Goal: Task Accomplishment & Management: Manage account settings

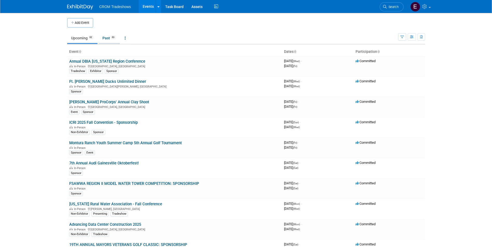
click at [110, 39] on link "Past 63" at bounding box center [109, 38] width 21 height 10
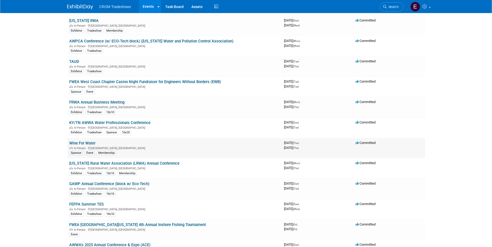
scroll to position [208, 0]
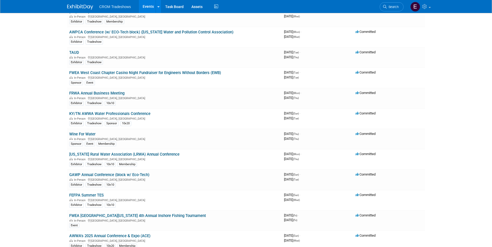
drag, startPoint x: 125, startPoint y: 165, endPoint x: 47, endPoint y: 163, distance: 77.9
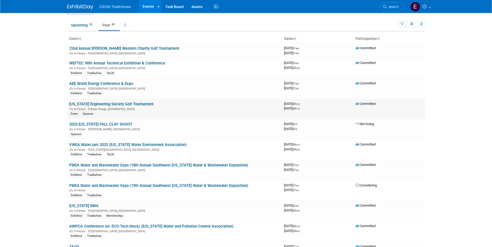
scroll to position [0, 0]
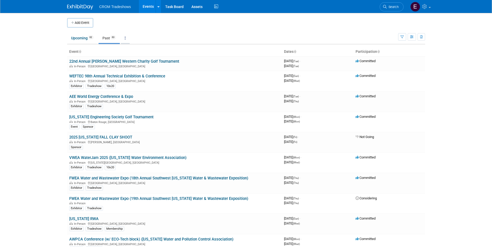
click at [126, 40] on link at bounding box center [125, 38] width 9 height 10
click at [129, 58] on link "Grouped Annually Events grouped by year" at bounding box center [141, 61] width 41 height 11
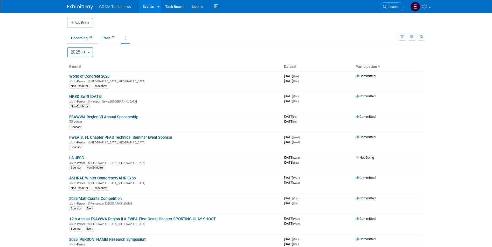
click at [92, 41] on link "Upcoming 62" at bounding box center [82, 38] width 30 height 10
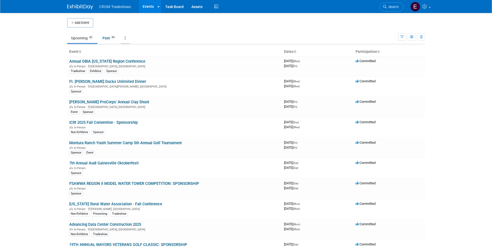
click at [130, 41] on link at bounding box center [125, 38] width 9 height 10
click at [137, 63] on span "Events grouped by year" at bounding box center [141, 64] width 31 height 4
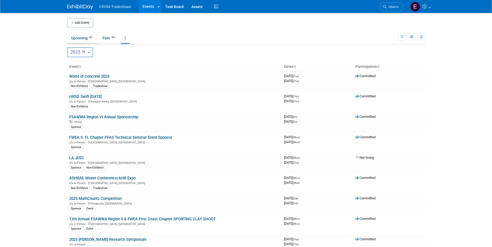
click at [84, 38] on link "Upcoming 62" at bounding box center [82, 38] width 30 height 10
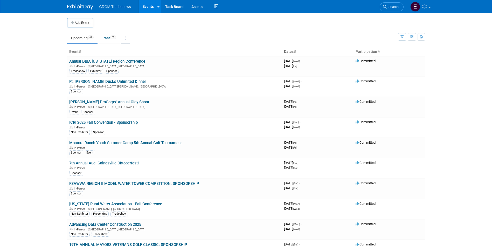
click at [126, 39] on icon at bounding box center [125, 38] width 1 height 4
click at [133, 61] on link "Grouped Annually Events grouped by year" at bounding box center [141, 61] width 41 height 11
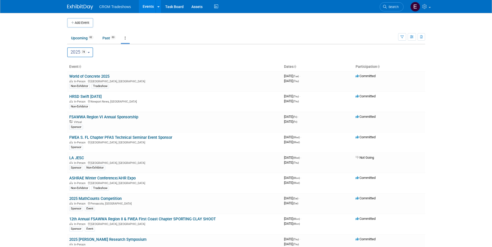
click at [90, 50] on button "2025 74" at bounding box center [80, 52] width 26 height 10
click at [89, 86] on span "38" at bounding box center [86, 86] width 6 height 4
click at [72, 86] on input "2026 38" at bounding box center [69, 85] width 3 height 3
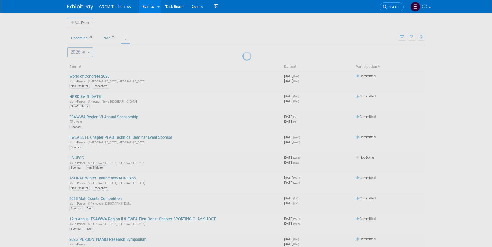
select select "2026"
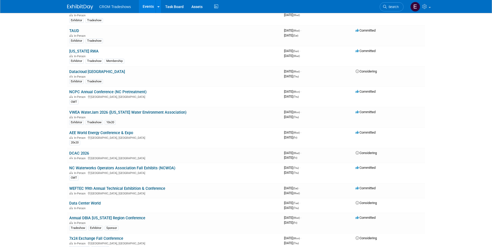
scroll to position [493, 0]
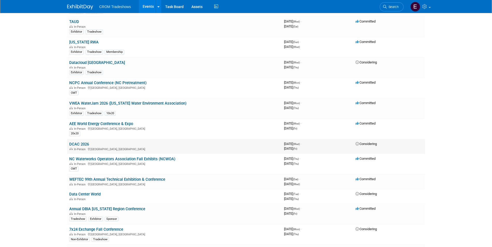
click at [82, 142] on link "DCAC 2026" at bounding box center [79, 144] width 20 height 5
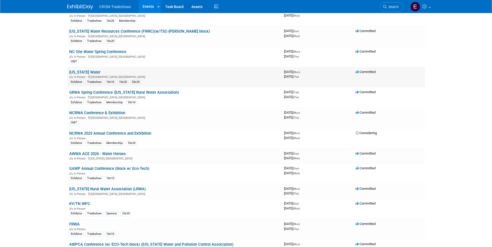
scroll to position [259, 0]
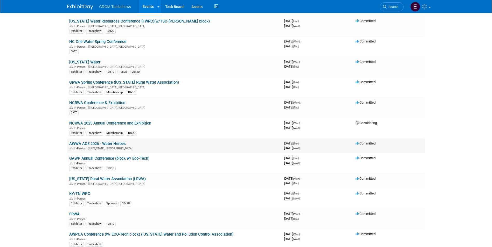
click at [121, 144] on link "AWWA ACE 2026 - Water Heroes" at bounding box center [97, 144] width 57 height 5
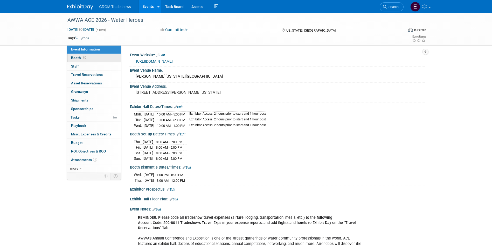
click at [88, 57] on link "Booth" at bounding box center [94, 58] width 54 height 8
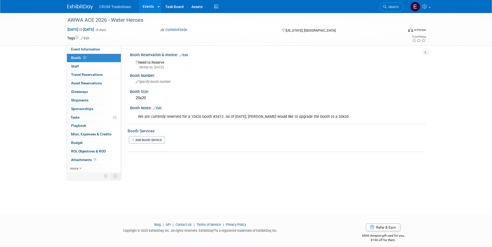
click at [148, 8] on link "Events" at bounding box center [148, 6] width 19 height 13
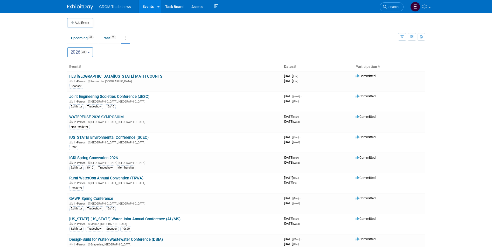
click at [90, 53] on b "button" at bounding box center [89, 52] width 2 height 1
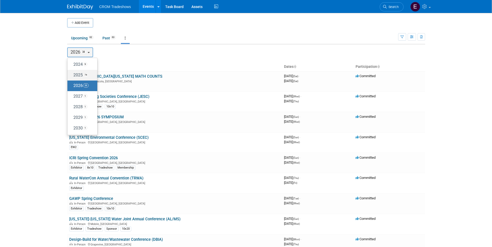
click at [88, 71] on label "2025 74" at bounding box center [81, 75] width 22 height 9
click at [72, 73] on input "2025 74" at bounding box center [69, 74] width 3 height 3
select select "2025"
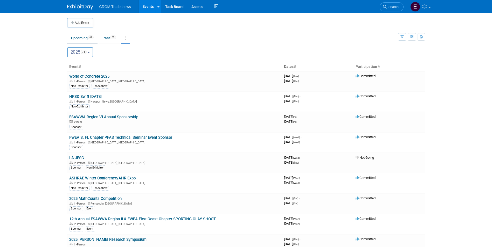
click at [90, 42] on link "Upcoming 62" at bounding box center [82, 38] width 30 height 10
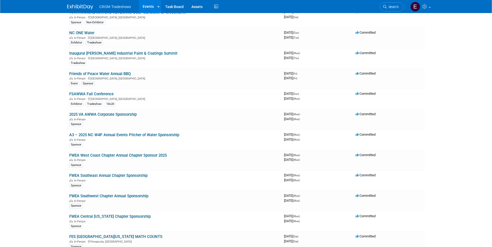
scroll to position [233, 0]
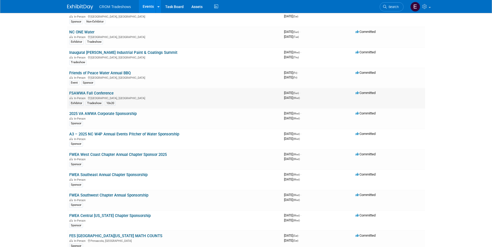
click at [111, 94] on link "FSAWWA Fall Conference" at bounding box center [91, 93] width 44 height 5
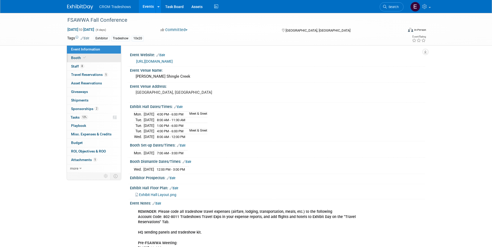
click at [111, 59] on link "Booth" at bounding box center [94, 58] width 54 height 8
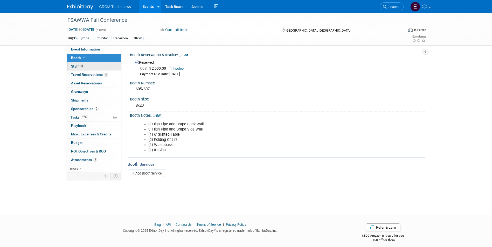
click at [113, 65] on link "8 Staff 8" at bounding box center [94, 67] width 54 height 8
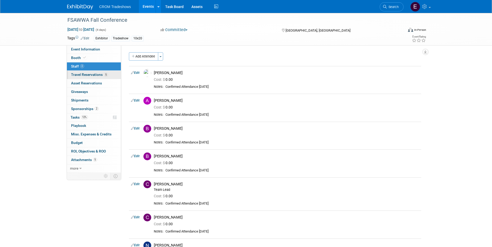
click at [115, 74] on link "5 Travel Reservations 5" at bounding box center [94, 75] width 54 height 8
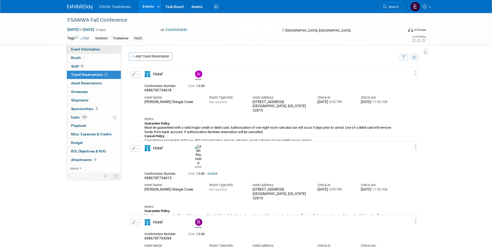
click at [94, 50] on span "Event Information" at bounding box center [85, 49] width 29 height 4
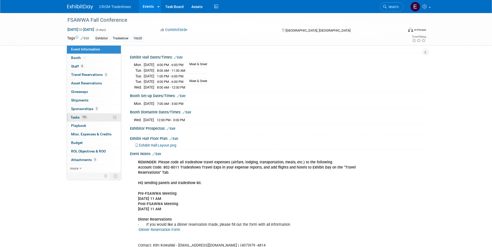
scroll to position [26, 0]
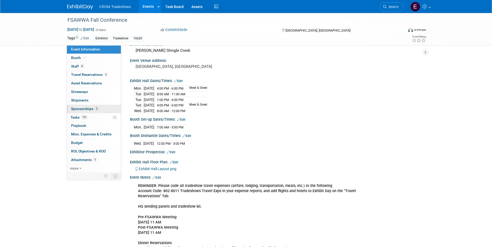
click at [86, 109] on span "Sponsorships 2" at bounding box center [84, 109] width 27 height 4
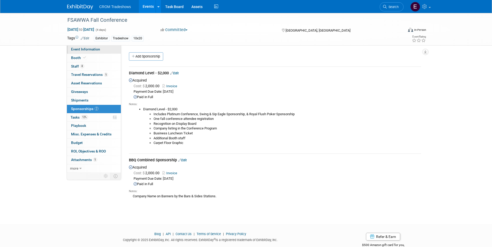
click at [86, 48] on span "Event Information" at bounding box center [85, 49] width 29 height 4
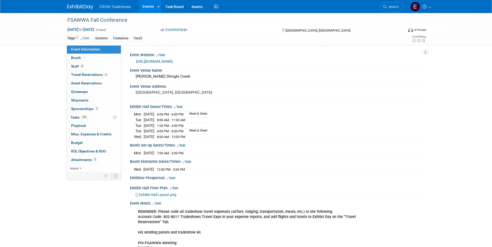
click at [146, 7] on link "Events" at bounding box center [148, 6] width 19 height 13
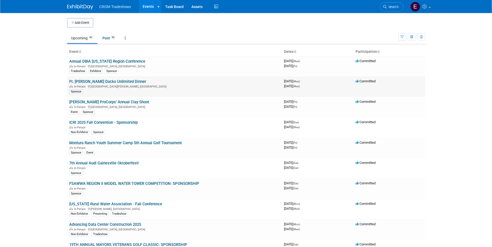
click at [100, 80] on link "Ft. [PERSON_NAME] Ducks Unlimited Dinner" at bounding box center [107, 81] width 77 height 5
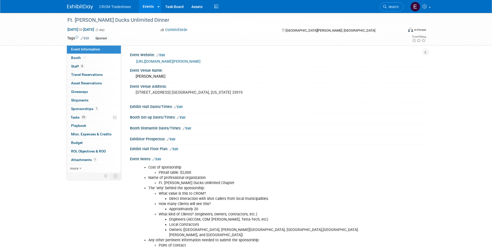
click at [89, 37] on link "Edit" at bounding box center [85, 39] width 9 height 4
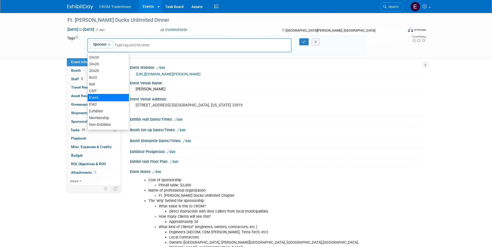
click at [116, 97] on div "Event" at bounding box center [108, 97] width 42 height 7
type input "Sponsor, Event"
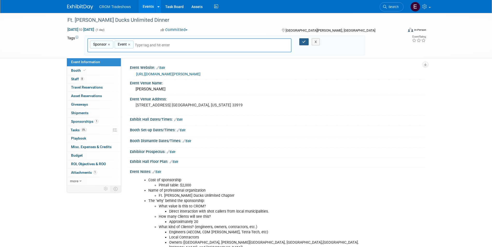
click at [305, 40] on icon "button" at bounding box center [304, 41] width 4 height 3
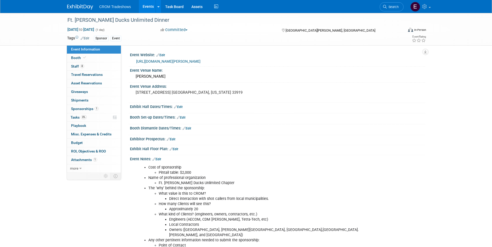
click at [148, 3] on link "Events" at bounding box center [148, 6] width 19 height 13
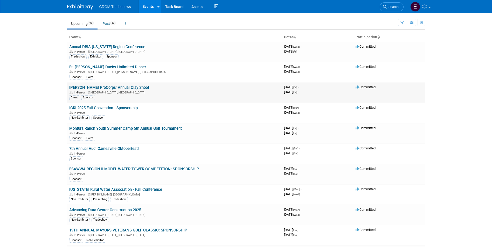
scroll to position [26, 0]
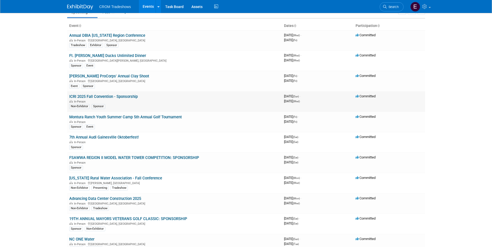
click at [116, 98] on link "ICRI 2025 Fall Convention - Sponsorship" at bounding box center [103, 96] width 68 height 5
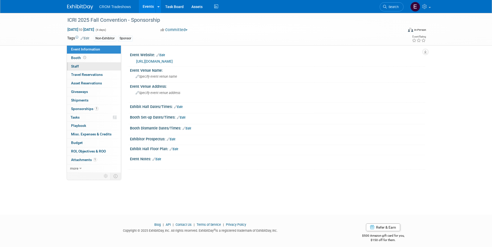
click at [93, 64] on link "0 Staff 0" at bounding box center [94, 67] width 54 height 8
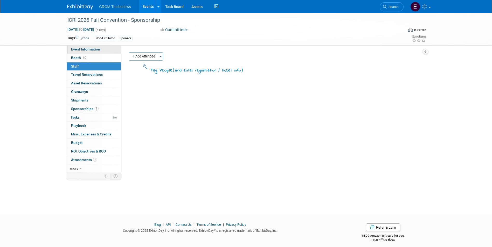
click at [91, 51] on span "Event Information" at bounding box center [85, 49] width 29 height 4
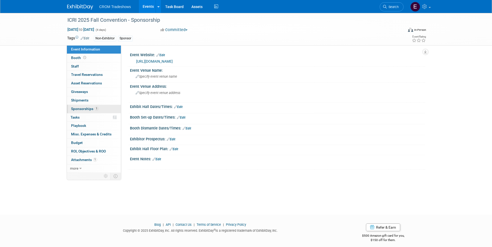
click at [101, 107] on link "1 Sponsorships 1" at bounding box center [94, 109] width 54 height 8
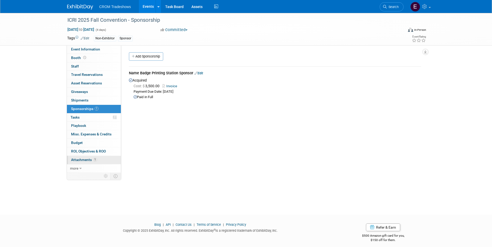
click at [95, 162] on link "1 Attachments 1" at bounding box center [94, 160] width 54 height 8
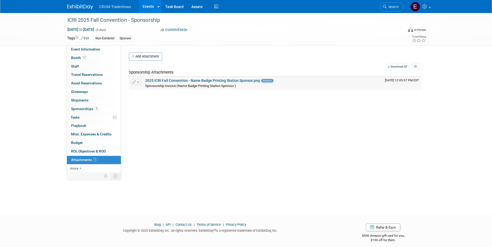
click at [212, 80] on link "2025 ICRI Fall Convention - Name Badge Printing Station Sponsor.png" at bounding box center [202, 81] width 115 height 4
click at [98, 106] on link "1 Sponsorships 1" at bounding box center [94, 109] width 54 height 8
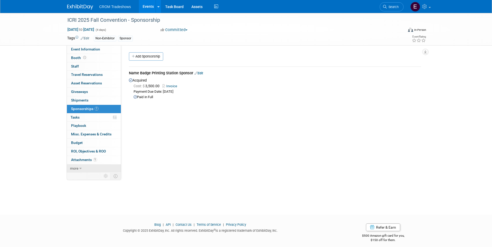
click at [85, 167] on link "more" at bounding box center [94, 169] width 54 height 8
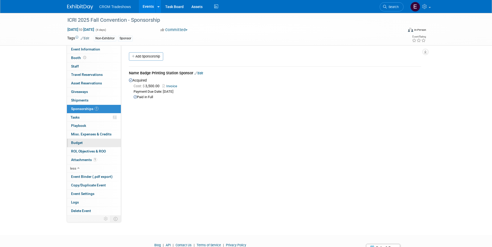
click at [81, 142] on span "Budget" at bounding box center [77, 143] width 12 height 4
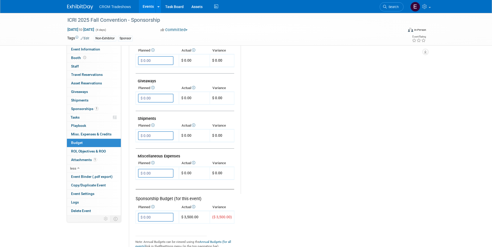
scroll to position [278, 0]
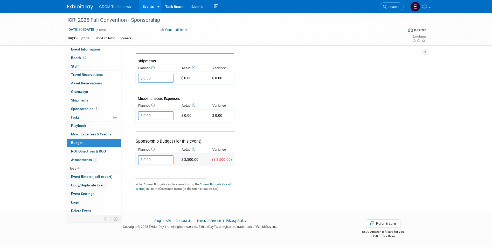
click at [150, 158] on input "$ 0.00" at bounding box center [156, 160] width 36 height 9
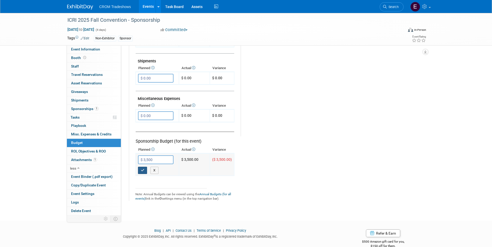
type input "$ 3,500.00"
click at [146, 170] on button "button" at bounding box center [142, 170] width 9 height 7
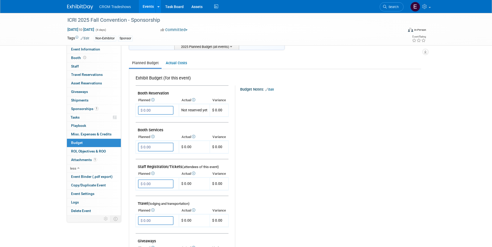
scroll to position [0, 0]
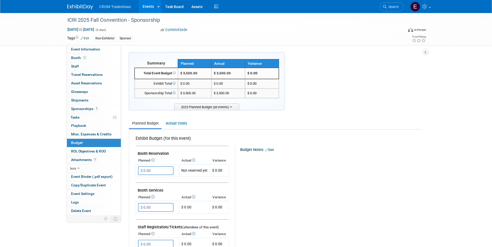
click at [145, 11] on link "Events" at bounding box center [148, 6] width 19 height 13
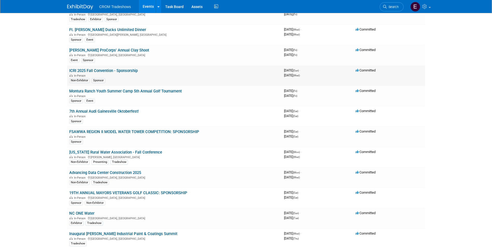
scroll to position [78, 0]
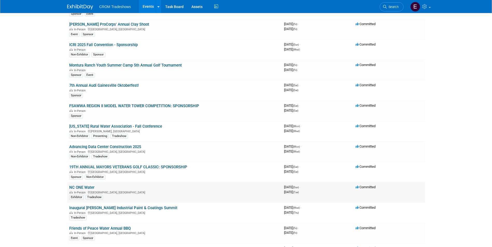
click at [76, 188] on link "NC ONE Water" at bounding box center [81, 187] width 25 height 5
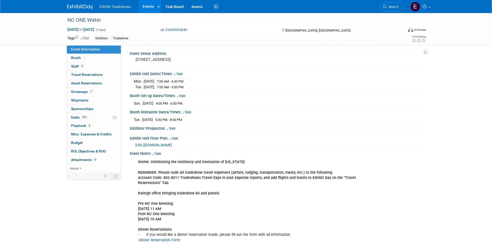
scroll to position [52, 0]
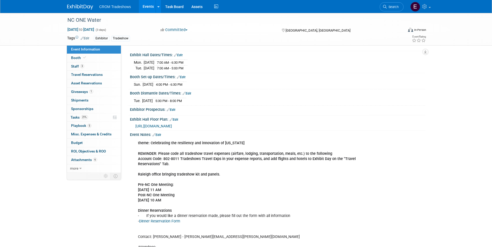
click at [149, 7] on link "Events" at bounding box center [148, 6] width 19 height 13
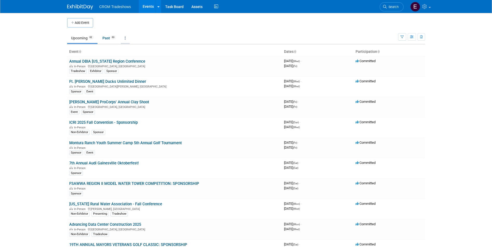
click at [130, 39] on link at bounding box center [125, 38] width 9 height 10
click at [134, 64] on span "Events grouped by year" at bounding box center [141, 64] width 31 height 4
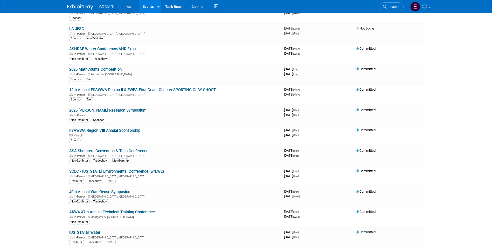
scroll to position [130, 0]
click at [152, 169] on link "SCEC - [US_STATE] Environmental Conference (w/EW2)" at bounding box center [116, 171] width 95 height 5
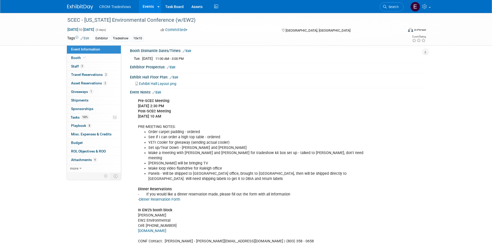
scroll to position [52, 0]
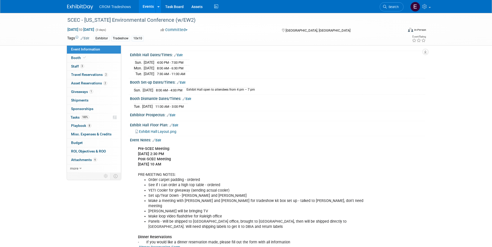
click at [148, 8] on link "Events" at bounding box center [148, 6] width 19 height 13
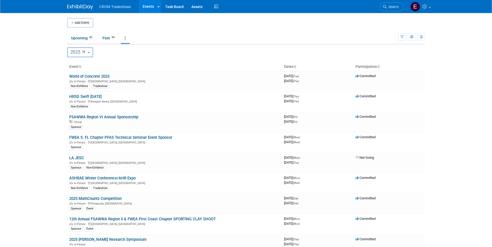
click at [92, 52] on button "2025 74" at bounding box center [80, 52] width 26 height 10
click at [86, 84] on span "38" at bounding box center [86, 86] width 6 height 4
click at [72, 84] on input "2026 38" at bounding box center [69, 85] width 3 height 3
select select "2026"
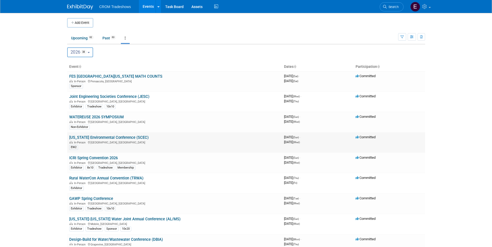
click at [146, 140] on link "[US_STATE] Environmental Conference (SCEC)" at bounding box center [108, 137] width 79 height 5
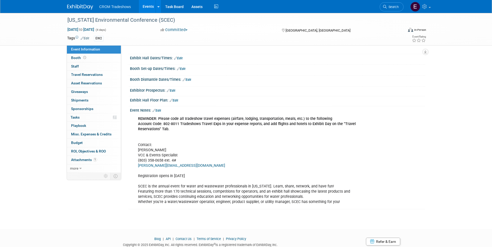
scroll to position [52, 0]
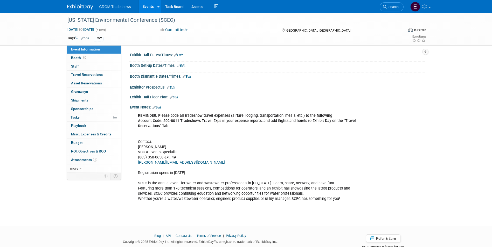
click at [150, 9] on link "Events" at bounding box center [148, 6] width 19 height 13
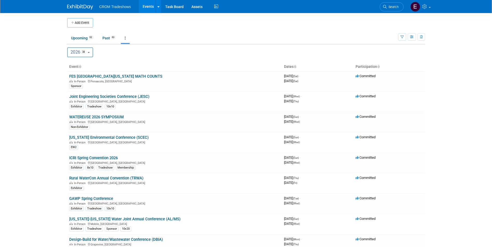
click at [90, 52] on b "button" at bounding box center [89, 52] width 2 height 1
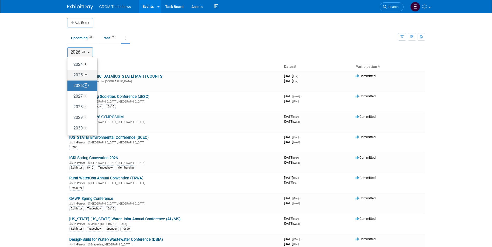
click at [86, 73] on span "74" at bounding box center [86, 75] width 6 height 4
click at [72, 73] on input "2025 74" at bounding box center [69, 74] width 3 height 3
select select "2025"
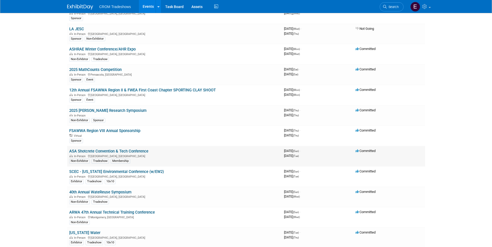
scroll to position [130, 0]
click at [135, 170] on link "SCEC - [US_STATE] Environmental Conference (w/EW2)" at bounding box center [116, 171] width 95 height 5
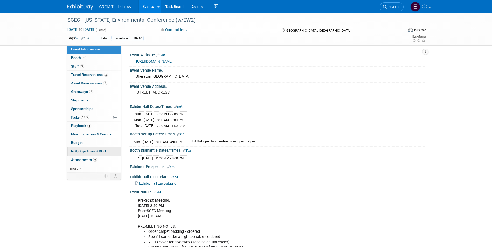
click at [103, 149] on link "0 ROI, Objectives & ROO 0" at bounding box center [94, 152] width 54 height 8
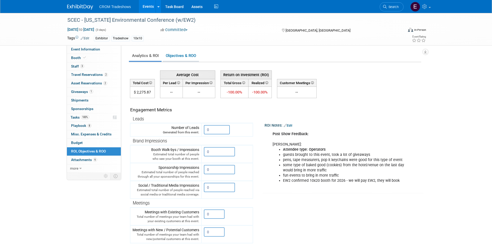
click at [190, 56] on link "Objectives & ROO 0" at bounding box center [181, 56] width 36 height 10
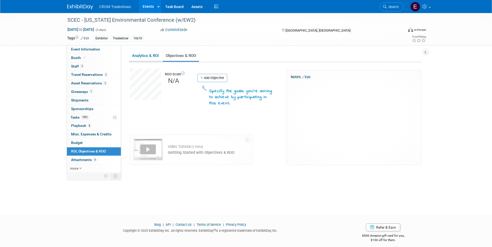
click at [155, 59] on link "Analytics & ROI" at bounding box center [145, 56] width 33 height 10
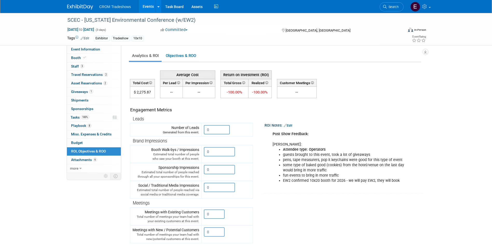
drag, startPoint x: 404, startPoint y: 181, endPoint x: 283, endPoint y: 182, distance: 121.4
click at [283, 182] on ul "Attendee type: Operators guests brought to this event, took a lot of giveaways …" at bounding box center [342, 165] width 138 height 37
drag, startPoint x: 283, startPoint y: 182, endPoint x: 310, endPoint y: 182, distance: 27.5
copy li "EW2 confirmed 10x20 booth for 2026 - we will pay EW2, they will book"
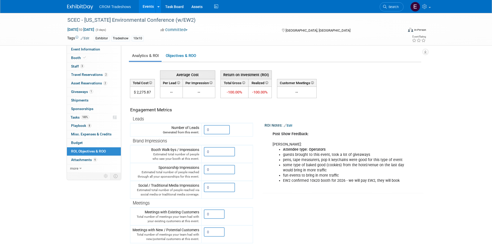
click at [147, 5] on link "Events" at bounding box center [148, 6] width 19 height 13
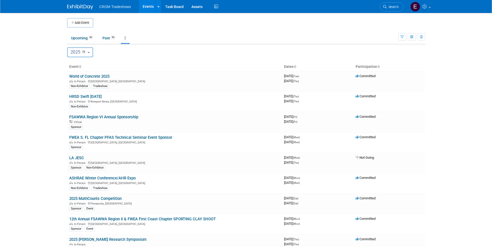
click at [91, 51] on button "2025 74" at bounding box center [80, 52] width 26 height 10
click at [171, 51] on div "2024 <span class="tabBadge yearBadge" >9</span> 2025 <span class="tabBadge year…" at bounding box center [246, 52] width 358 height 10
click at [82, 41] on link "Upcoming 62" at bounding box center [82, 38] width 30 height 10
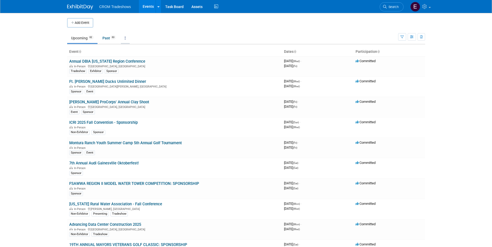
click at [126, 40] on link at bounding box center [125, 38] width 9 height 10
click at [134, 62] on span "Events grouped by year" at bounding box center [141, 64] width 31 height 4
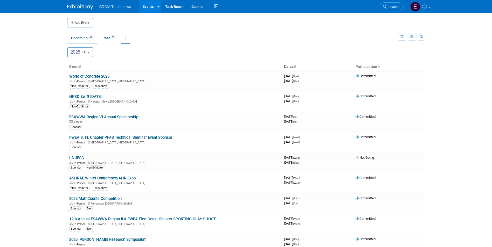
click at [89, 40] on link "Upcoming 62" at bounding box center [82, 38] width 30 height 10
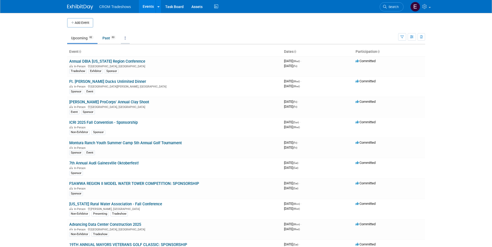
click at [126, 37] on link at bounding box center [125, 38] width 9 height 10
click at [131, 62] on span "Events grouped by year" at bounding box center [141, 64] width 31 height 4
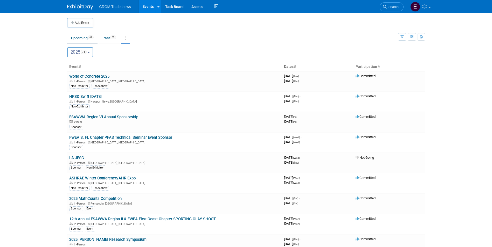
click at [84, 40] on link "Upcoming 62" at bounding box center [82, 38] width 30 height 10
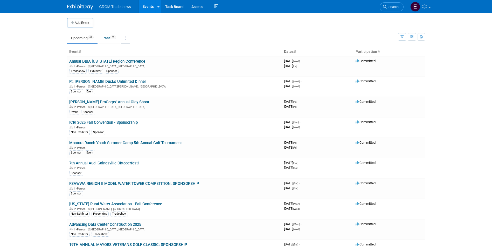
click at [125, 39] on link at bounding box center [125, 38] width 9 height 10
click at [134, 60] on link "Grouped Annually Events grouped by year" at bounding box center [141, 61] width 41 height 11
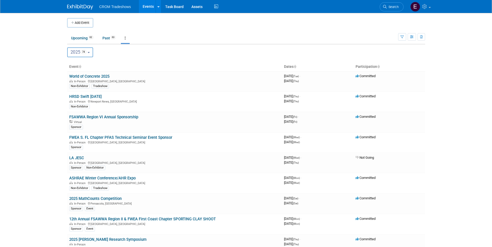
click at [93, 56] on button "2025 74" at bounding box center [80, 52] width 26 height 10
click at [87, 79] on label "2025 74" at bounding box center [81, 75] width 22 height 9
click at [72, 77] on input "2025 74" at bounding box center [69, 74] width 3 height 3
click at [77, 77] on label "2025 74" at bounding box center [81, 75] width 22 height 9
click at [72, 77] on input "2025 74" at bounding box center [69, 74] width 3 height 3
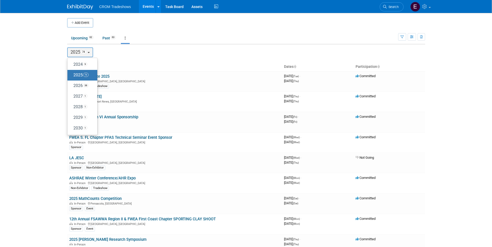
click at [180, 28] on td "Upcoming 62 Past 63 All Events 125 Past and Upcoming Grouped Annually Events gr…" at bounding box center [232, 35] width 331 height 17
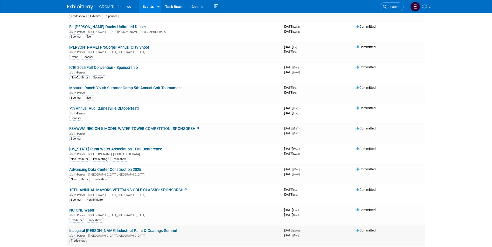
scroll to position [1141, 0]
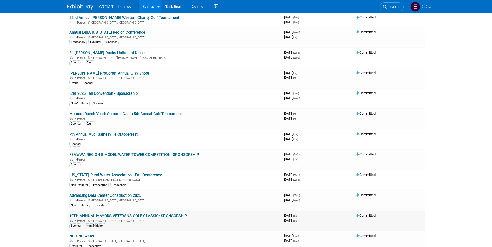
click at [126, 217] on link "19TH ANNUAL MAYORS VETERANS GOLF CLASSIC: SPONSORSHIP" at bounding box center [128, 216] width 118 height 5
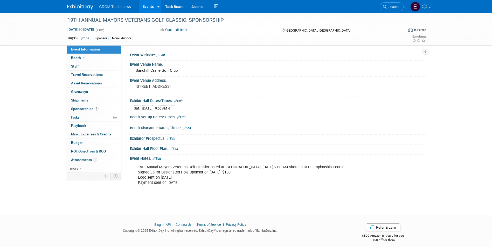
click at [86, 40] on span "Edit" at bounding box center [84, 38] width 10 height 4
click at [86, 40] on link "Edit" at bounding box center [85, 39] width 9 height 4
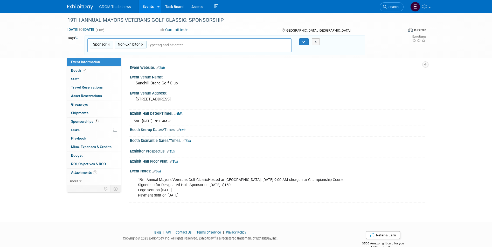
click at [141, 46] on link "×" at bounding box center [142, 45] width 3 height 6
type input "Sponsor"
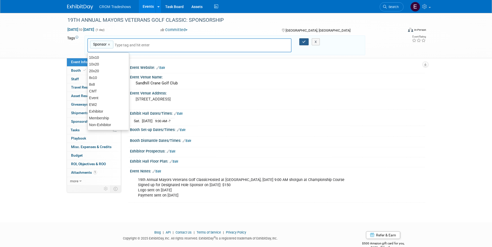
click at [301, 41] on button "button" at bounding box center [303, 41] width 9 height 7
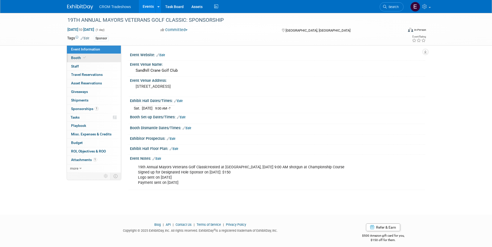
click at [92, 56] on link "Booth" at bounding box center [94, 58] width 54 height 8
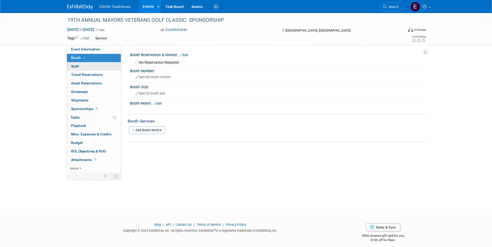
click at [92, 65] on link "0 Staff 0" at bounding box center [94, 67] width 54 height 8
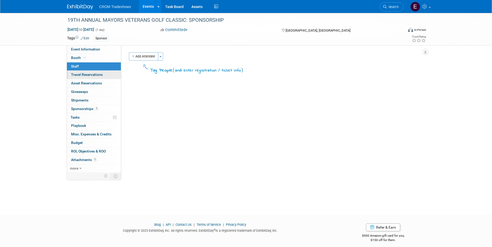
click at [99, 76] on span "Travel Reservations 0" at bounding box center [87, 75] width 32 height 4
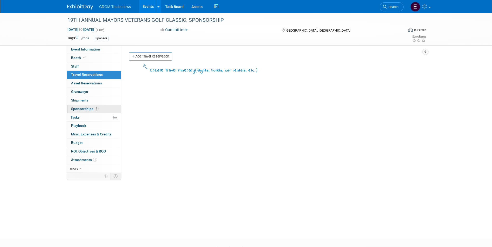
click at [101, 109] on link "1 Sponsorships 1" at bounding box center [94, 109] width 54 height 8
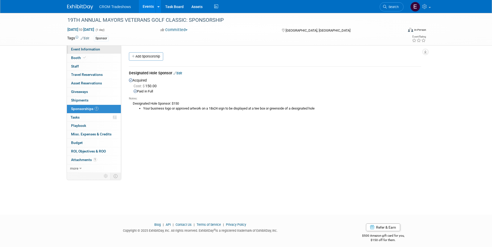
click at [109, 52] on link "Event Information" at bounding box center [94, 49] width 54 height 8
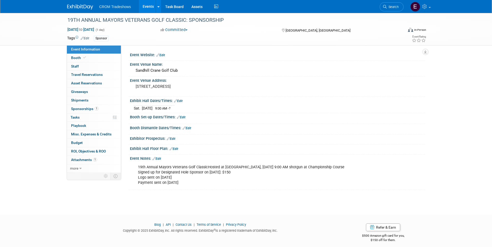
click at [413, 30] on img at bounding box center [410, 30] width 5 height 4
click at [413, 37] on label "Virtual" at bounding box center [407, 40] width 23 height 7
click at [394, 39] on input "Virtual" at bounding box center [392, 40] width 3 height 3
click at [148, 7] on link "Events" at bounding box center [148, 6] width 19 height 13
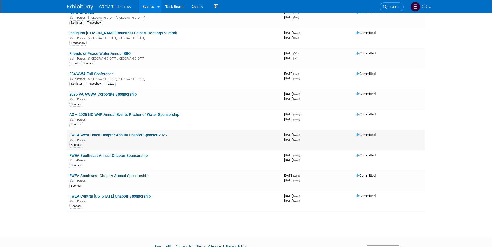
scroll to position [1339, 0]
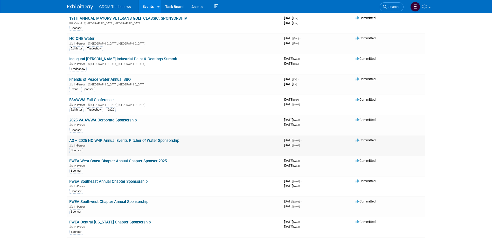
click at [147, 141] on link "A3 – 2025 NC W4P Annual Events Pitcher of Water Sponsorship" at bounding box center [124, 141] width 110 height 5
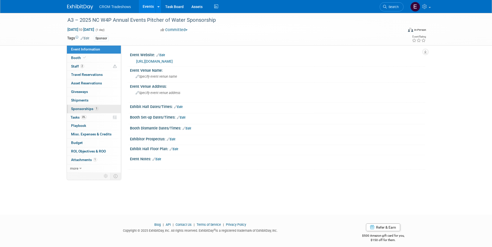
click at [77, 111] on span "Sponsorships 1" at bounding box center [84, 109] width 27 height 4
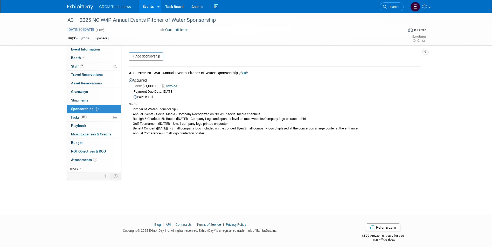
click at [94, 30] on span "Dec 31, 2025 to Dec 31, 2025" at bounding box center [80, 29] width 27 height 5
type input "Dec 31, 2025"
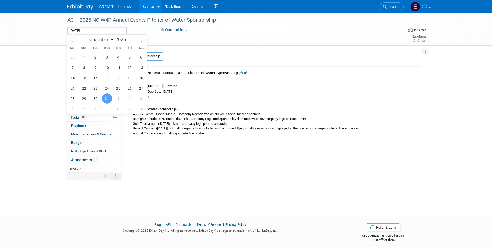
click at [73, 41] on icon at bounding box center [73, 41] width 4 height 4
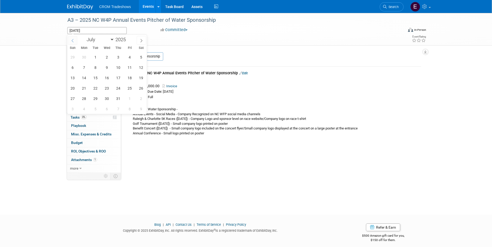
click at [73, 41] on icon at bounding box center [73, 41] width 4 height 4
click at [72, 41] on icon at bounding box center [73, 41] width 4 height 4
select select "2"
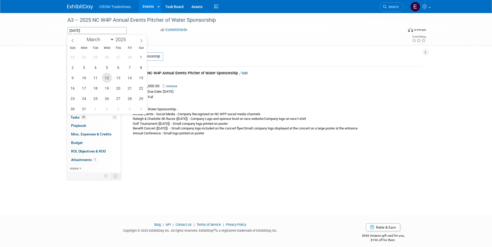
click at [107, 75] on span "12" at bounding box center [107, 78] width 10 height 10
type input "Mar 12, 2025"
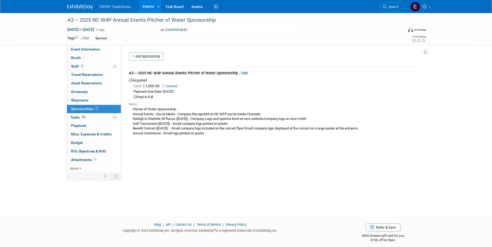
click at [211, 59] on div "Add Sponsorship" at bounding box center [277, 57] width 298 height 10
click at [420, 28] on div "In-Person" at bounding box center [420, 30] width 12 height 4
click at [418, 38] on label "Virtual" at bounding box center [407, 40] width 23 height 7
click at [394, 39] on input "Virtual" at bounding box center [392, 40] width 3 height 3
click at [254, 129] on div "Pitcher of Water Sponsorship - Annual Events - Social Media - Company Recognize…" at bounding box center [275, 122] width 292 height 30
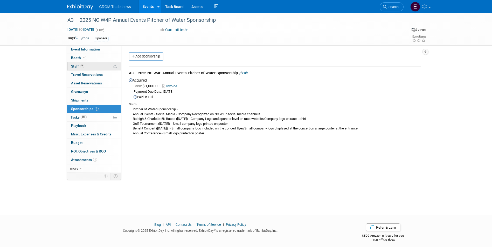
click at [99, 67] on link "2 Staff 2" at bounding box center [94, 67] width 54 height 8
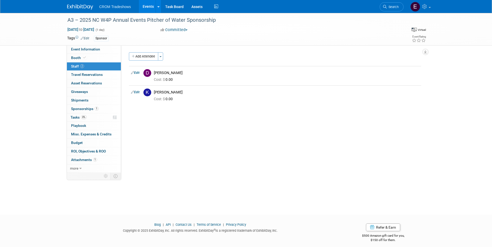
click at [147, 9] on link "Events" at bounding box center [148, 6] width 19 height 13
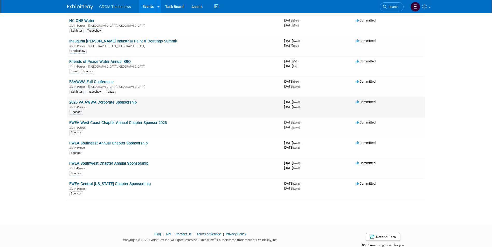
scroll to position [1365, 0]
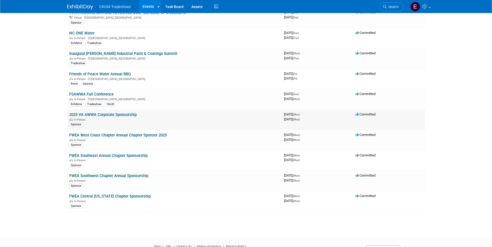
click at [121, 116] on link "2025 VA AWWA Corporate Sponsorship" at bounding box center [102, 115] width 67 height 5
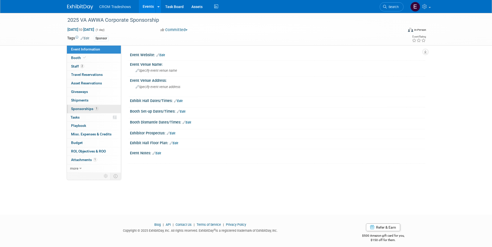
click at [100, 109] on link "1 Sponsorships 1" at bounding box center [94, 109] width 54 height 8
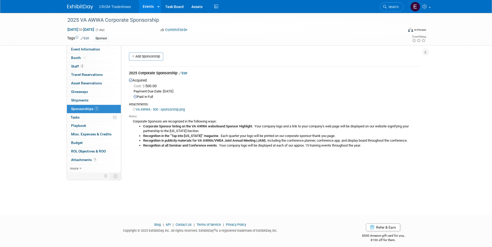
click at [94, 28] on span "[DATE] to [DATE]" at bounding box center [80, 29] width 27 height 5
type input "Dec 31, 2025"
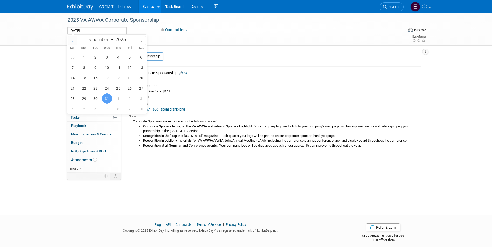
click at [76, 40] on span at bounding box center [72, 40] width 9 height 9
click at [76, 41] on span at bounding box center [72, 40] width 9 height 9
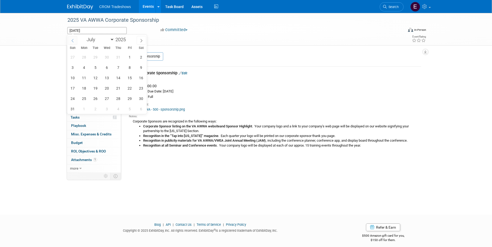
click at [76, 42] on span at bounding box center [72, 40] width 9 height 9
click at [77, 42] on div "January February March April May June July August September October November De…" at bounding box center [107, 39] width 60 height 9
click at [75, 43] on span at bounding box center [72, 40] width 9 height 9
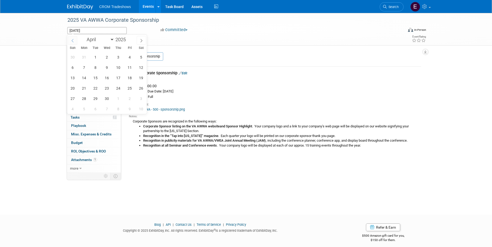
select select "2"
click at [107, 80] on span "12" at bounding box center [107, 78] width 10 height 10
type input "Mar 12, 2025"
click at [264, 99] on div "Paid in Full" at bounding box center [278, 97] width 288 height 5
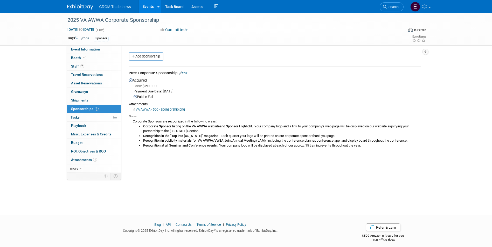
click at [417, 32] on div "In-Person" at bounding box center [417, 29] width 18 height 5
click at [412, 38] on label "Virtual" at bounding box center [407, 40] width 23 height 7
click at [394, 39] on input "Virtual" at bounding box center [392, 40] width 3 height 3
click at [147, 7] on link "Events" at bounding box center [148, 6] width 19 height 13
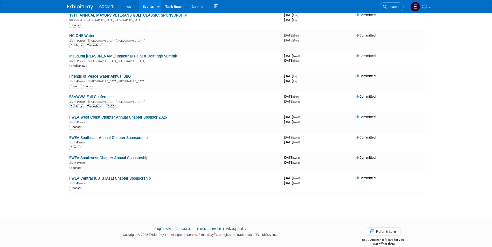
scroll to position [1391, 0]
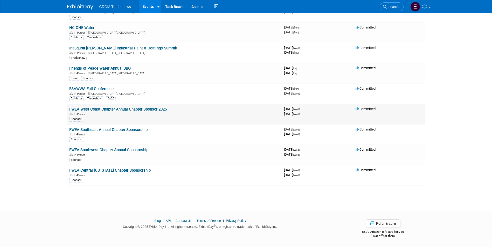
click at [132, 111] on link "FWEA West Coast Chapter Annual Chapter Sponsor 2025" at bounding box center [118, 109] width 98 height 5
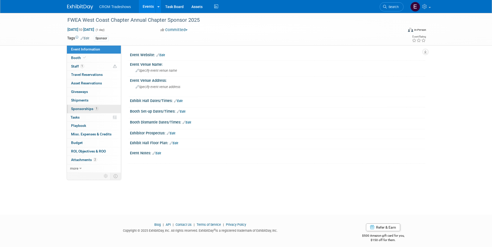
click at [91, 112] on link "1 Sponsorships 1" at bounding box center [94, 109] width 54 height 8
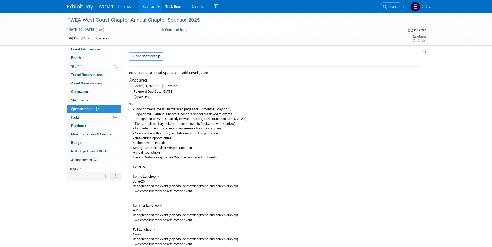
click at [425, 31] on div "In-Person" at bounding box center [420, 30] width 12 height 4
click at [413, 38] on label "Virtual" at bounding box center [407, 40] width 23 height 7
click at [394, 39] on input "Virtual" at bounding box center [392, 40] width 3 height 3
click at [94, 29] on span "Dec 31, 2025 to Dec 31, 2025" at bounding box center [80, 29] width 27 height 5
type input "Dec 31, 2025"
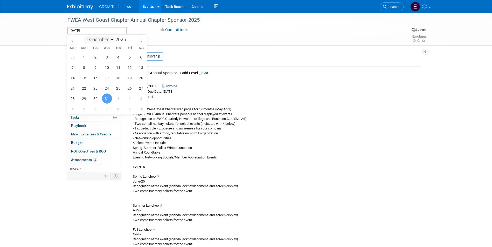
click at [111, 39] on select "January February March April May June July August September October November De…" at bounding box center [99, 39] width 30 height 6
select select "4"
click at [84, 36] on select "January February March April May June July August September October November De…" at bounding box center [99, 39] width 30 height 6
click at [86, 80] on span "12" at bounding box center [84, 78] width 10 height 10
type input "May 12, 2025"
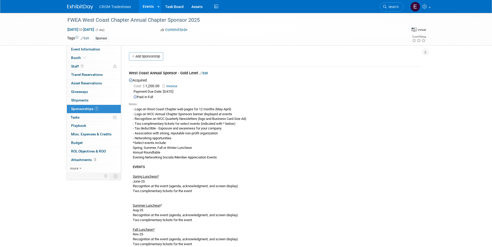
click at [149, 6] on link "Events" at bounding box center [148, 6] width 19 height 13
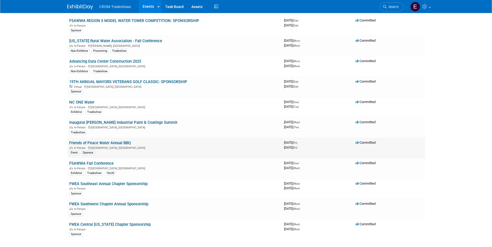
scroll to position [1391, 0]
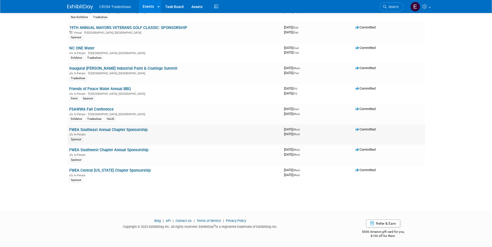
click at [127, 130] on link "FWEA Southeast Annual Chapter Sponsorship" at bounding box center [108, 130] width 78 height 5
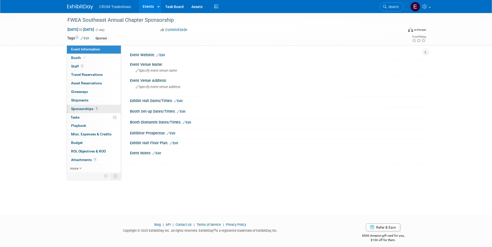
click at [101, 110] on link "1 Sponsorships 1" at bounding box center [94, 109] width 54 height 8
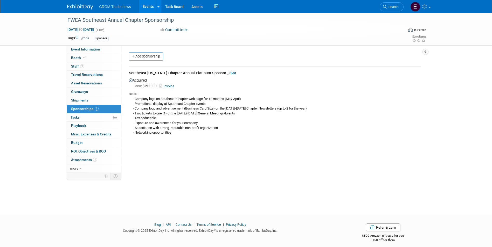
click at [170, 87] on link "Invoice" at bounding box center [168, 86] width 17 height 4
click at [94, 30] on span "Dec 31, 2025 to Dec 31, 2025" at bounding box center [80, 29] width 27 height 5
type input "Dec 31, 2025"
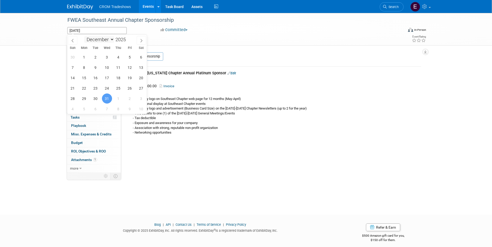
click at [111, 40] on select "January February March April May June July August September October November De…" at bounding box center [99, 39] width 30 height 6
select select "4"
click at [84, 36] on select "January February March April May June July August September October November De…" at bounding box center [99, 39] width 30 height 6
click at [85, 79] on span "12" at bounding box center [84, 78] width 10 height 10
type input "[DATE]"
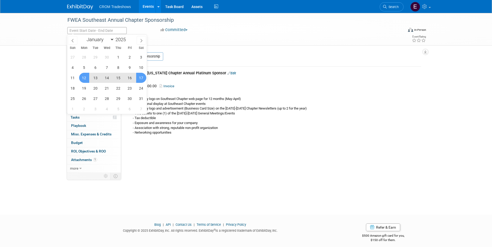
click at [256, 79] on div "Acquired Cost: $ 500.00 Invoice Notes: - Promotional display at Southeast Chapt…" at bounding box center [275, 107] width 292 height 60
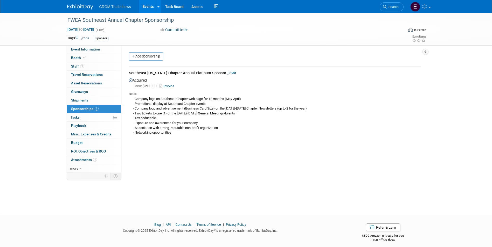
click at [426, 30] on div "In-Person" at bounding box center [420, 30] width 12 height 4
click at [415, 37] on label "Virtual" at bounding box center [407, 40] width 23 height 7
click at [394, 39] on input "Virtual" at bounding box center [392, 40] width 3 height 3
click at [151, 7] on link "Events" at bounding box center [148, 6] width 19 height 13
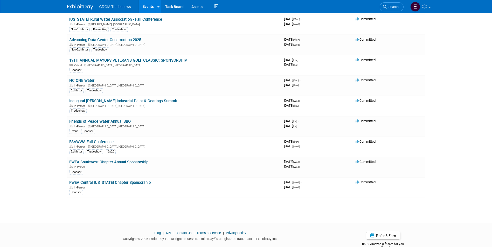
scroll to position [1391, 0]
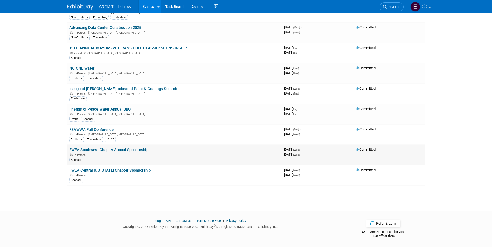
click at [135, 151] on link "FWEA Southwest Chapter Annual Sponsorship" at bounding box center [108, 150] width 79 height 5
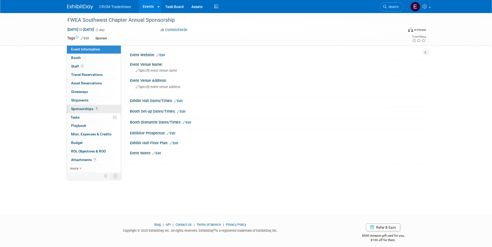
click at [84, 112] on link "1 Sponsorships 1" at bounding box center [94, 109] width 54 height 8
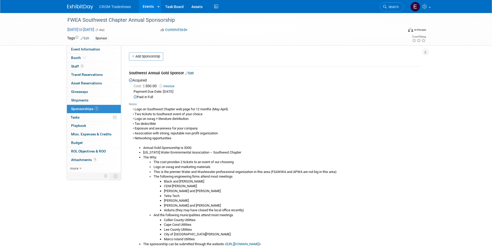
click at [94, 29] on span "Dec 31, 2025 to Dec 31, 2025" at bounding box center [80, 29] width 27 height 5
type input "Dec 31, 2025"
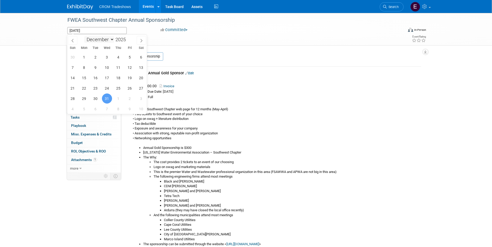
click at [112, 43] on select "January February March April May June July August September October November De…" at bounding box center [99, 39] width 30 height 6
select select "5"
click at [84, 36] on select "January February March April May June July August September October November De…" at bounding box center [99, 39] width 30 height 6
click at [122, 88] on span "26" at bounding box center [118, 88] width 10 height 10
type input "Jun 26, 2025"
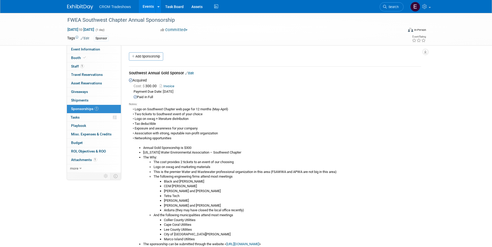
click at [289, 91] on div "Payment Due Date: Jun 26, 2025" at bounding box center [278, 91] width 288 height 5
click at [415, 32] on div "In-Person" at bounding box center [417, 29] width 18 height 5
click at [402, 43] on label "Virtual" at bounding box center [407, 40] width 23 height 7
click at [394, 43] on input "Virtual" at bounding box center [392, 40] width 3 height 3
click at [334, 76] on div "Southwest Annual Gold Sponsor Edit" at bounding box center [275, 74] width 292 height 6
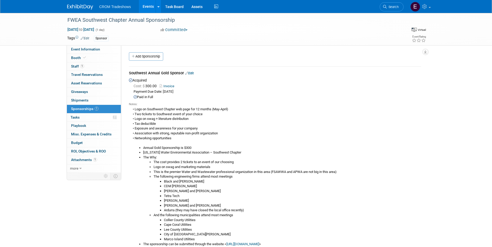
click at [148, 10] on link "Events" at bounding box center [148, 6] width 19 height 13
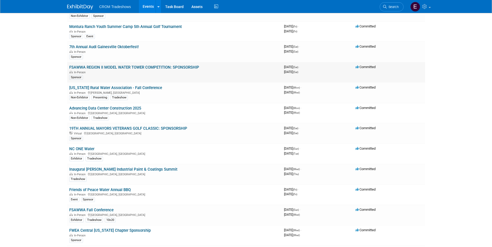
scroll to position [1391, 0]
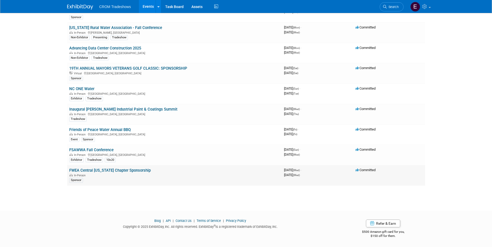
click at [138, 169] on link "FWEA Central [US_STATE] Chapter Sponsorship" at bounding box center [109, 170] width 81 height 5
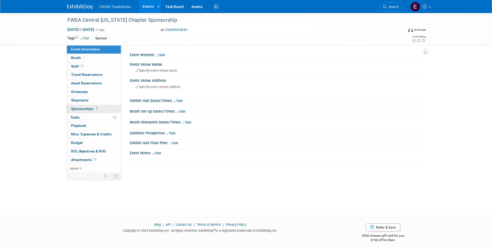
click at [88, 111] on span "Sponsorships 1" at bounding box center [84, 109] width 27 height 4
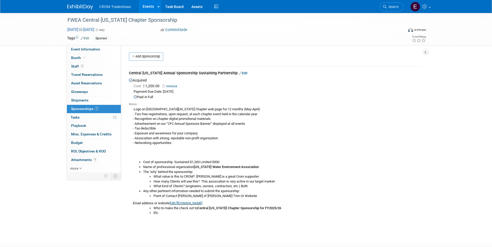
click at [94, 28] on span "[DATE] to [DATE]" at bounding box center [80, 29] width 27 height 5
type input "[DATE]"
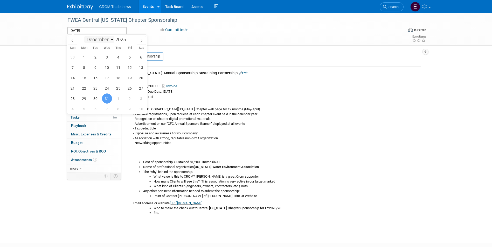
click at [106, 39] on select "January February March April May June July August September October November De…" at bounding box center [99, 39] width 30 height 6
select select "6"
click at [84, 36] on select "January February March April May June July August September October November De…" at bounding box center [99, 39] width 30 height 6
click at [94, 59] on span "1" at bounding box center [96, 57] width 10 height 10
type input "[DATE]"
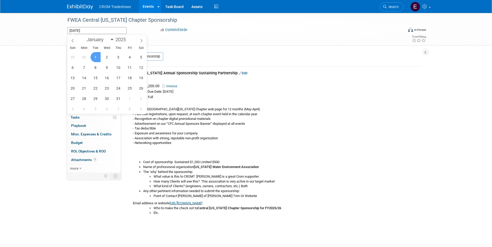
click at [97, 57] on span "1" at bounding box center [96, 57] width 10 height 10
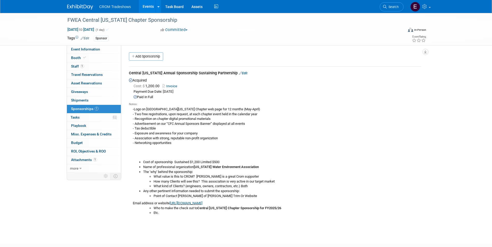
click at [415, 30] on div "In-Person" at bounding box center [420, 30] width 12 height 4
click at [407, 42] on label "Virtual" at bounding box center [407, 40] width 23 height 7
click at [394, 42] on input "Virtual" at bounding box center [392, 40] width 3 height 3
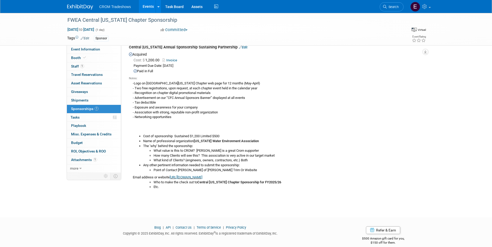
click at [270, 75] on div "Notes: -Logo on Central Florida Chapter web page for 12 months (May-April) - Tw…" at bounding box center [275, 134] width 292 height 120
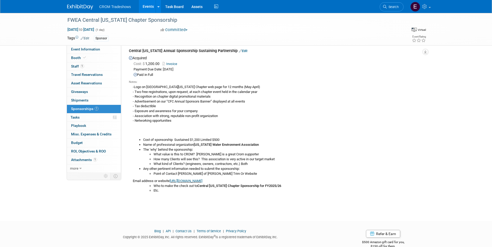
scroll to position [0, 0]
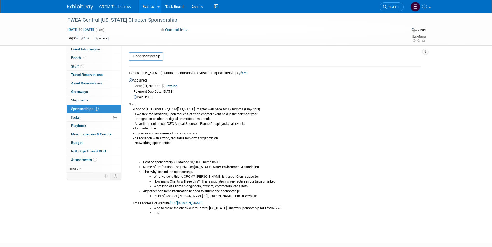
click at [148, 8] on link "Events" at bounding box center [148, 6] width 19 height 13
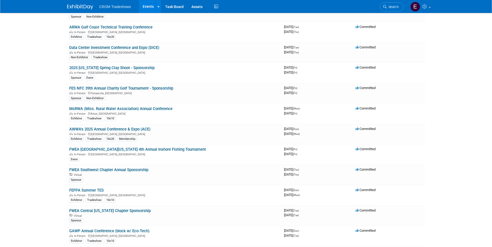
scroll to position [726, 0]
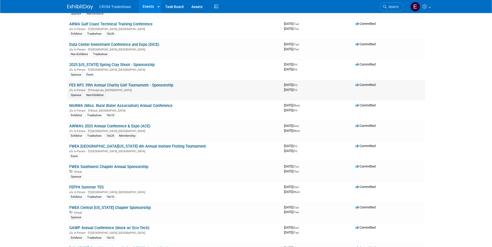
click at [160, 86] on link "FES NFC 39th Annual Charity Golf Tournament - Sponsorship" at bounding box center [121, 85] width 104 height 5
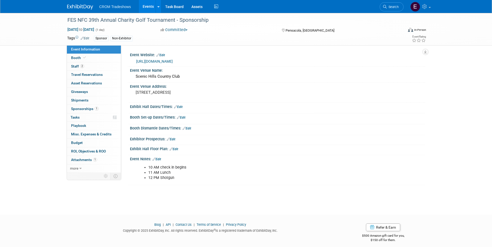
click at [88, 39] on link "Edit" at bounding box center [85, 39] width 9 height 4
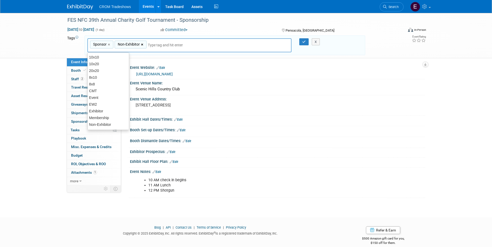
click at [141, 44] on link "×" at bounding box center [142, 45] width 3 height 6
type input "Sponsor"
click at [304, 44] on button "button" at bounding box center [303, 41] width 9 height 7
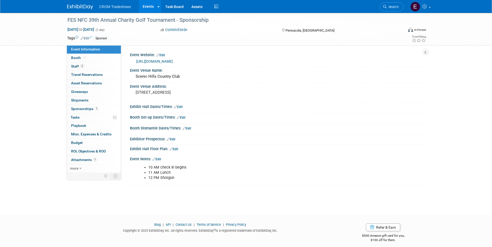
click at [149, 10] on link "Events" at bounding box center [148, 6] width 19 height 13
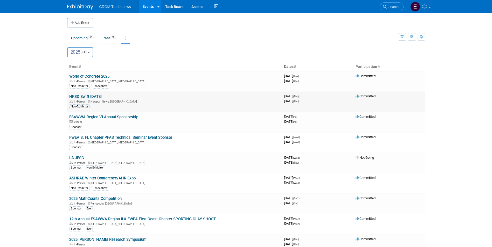
click at [102, 96] on link "HRSD Swift [DATE]" at bounding box center [85, 96] width 32 height 5
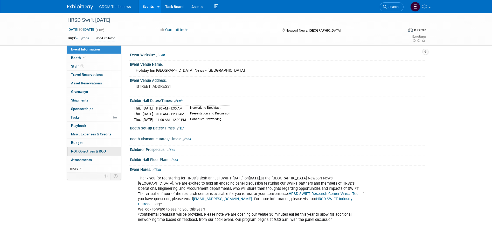
click at [105, 149] on link "0 ROI, Objectives & ROO 0" at bounding box center [94, 152] width 54 height 8
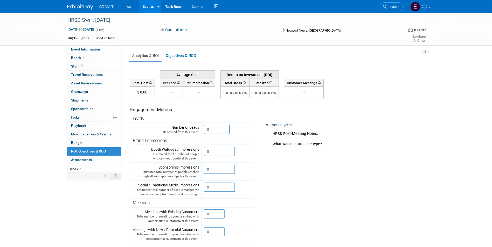
click at [139, 7] on link "Events" at bounding box center [148, 6] width 19 height 13
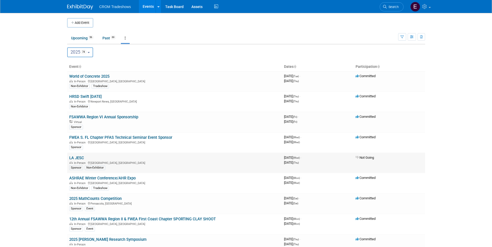
click at [74, 156] on link "LA JESC" at bounding box center [76, 158] width 15 height 5
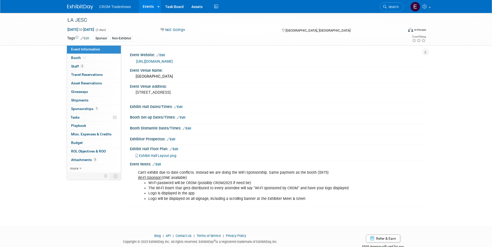
click at [151, 5] on link "Events" at bounding box center [148, 6] width 19 height 13
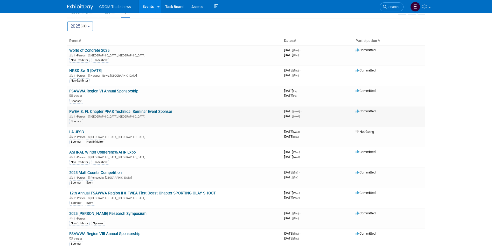
scroll to position [52, 0]
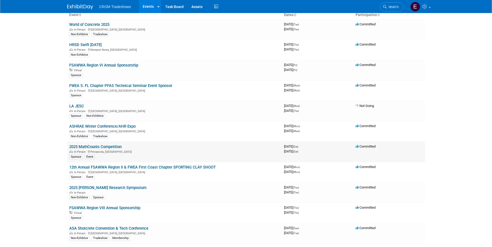
click at [107, 147] on link "2025 MathCounts Competition" at bounding box center [95, 147] width 52 height 5
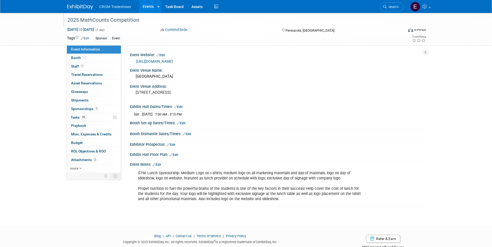
click at [140, 18] on div "2025 MathCounts Competition" at bounding box center [231, 20] width 330 height 9
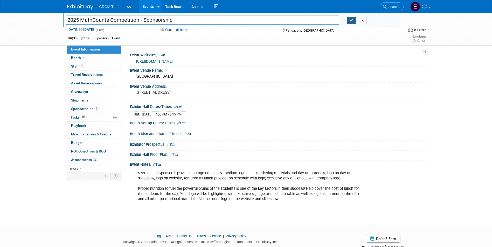
type input "2025 MathCounts Competition - Sponsorship"
click at [353, 23] on button "button" at bounding box center [351, 20] width 9 height 7
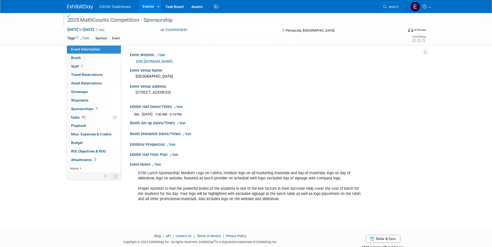
click at [147, 4] on link "Events" at bounding box center [148, 6] width 19 height 13
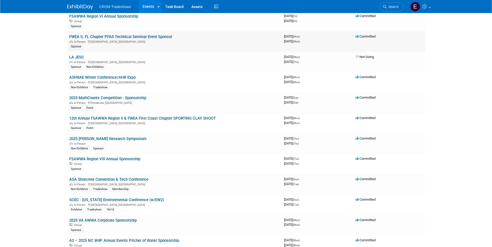
scroll to position [104, 0]
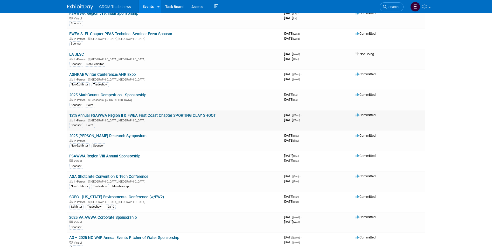
click at [187, 114] on link "12th Annual FSAWWA Region II & FWEA First Coast Chapter SPORTING CLAY SHOOT" at bounding box center [142, 115] width 147 height 5
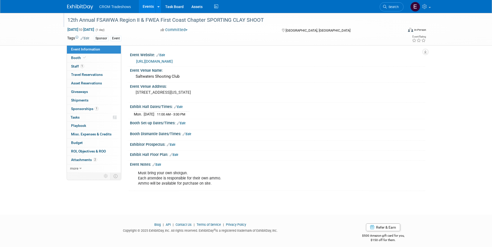
click at [265, 17] on div "12th Annual FSAWWA Region II & FWEA First Coast Chapter SPORTING CLAY SHOOT" at bounding box center [231, 20] width 330 height 9
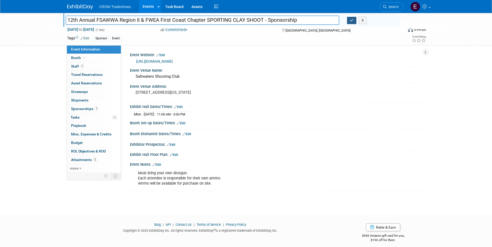
type input "12th Annual FSAWWA Region II & FWEA First Coast Chapter SPORTING CLAY SHOOT - S…"
click at [352, 19] on icon "button" at bounding box center [352, 20] width 4 height 3
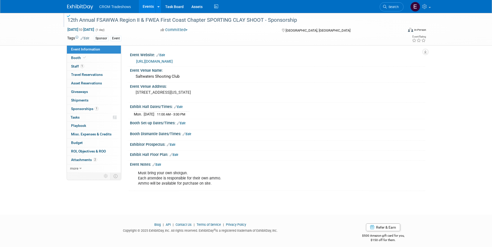
click at [147, 5] on link "Events" at bounding box center [148, 6] width 19 height 13
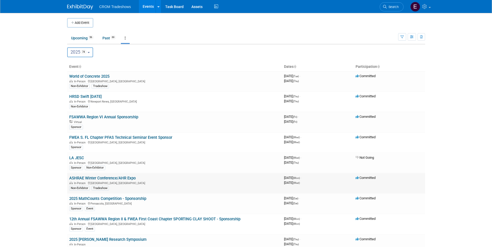
scroll to position [26, 0]
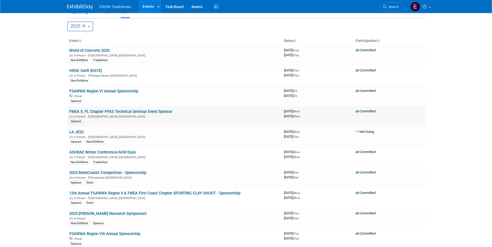
click at [144, 111] on link "FWEA S. FL Chapter PFAS Technical Seminar Event Sponsor" at bounding box center [120, 111] width 103 height 5
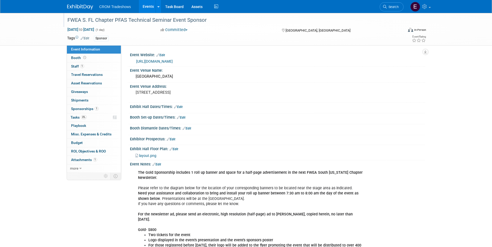
click at [186, 20] on div "FWEA S. FL Chapter PFAS Technical Seminar Event Sponsor" at bounding box center [231, 20] width 330 height 9
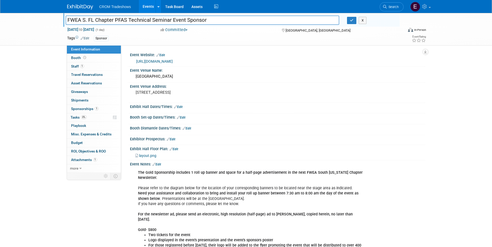
drag, startPoint x: 186, startPoint y: 19, endPoint x: 193, endPoint y: 21, distance: 7.1
click at [186, 19] on input "FWEA S. FL Chapter PFAS Technical Seminar Event Sponsor" at bounding box center [203, 20] width 274 height 9
type input "FWEA S. FL Chapter PFAS Technical Seminar Event - Sponsor"
click at [353, 22] on icon "button" at bounding box center [352, 20] width 4 height 3
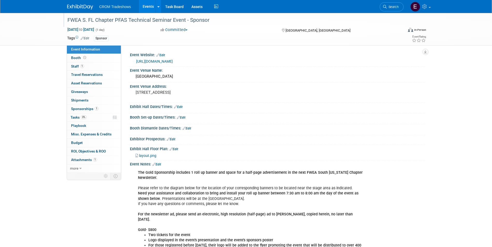
click at [151, 6] on link "Events" at bounding box center [148, 6] width 19 height 13
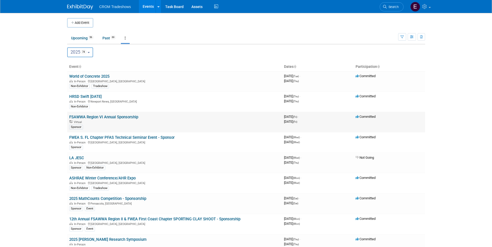
click at [109, 118] on link "FSAWWA Region VI Annual Sponsorship" at bounding box center [103, 117] width 69 height 5
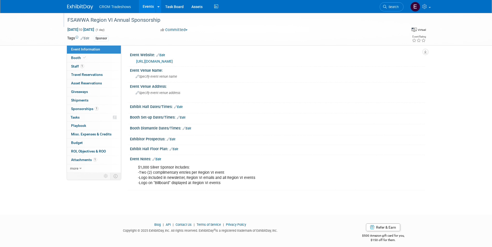
click at [114, 21] on div "FSAWWA Region VI Annual Sponsorship" at bounding box center [231, 20] width 330 height 9
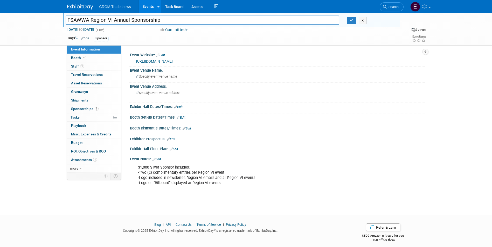
click at [114, 20] on input "FSAWWA Region VI Annual Sponsorship" at bounding box center [203, 20] width 274 height 9
type input "FSAWWA Region VI - Annual Sponsorship"
click at [353, 20] on icon "button" at bounding box center [352, 20] width 4 height 3
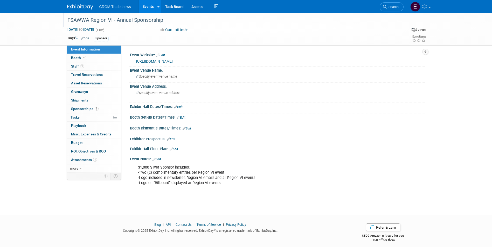
click at [145, 6] on link "Events" at bounding box center [148, 6] width 19 height 13
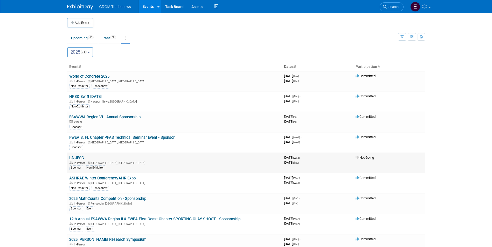
scroll to position [26, 0]
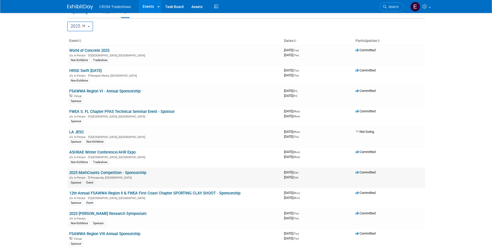
click at [135, 174] on link "2025 MathCounts Competition - Sponsorship" at bounding box center [107, 173] width 77 height 5
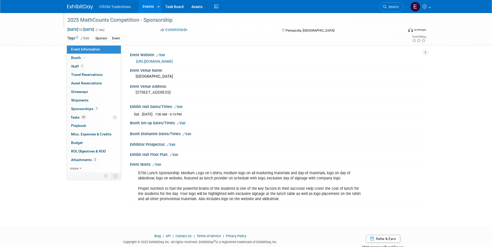
click at [174, 20] on div "2025 MathCounts Competition - Sponsorship" at bounding box center [231, 20] width 330 height 9
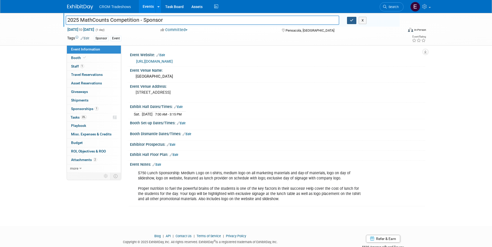
type input "2025 MathCounts Competition - Sponsor"
click at [351, 21] on icon "button" at bounding box center [352, 20] width 4 height 3
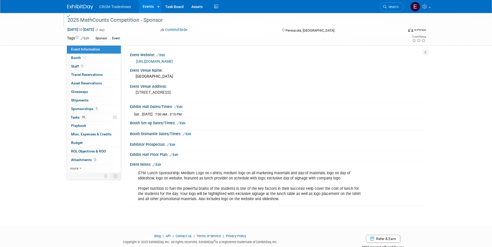
click at [151, 2] on link "Events" at bounding box center [148, 6] width 19 height 13
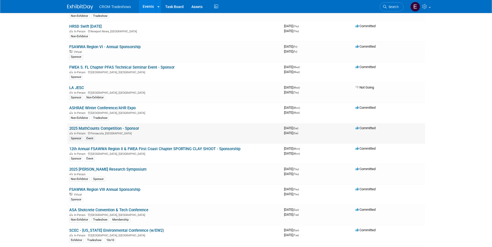
scroll to position [78, 0]
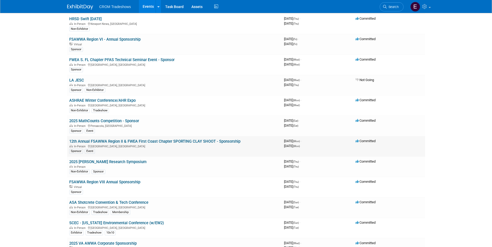
click at [157, 140] on link "12th Annual FSAWWA Region II & FWEA First Coast Chapter SPORTING CLAY SHOOT - S…" at bounding box center [154, 141] width 171 height 5
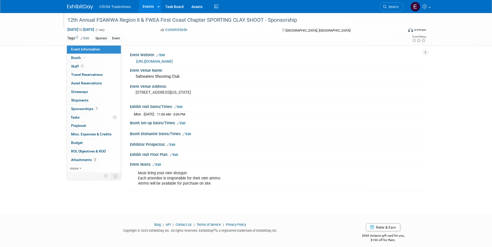
click at [300, 20] on div "12th Annual FSAWWA Region II & FWEA First Coast Chapter SPORTING CLAY SHOOT - S…" at bounding box center [231, 20] width 330 height 9
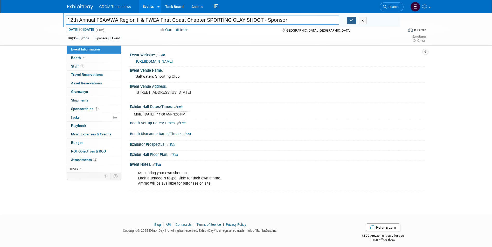
type input "12th Annual FSAWWA Region II & FWEA First Coast Chapter SPORTING CLAY SHOOT - S…"
click at [351, 23] on button "button" at bounding box center [351, 20] width 9 height 7
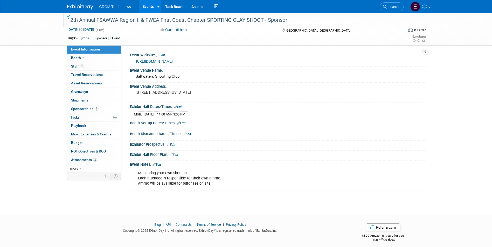
click at [148, 4] on link "Events" at bounding box center [148, 6] width 19 height 13
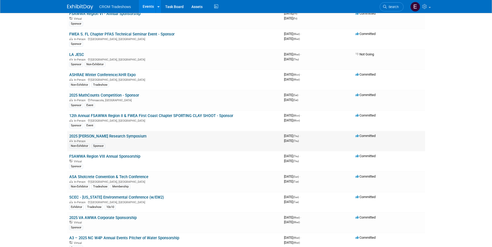
scroll to position [104, 0]
click at [125, 136] on link "2025 [PERSON_NAME] Research Symposium" at bounding box center [107, 136] width 77 height 5
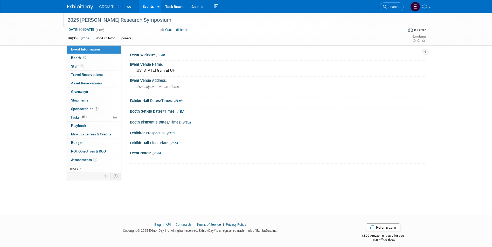
click at [150, 23] on div "2025 [PERSON_NAME] Research Symposium" at bounding box center [231, 20] width 330 height 9
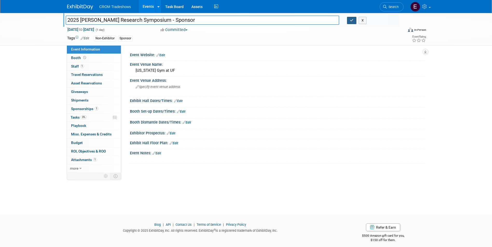
type input "2025 [PERSON_NAME] Research Symposium - Sponsor"
click at [353, 21] on icon "button" at bounding box center [352, 20] width 4 height 3
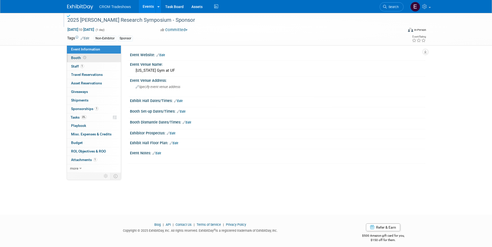
click at [74, 60] on link "Booth" at bounding box center [94, 58] width 54 height 8
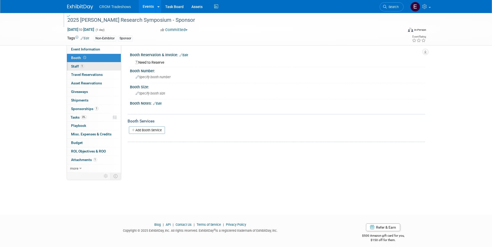
click at [74, 64] on link "1 Staff 1" at bounding box center [94, 67] width 54 height 8
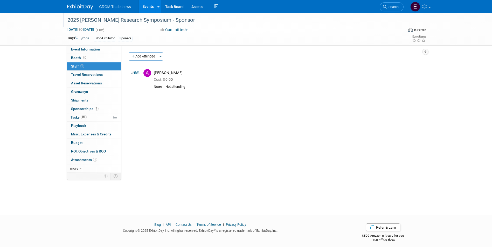
click at [81, 109] on span "Sponsorships 1" at bounding box center [84, 109] width 27 height 4
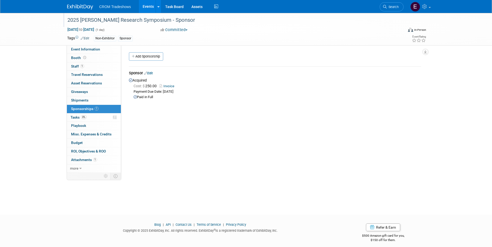
click at [150, 7] on link "Events" at bounding box center [148, 6] width 19 height 13
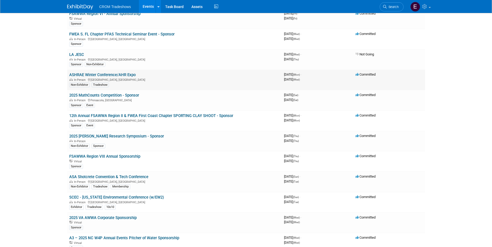
scroll to position [104, 0]
click at [129, 158] on link "FSAWWA Region VIII Annual Sponsorship" at bounding box center [104, 156] width 71 height 5
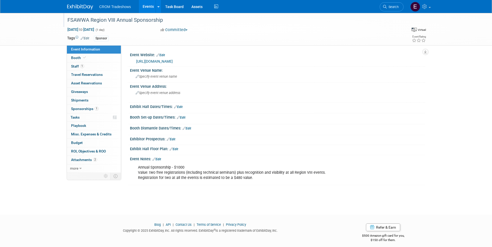
click at [118, 22] on div "FSAWWA Region VIII Annual Sponsorship" at bounding box center [231, 20] width 330 height 9
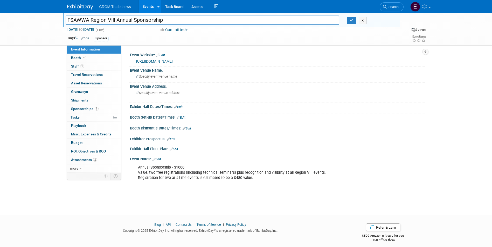
click at [118, 22] on input "FSAWWA Region VIII Annual Sponsorship" at bounding box center [203, 20] width 274 height 9
type input "FSAWWA Region VIII - Annual Sponsorship"
click at [350, 22] on button "button" at bounding box center [351, 20] width 9 height 7
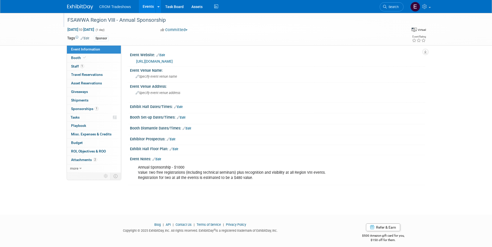
click at [151, 9] on link "Events" at bounding box center [148, 6] width 19 height 13
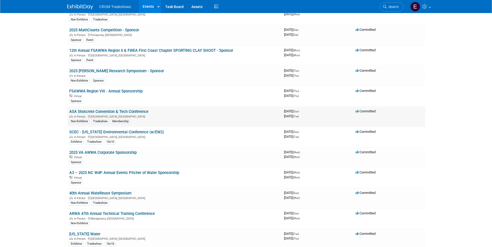
scroll to position [182, 0]
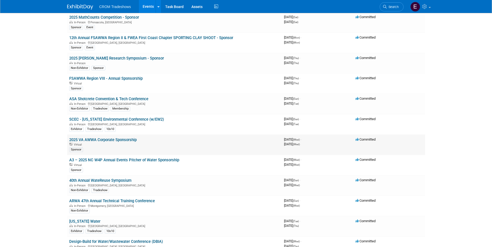
click at [130, 141] on link "2025 VA AWWA Corporate Sponsorship" at bounding box center [102, 140] width 67 height 5
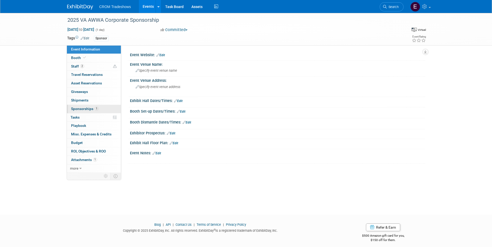
click at [99, 110] on link "1 Sponsorships 1" at bounding box center [94, 109] width 54 height 8
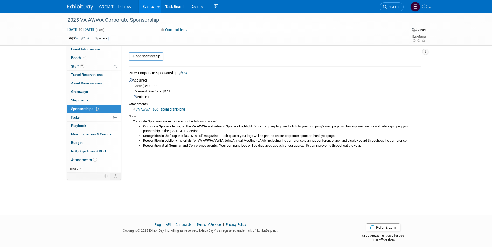
click at [135, 120] on div "Corporate Sponsors are recognized in the following ways: Corporate Sponsor list…" at bounding box center [275, 134] width 292 height 30
drag, startPoint x: 134, startPoint y: 121, endPoint x: 388, endPoint y: 146, distance: 255.4
click at [388, 146] on div "Corporate Sponsors are recognized in the following ways: Corporate Sponsor list…" at bounding box center [275, 134] width 292 height 30
drag, startPoint x: 388, startPoint y: 146, endPoint x: 343, endPoint y: 144, distance: 44.9
copy div "Corporate Sponsors are recognized in the following ways: Corporate Sponsor list…"
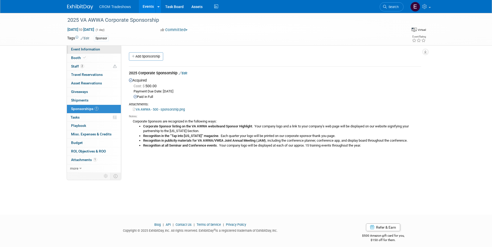
click at [102, 51] on link "Event Information" at bounding box center [94, 49] width 54 height 8
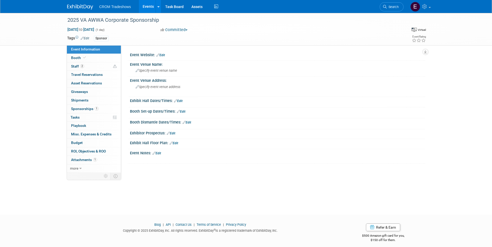
click at [161, 155] on link "Edit" at bounding box center [157, 154] width 9 height 4
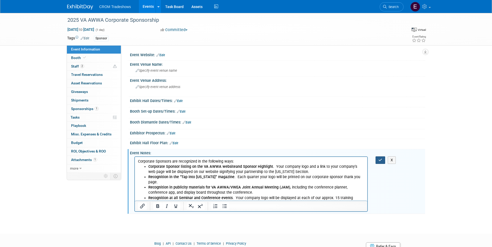
click at [381, 160] on icon "button" at bounding box center [380, 160] width 4 height 4
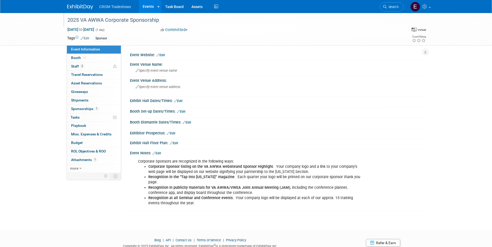
click at [105, 21] on div "2025 VA AWWA Corporate Sponsorship" at bounding box center [231, 20] width 330 height 9
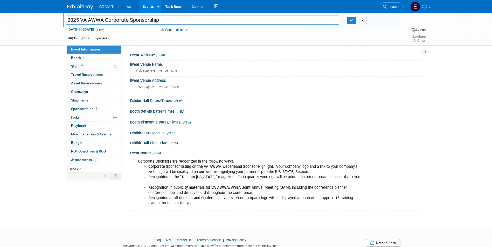
click at [108, 22] on input "2025 VA AWWA Corporate Sponsorship" at bounding box center [203, 20] width 274 height 9
click at [106, 21] on input "2025 VA AWWA Corporate Sponsorship" at bounding box center [203, 20] width 274 height 9
click at [134, 21] on input "2025 VA AWWA - Corporate Sponsorship" at bounding box center [203, 20] width 274 height 9
type input "2025 VA AWWA - Annual Sponsorship"
click at [349, 21] on button "button" at bounding box center [351, 20] width 9 height 7
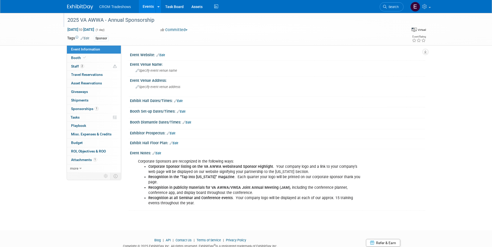
click at [152, 9] on link "Events" at bounding box center [148, 6] width 19 height 13
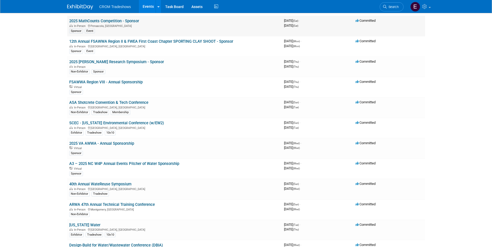
scroll to position [208, 0]
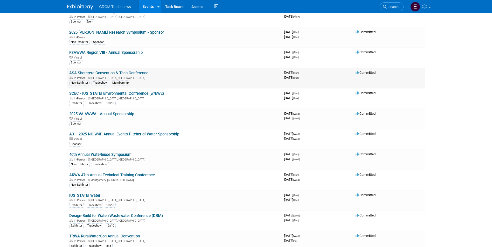
click at [135, 74] on link "ASA Shotcrete Convention & Tech Conference" at bounding box center [108, 73] width 79 height 5
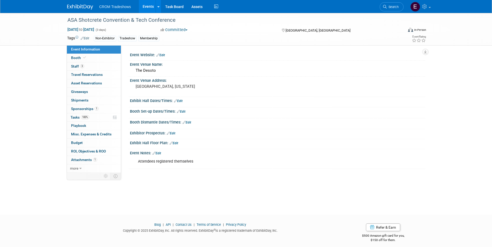
click at [145, 10] on link "Events" at bounding box center [148, 6] width 19 height 13
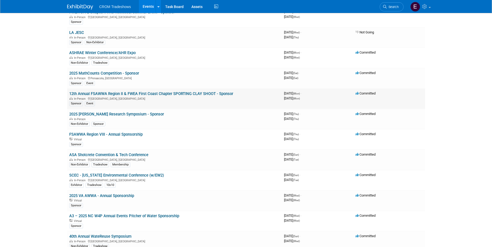
scroll to position [182, 0]
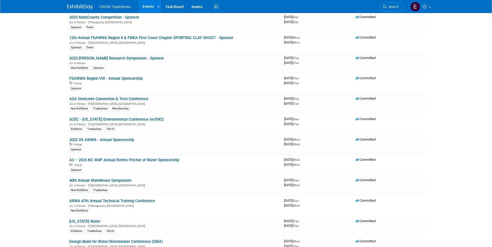
click at [153, 159] on link "A3 – 2025 NC W4P Annual Events Pitcher of Water Sponsorship" at bounding box center [124, 160] width 110 height 5
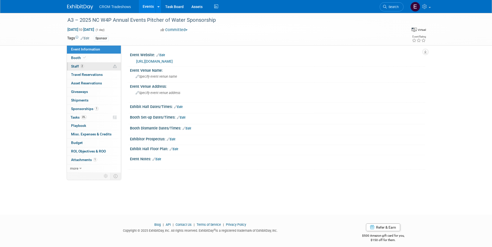
click at [87, 64] on link "2 Staff 2" at bounding box center [94, 67] width 54 height 8
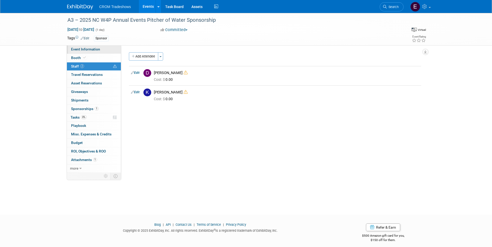
click at [88, 50] on span "Event Information" at bounding box center [85, 49] width 29 height 4
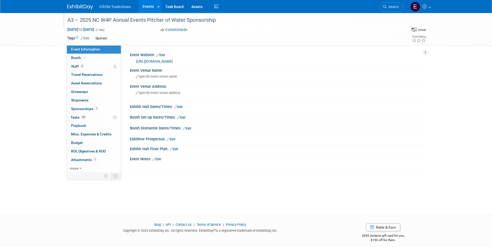
click at [188, 20] on div "A3 – 2025 NC W4P Annual Events Pitcher of Water Sponsorship" at bounding box center [231, 20] width 330 height 9
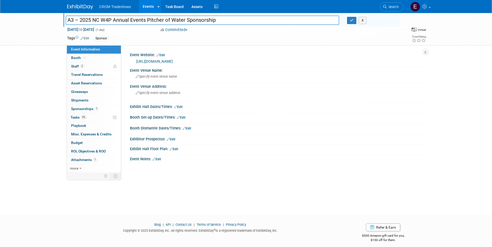
click at [187, 20] on input "A3 – 2025 NC W4P Annual Events Pitcher of Water Sponsorship" at bounding box center [203, 20] width 274 height 9
click at [226, 23] on input "A3 – 2025 NC W4P Annual Events Pitcher of Water - Sponsorship" at bounding box center [203, 20] width 274 height 9
type input "A3 – 2025 NC W4P Annual Events Pitcher of Water - Sponsor"
click at [354, 17] on button "button" at bounding box center [351, 20] width 9 height 7
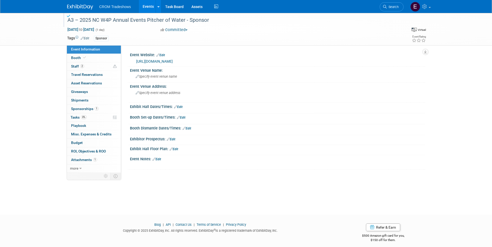
click at [142, 7] on link "Events" at bounding box center [148, 6] width 19 height 13
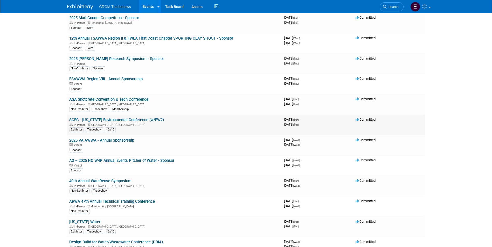
scroll to position [182, 0]
click at [120, 161] on link "A3 – 2025 NC W4P Annual Events Pitcher of Water - Sponsor" at bounding box center [121, 160] width 105 height 5
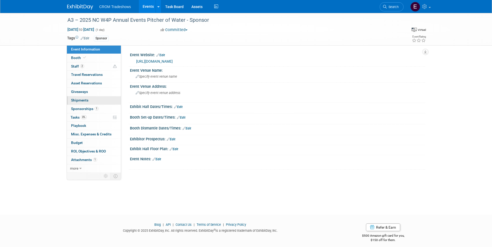
click at [93, 103] on link "0 Shipments 0" at bounding box center [94, 100] width 54 height 8
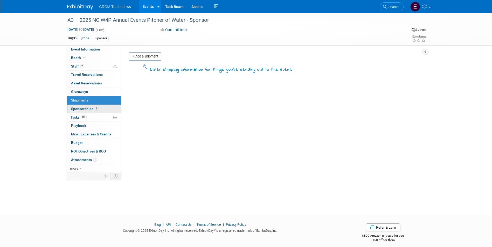
click at [93, 109] on span "Sponsorships 1" at bounding box center [84, 109] width 27 height 4
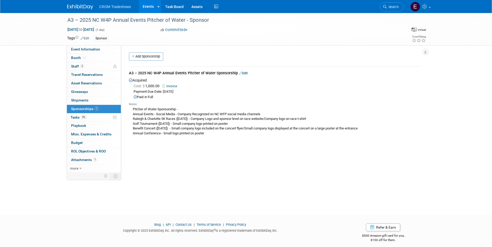
click at [133, 110] on div "Pitcher of Water Sponsorship - Annual Events - Social Media - Company Recognize…" at bounding box center [275, 122] width 292 height 30
drag, startPoint x: 133, startPoint y: 110, endPoint x: 240, endPoint y: 131, distance: 109.2
click at [240, 131] on div "Pitcher of Water Sponsorship - Annual Events - Social Media - Company Recognize…" at bounding box center [275, 122] width 292 height 30
drag, startPoint x: 240, startPoint y: 131, endPoint x: 222, endPoint y: 122, distance: 21.1
copy div "Pitcher of Water Sponsorship - Annual Events - Social Media - Company Recognize…"
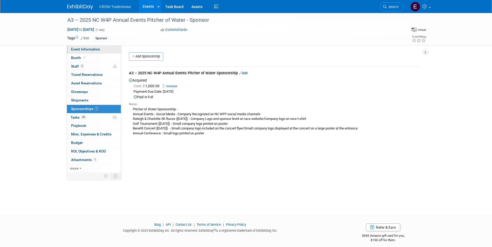
click at [96, 47] on span "Event Information" at bounding box center [85, 49] width 29 height 4
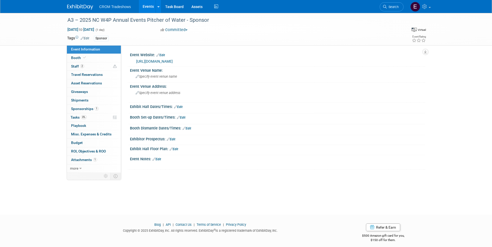
click at [156, 160] on link "Edit" at bounding box center [157, 160] width 9 height 4
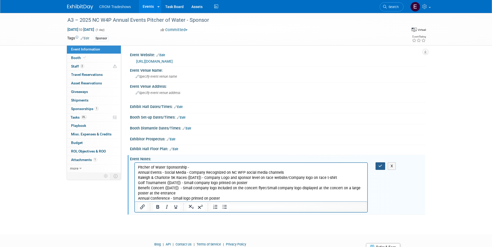
click at [378, 169] on button "button" at bounding box center [381, 167] width 10 height 8
click at [378, 166] on button "button" at bounding box center [381, 167] width 10 height 8
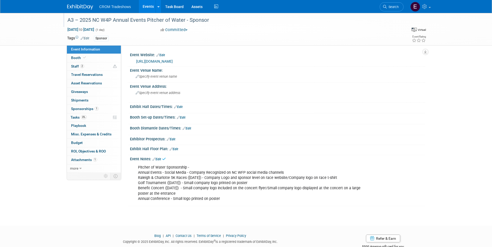
click at [189, 19] on div "A3 – 2025 NC W4P Annual Events Pitcher of Water - Sponsor" at bounding box center [231, 20] width 330 height 9
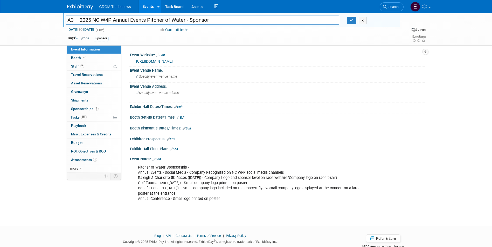
click at [190, 22] on input "A3 – 2025 NC W4P Annual Events Pitcher of Water - Sponsor" at bounding box center [203, 20] width 274 height 9
click at [228, 19] on input "A3 – 2025 NC W4P Annual Events Pitcher of Water - Annual Sponsor" at bounding box center [203, 20] width 274 height 9
type input "A3 – 2025 NC W4P Annual Events Pitcher of Water - Annual Sponsorship"
click at [349, 22] on button "button" at bounding box center [351, 20] width 9 height 7
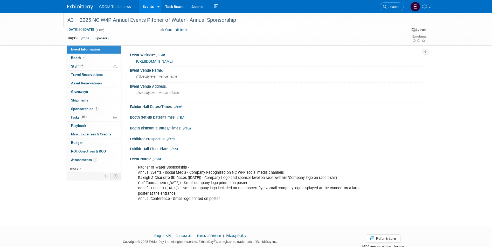
click at [152, 7] on link "Events" at bounding box center [148, 6] width 19 height 13
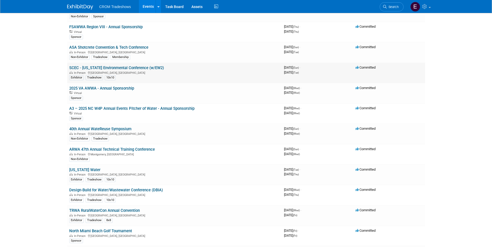
scroll to position [233, 0]
click at [134, 151] on link "ARWA 47th Annual Technical Training Conference" at bounding box center [112, 149] width 86 height 5
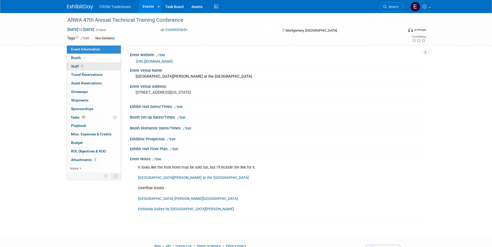
click at [70, 64] on link "1 Staff 1" at bounding box center [94, 67] width 54 height 8
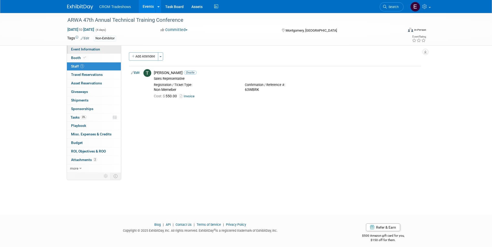
click at [75, 47] on link "Event Information" at bounding box center [94, 49] width 54 height 8
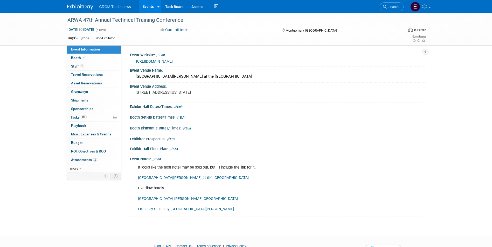
click at [173, 62] on link "https://alruralwater.events/event/18" at bounding box center [154, 61] width 37 height 4
click at [86, 40] on link "Edit" at bounding box center [85, 39] width 9 height 4
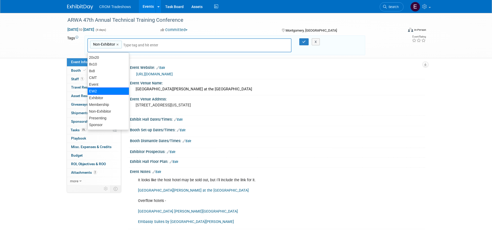
scroll to position [20, 0]
click at [112, 123] on div "Tradeshow" at bounding box center [108, 125] width 42 height 7
type input "Non-Exhibitor, Tradeshow"
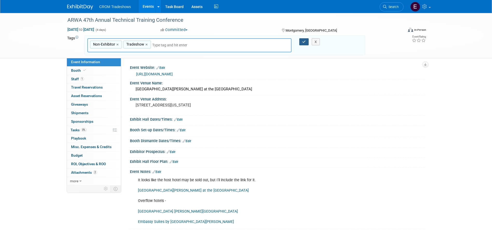
click at [304, 39] on button "button" at bounding box center [303, 41] width 9 height 7
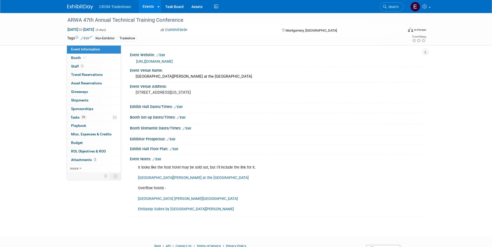
click at [154, 10] on link "Events" at bounding box center [148, 6] width 19 height 13
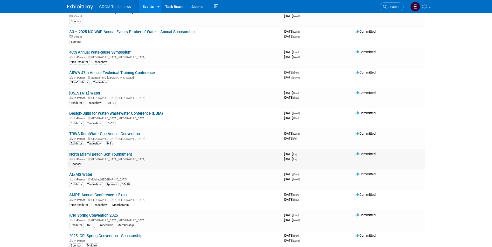
scroll to position [311, 0]
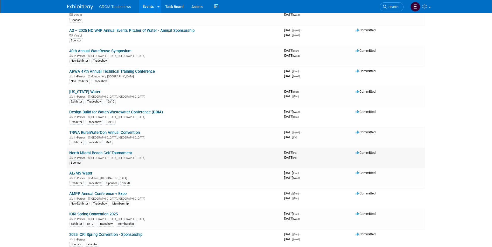
click at [128, 155] on link "North Miami Beach Golf Tournament" at bounding box center [100, 153] width 63 height 5
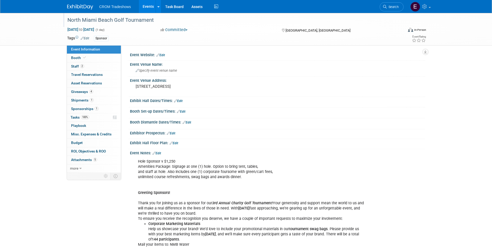
click at [159, 21] on div "North Miami Beach Golf Tournament" at bounding box center [231, 20] width 330 height 9
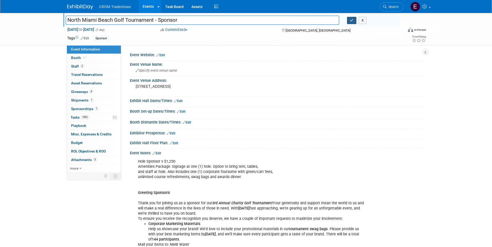
type input "North Miami Beach Golf Tournament - Sponsor"
click at [353, 22] on icon "button" at bounding box center [352, 20] width 4 height 3
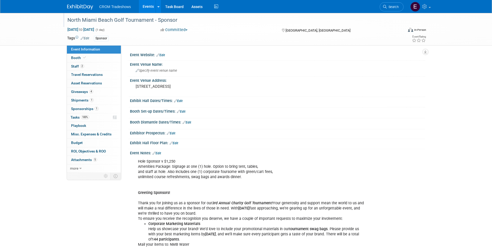
click at [85, 38] on link "Edit" at bounding box center [85, 39] width 9 height 4
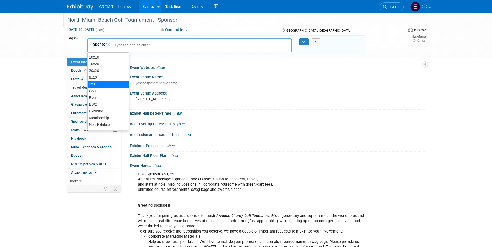
scroll to position [20, 0]
click at [303, 42] on icon "button" at bounding box center [304, 41] width 4 height 3
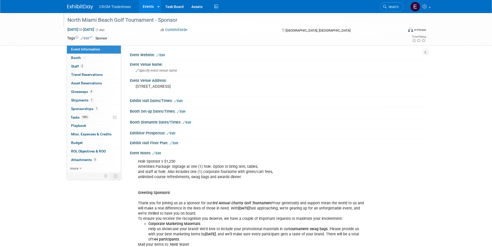
click at [149, 9] on link "Events" at bounding box center [148, 6] width 19 height 13
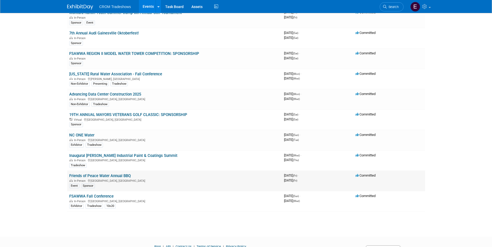
scroll to position [1339, 0]
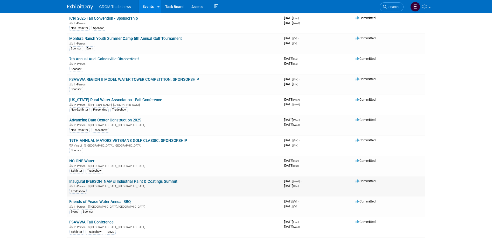
click at [118, 183] on link "Inaugural [PERSON_NAME] Industrial Paint & Coatings Summit" at bounding box center [123, 182] width 108 height 5
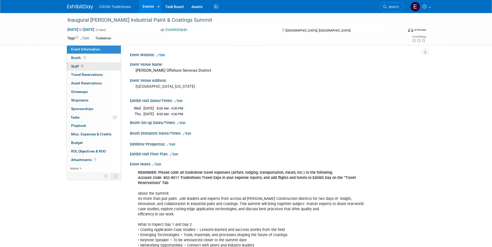
click at [82, 63] on link "2 Staff 2" at bounding box center [94, 67] width 54 height 8
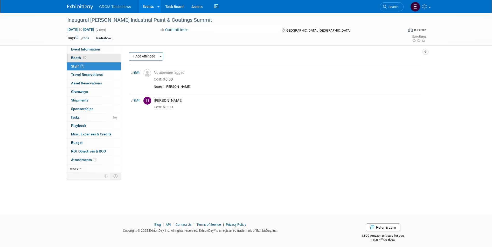
click at [88, 59] on link "Booth" at bounding box center [94, 58] width 54 height 8
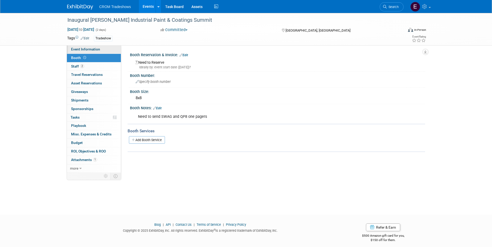
click at [82, 52] on link "Event Information" at bounding box center [94, 49] width 54 height 8
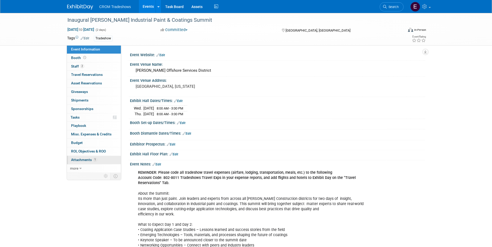
click at [100, 156] on link "1 Attachments 1" at bounding box center [94, 160] width 54 height 8
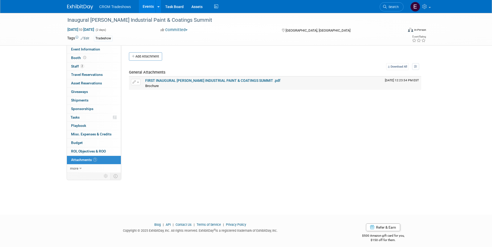
click at [225, 80] on link "FIRST INAUGURAL KIEWIT INDUSTRIAL PAINT & COATINGS SUMMIT .pdf" at bounding box center [212, 81] width 135 height 4
click at [105, 64] on link "2 Staff 2" at bounding box center [94, 67] width 54 height 8
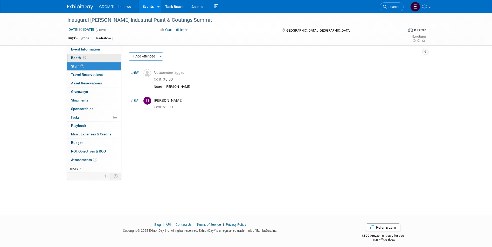
click at [103, 57] on link "Booth" at bounding box center [94, 58] width 54 height 8
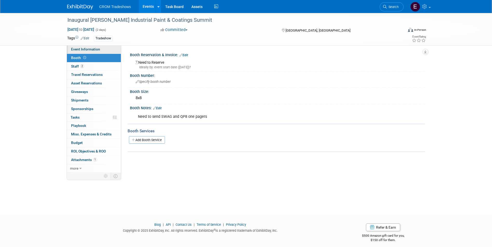
click at [103, 50] on link "Event Information" at bounding box center [94, 49] width 54 height 8
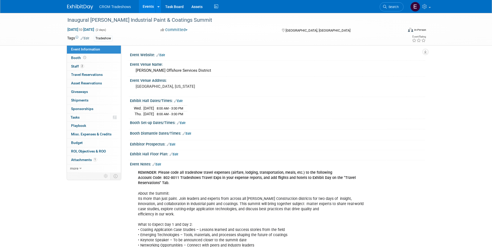
click at [146, 9] on link "Events" at bounding box center [148, 6] width 19 height 13
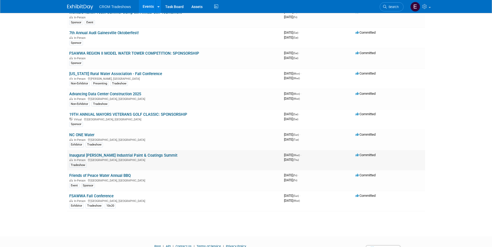
scroll to position [1365, 0]
click at [108, 155] on link "Inaugural [PERSON_NAME] Industrial Paint & Coatings Summit" at bounding box center [123, 156] width 108 height 5
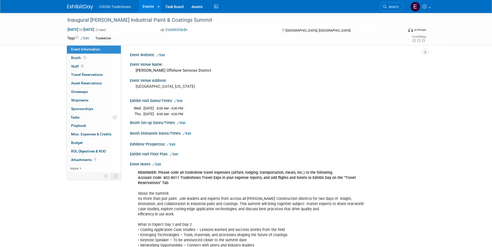
click at [89, 38] on link "Edit" at bounding box center [85, 39] width 9 height 4
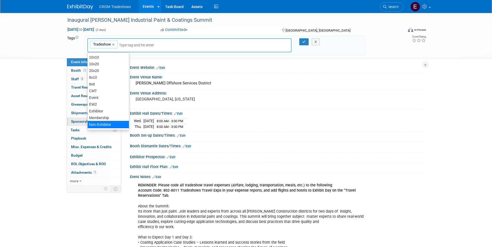
click at [108, 123] on div "Non-Exhibitor" at bounding box center [108, 124] width 42 height 7
type input "Tradeshow, Non-Exhibitor"
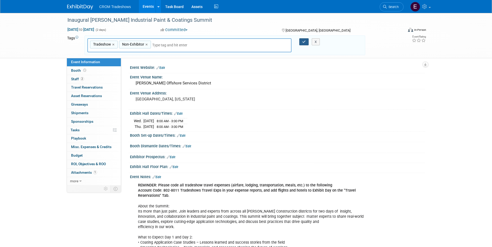
click at [301, 44] on button "button" at bounding box center [303, 41] width 9 height 7
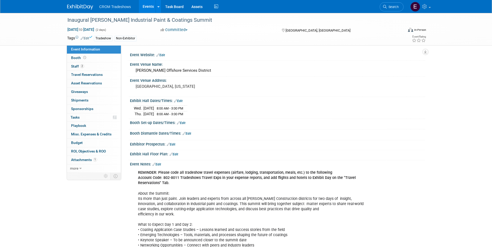
click at [152, 8] on link "Events" at bounding box center [148, 6] width 19 height 13
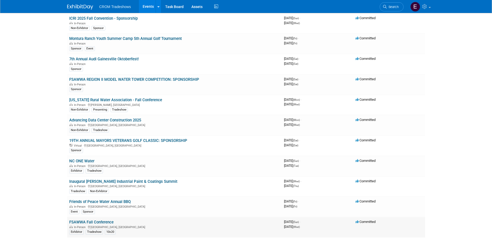
scroll to position [1313, 0]
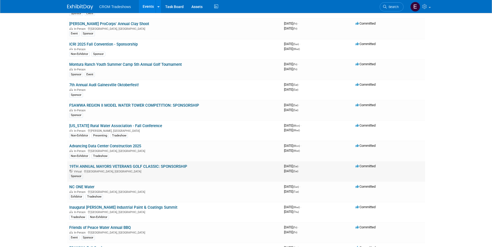
click at [106, 168] on link "19TH ANNUAL MAYORS VETERANS GOLF CLASSIC: SPONSORSHIP" at bounding box center [128, 166] width 118 height 5
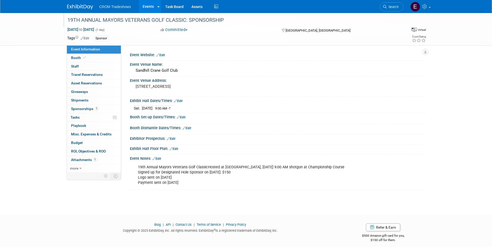
click at [79, 20] on div "19TH ANNUAL MAYORS VETERANS GOLF CLASSIC: SPONSORSHIP" at bounding box center [231, 20] width 330 height 9
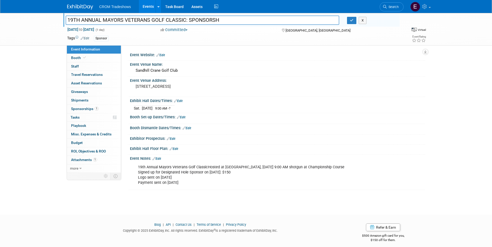
click at [81, 20] on input "19TH ANNUAL MAYORS VETERANS GOLF CLASSIC: SPONSORSH" at bounding box center [203, 20] width 274 height 9
click at [98, 20] on input "19th ANNUAL MAYORS VETERANS GOLF CLASSIC: SPONSORSH" at bounding box center [203, 20] width 274 height 9
click at [115, 20] on input "19th Annual MAYORS VETERANS GOLF CLASSIC: SPONSORSH" at bounding box center [203, 20] width 274 height 9
click at [139, 20] on input "19th Annual Mayors VETERANS GOLF CLASSIC: SPONSORSH" at bounding box center [203, 20] width 274 height 9
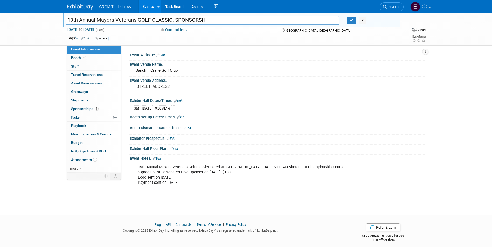
click at [149, 22] on input "19th Annual Mayors Veterans GOLF CLASSIC: SPONSORSH" at bounding box center [203, 20] width 274 height 9
click at [170, 20] on input "19th Annual Mayors Veterans Golf CLASSIC: SPONSORSH" at bounding box center [203, 20] width 274 height 9
click at [196, 18] on input "19th Annual Mayors Veterans Golf CLASS SPONSORSH" at bounding box center [203, 20] width 274 height 9
type input "19th Annual Mayors Veterans Golf Classic - Sponsor"
click at [351, 20] on icon "button" at bounding box center [352, 20] width 4 height 3
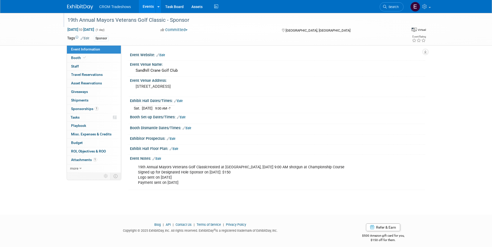
click at [146, 5] on link "Events" at bounding box center [148, 6] width 19 height 13
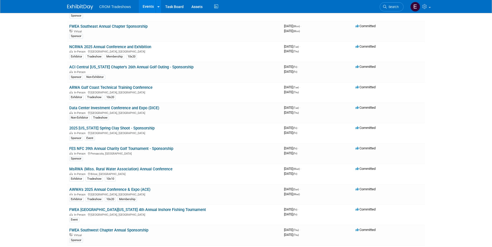
scroll to position [674, 0]
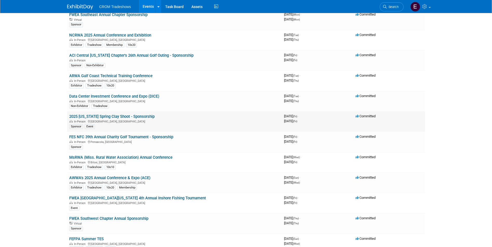
click at [125, 118] on link "2025 Tennessee Spring Clay Shoot - Sponsorship" at bounding box center [111, 116] width 85 height 5
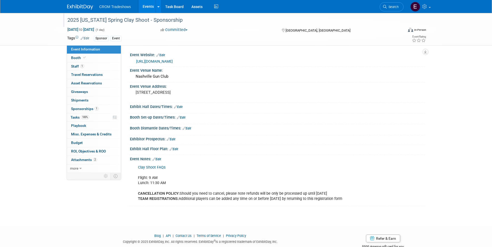
click at [190, 18] on div "2025 [US_STATE] Spring Clay Shoot - Sponsorship" at bounding box center [231, 20] width 330 height 9
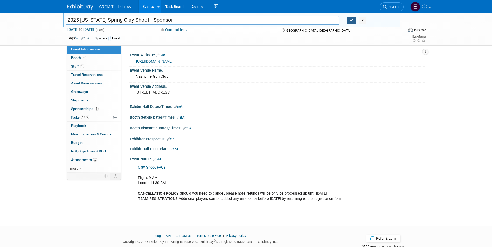
type input "2025 Tennessee Spring Clay Shoot - Sponsor"
click at [354, 20] on icon "button" at bounding box center [352, 20] width 4 height 3
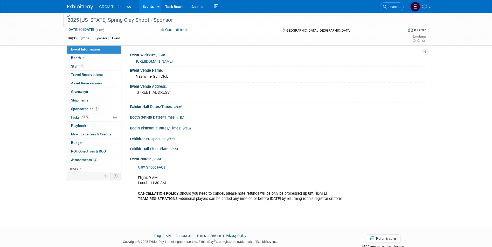
click at [151, 8] on link "Events" at bounding box center [148, 6] width 19 height 13
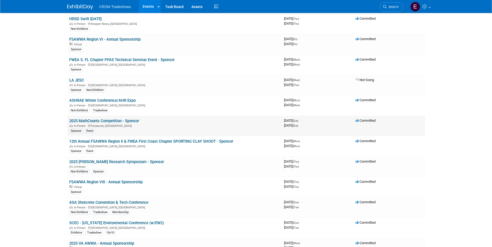
scroll to position [104, 0]
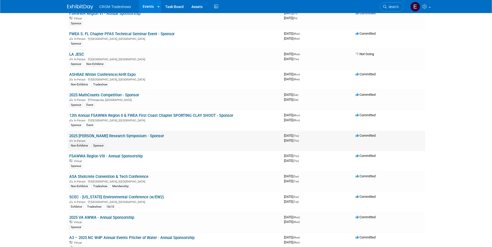
click at [111, 135] on link "2025 [PERSON_NAME] Research Symposium - Sponsor" at bounding box center [116, 136] width 95 height 5
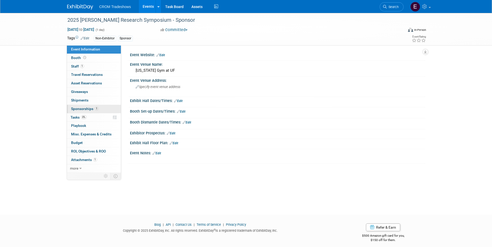
click at [86, 110] on span "Sponsorships 1" at bounding box center [84, 109] width 27 height 4
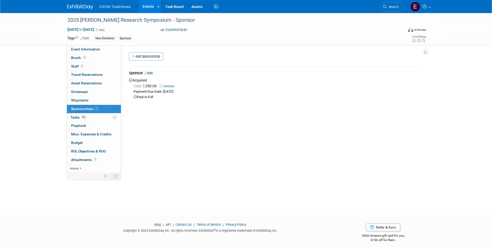
click at [167, 85] on link "Invoice" at bounding box center [168, 86] width 17 height 4
click at [147, 6] on link "Events" at bounding box center [148, 6] width 19 height 13
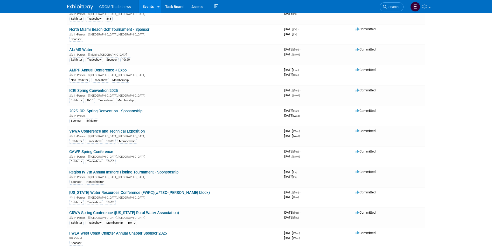
scroll to position [467, 0]
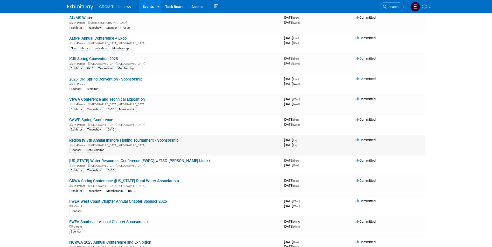
click at [144, 141] on link "Region IV 7th Annual Inshore Fishing Tournament - Sponsorship" at bounding box center [123, 140] width 109 height 5
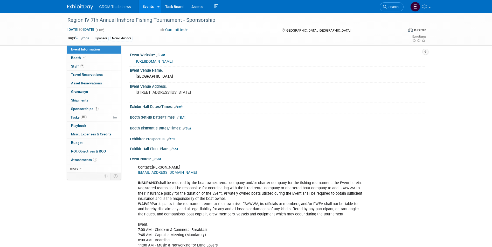
click at [86, 40] on link "Edit" at bounding box center [85, 39] width 9 height 4
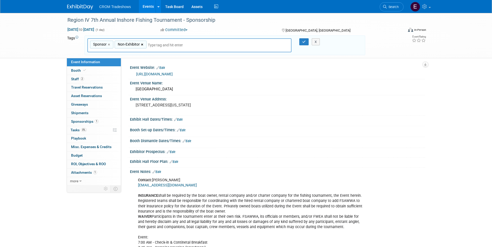
click at [143, 45] on link "×" at bounding box center [142, 45] width 3 height 6
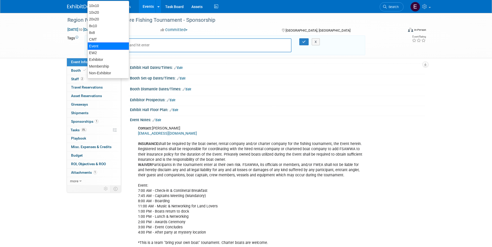
click at [107, 46] on div "Event" at bounding box center [108, 46] width 42 height 7
type input "Sponsor, Event"
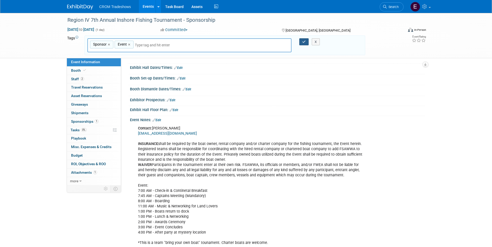
click at [306, 40] on button "button" at bounding box center [303, 41] width 9 height 7
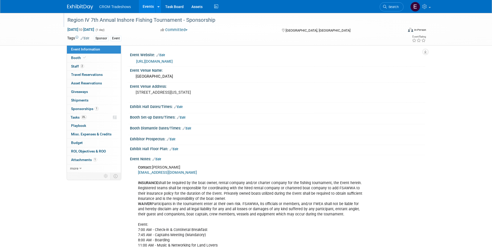
click at [223, 20] on div "Region IV 7th Annual Inshore Fishing Tournament - Sponsorship" at bounding box center [231, 20] width 330 height 9
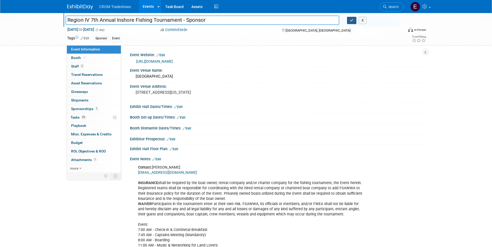
type input "Region IV 7th Annual Inshore Fishing Tournament - Sponsor"
click at [352, 22] on button "button" at bounding box center [351, 20] width 9 height 7
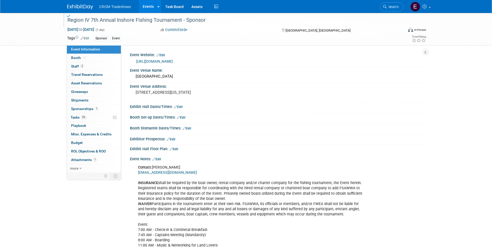
click at [148, 8] on link "Events" at bounding box center [148, 6] width 19 height 13
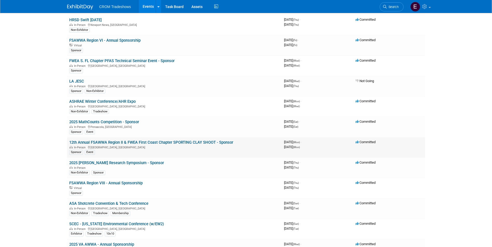
scroll to position [78, 0]
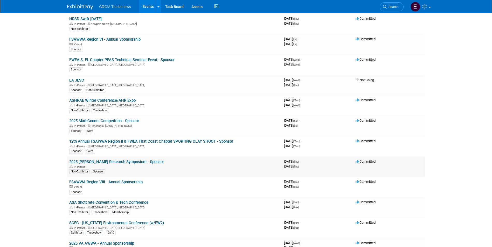
click at [123, 163] on link "2025 [PERSON_NAME] Research Symposium - Sponsor" at bounding box center [116, 162] width 95 height 5
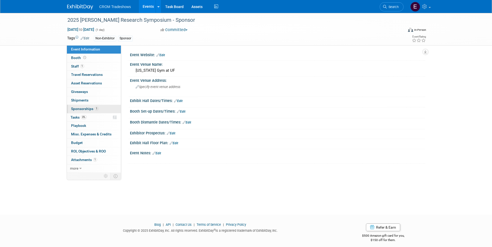
click at [95, 109] on span "1" at bounding box center [97, 109] width 4 height 4
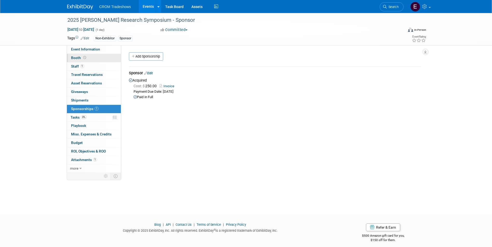
click at [89, 59] on link "Booth" at bounding box center [94, 58] width 54 height 8
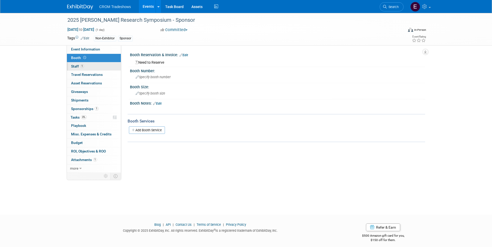
click at [90, 65] on link "1 Staff 1" at bounding box center [94, 67] width 54 height 8
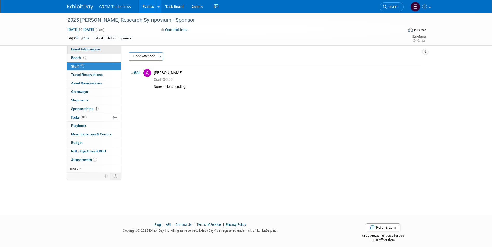
click at [93, 47] on span "Event Information" at bounding box center [85, 49] width 29 height 4
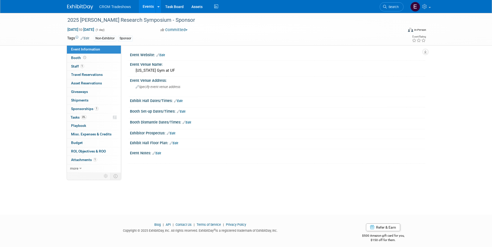
click at [86, 38] on link "Edit" at bounding box center [85, 39] width 9 height 4
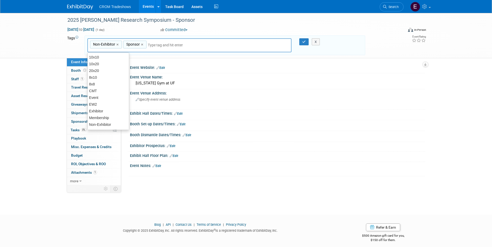
click at [119, 45] on link "×" at bounding box center [117, 45] width 3 height 6
click at [109, 98] on div "Event" at bounding box center [108, 97] width 42 height 7
type input "Sponsor, Event"
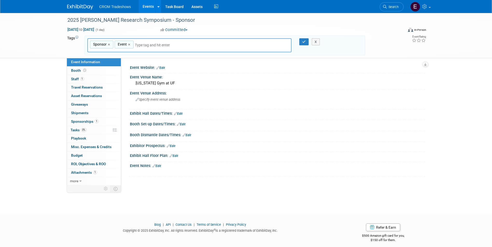
click at [307, 42] on div "X" at bounding box center [318, 41] width 24 height 7
click at [305, 43] on icon "button" at bounding box center [304, 41] width 4 height 3
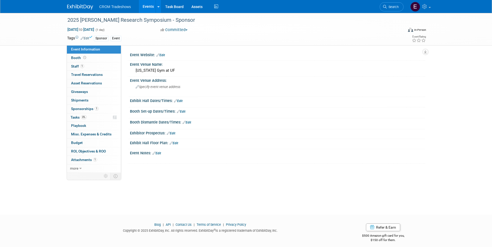
click at [151, 4] on link "Events" at bounding box center [148, 6] width 19 height 13
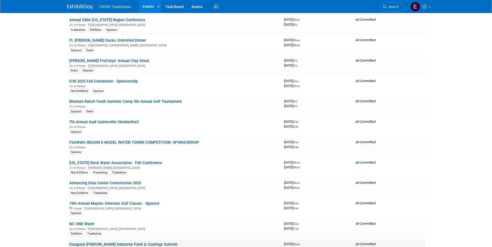
scroll to position [1261, 0]
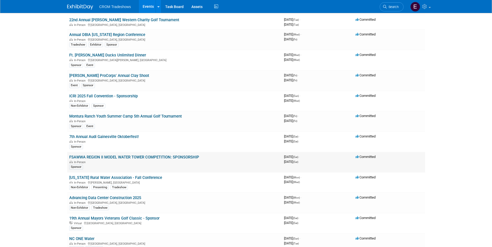
click at [115, 158] on link "FSAWWA REGION II MODEL WATER TOWER COMPETITION: SPONSORSHIP" at bounding box center [134, 157] width 130 height 5
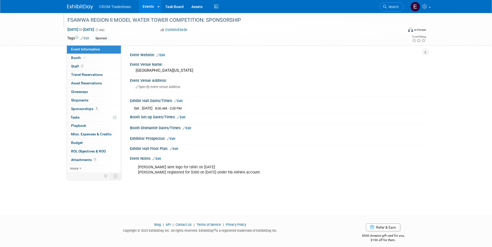
click at [110, 21] on div "FSAWWA REGION II MODEL WATER TOWER COMPETITION: SPONSORSHIP" at bounding box center [231, 20] width 330 height 9
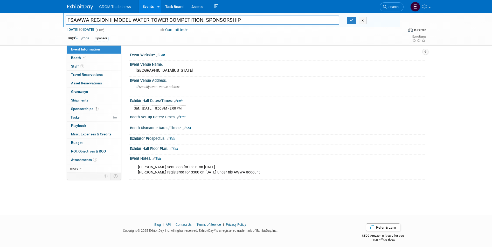
click at [110, 21] on input "FSAWWA REGION II MODEL WATER TOWER COMPETITION: SPONSORSHIP" at bounding box center [203, 20] width 274 height 9
click at [108, 20] on input "FSAWWA REGION II MODEL WATER TOWER COMPETITION: SPONSORSHIP" at bounding box center [203, 20] width 274 height 9
click at [128, 21] on input "FSAWWA Region II MODEL WATER TOWER COMPETITION: SPONSORSHIP" at bounding box center [203, 20] width 274 height 9
click at [144, 19] on input "FSAWWA Region II Model WATER TOWER COMPETITION: SPONSORSHIP" at bounding box center [203, 20] width 274 height 9
click at [160, 20] on input "FSAWWA Region II Model Water TOWER COMPETITION: SPONSORSHIP" at bounding box center [203, 20] width 274 height 9
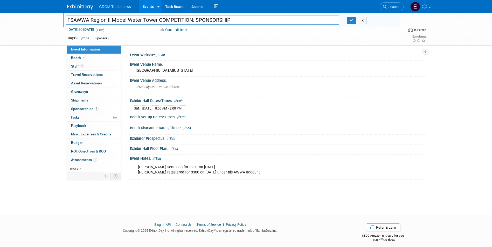
click at [192, 19] on input "FSAWWA Region II Model Water Tower COMPETITION: SPONSORSHIP" at bounding box center [203, 20] width 274 height 9
click at [226, 23] on input "FSAWWA Region II Model Water Tower Competition - SPONSORSHIP" at bounding box center [203, 20] width 274 height 9
type input "FSAWWA Region II Model Water Tower Competition - Sponsor"
click at [350, 23] on button "button" at bounding box center [351, 20] width 9 height 7
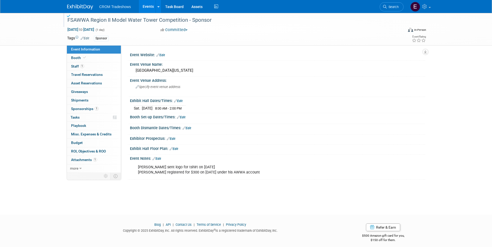
click at [86, 39] on link "Edit" at bounding box center [85, 39] width 9 height 4
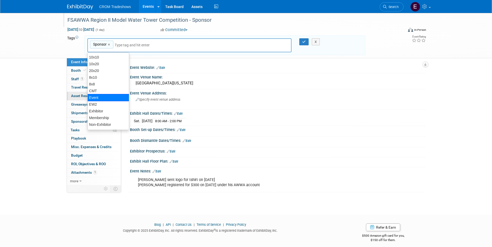
drag, startPoint x: 99, startPoint y: 98, endPoint x: 103, endPoint y: 97, distance: 4.4
click at [99, 98] on div "Event" at bounding box center [108, 97] width 42 height 7
type input "Sponsor, Event"
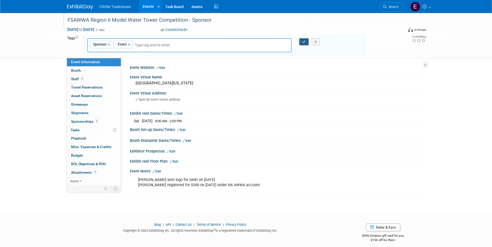
click at [306, 42] on button "button" at bounding box center [303, 41] width 9 height 7
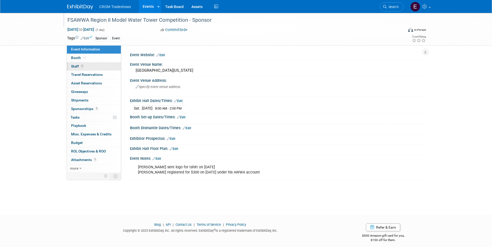
click at [90, 66] on link "1 Staff 1" at bounding box center [94, 67] width 54 height 8
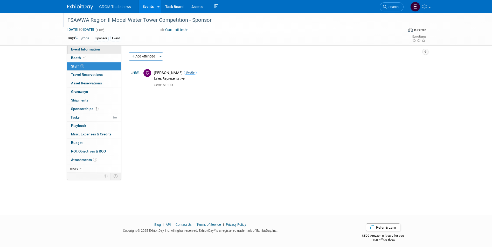
click at [90, 50] on span "Event Information" at bounding box center [85, 49] width 29 height 4
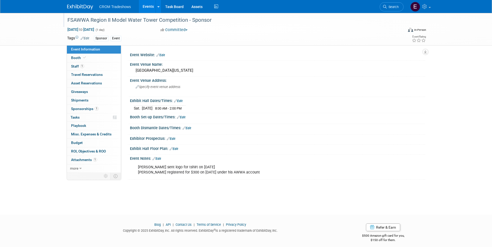
click at [146, 9] on link "Events" at bounding box center [148, 6] width 19 height 13
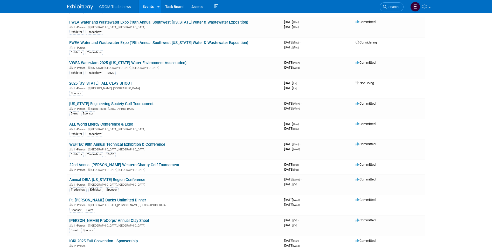
scroll to position [1141, 0]
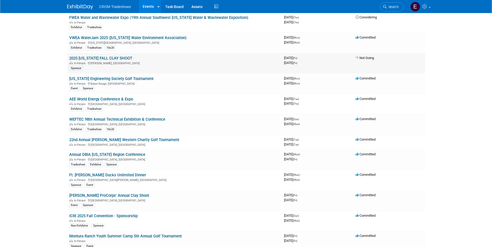
click at [111, 56] on link "2025 [US_STATE] FALL CLAY SHOOT" at bounding box center [100, 58] width 63 height 5
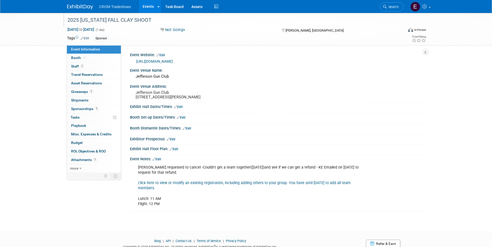
click at [107, 21] on div "2025 [US_STATE] FALL CLAY SHOOT" at bounding box center [231, 20] width 330 height 9
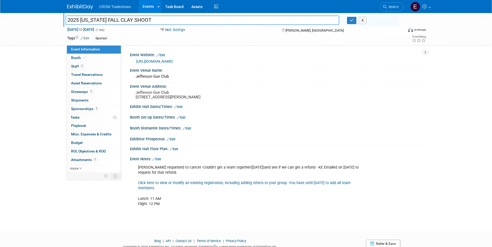
click at [107, 19] on input "2025 [US_STATE] FALL CLAY SHOOT" at bounding box center [203, 20] width 274 height 9
click at [115, 18] on input "2025 Kentucky FALL CLAY SHOOT" at bounding box center [203, 20] width 274 height 9
click at [125, 19] on input "2025 Kentucky Fall CLAY SHOOT" at bounding box center [203, 20] width 274 height 9
click at [145, 23] on input "2025 Kentucky Fall Clay SHOOT" at bounding box center [203, 20] width 274 height 9
type input "2025 Kentucky Fall Clay Shoot - Sponsor"
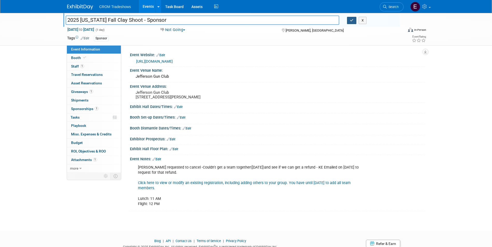
click at [349, 21] on button "button" at bounding box center [351, 20] width 9 height 7
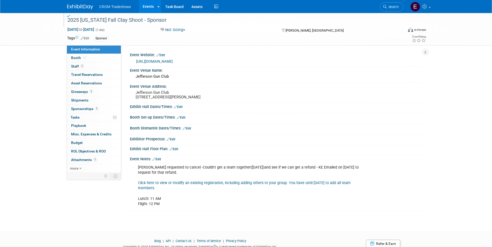
click at [86, 38] on link "Edit" at bounding box center [85, 39] width 9 height 4
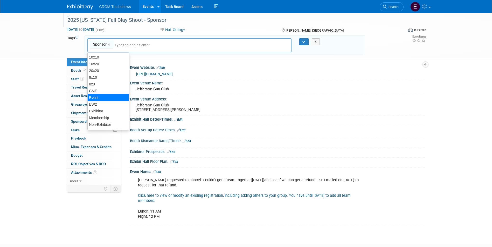
click at [98, 101] on div "Event" at bounding box center [108, 97] width 42 height 7
type input "Sponsor, Event"
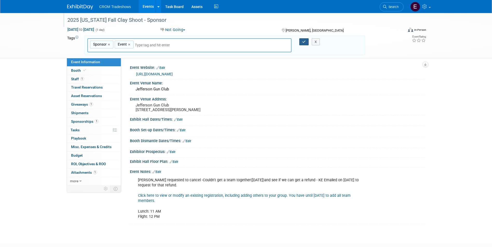
click at [301, 43] on button "button" at bounding box center [303, 41] width 9 height 7
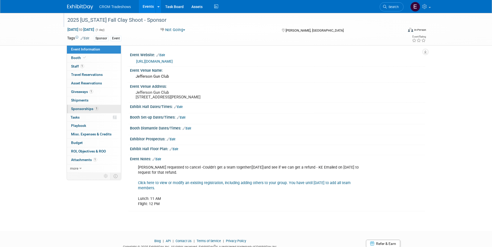
click at [91, 107] on link "1 Sponsorships 1" at bounding box center [94, 109] width 54 height 8
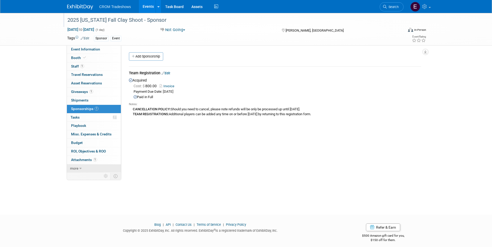
click at [84, 167] on link "more" at bounding box center [94, 169] width 54 height 8
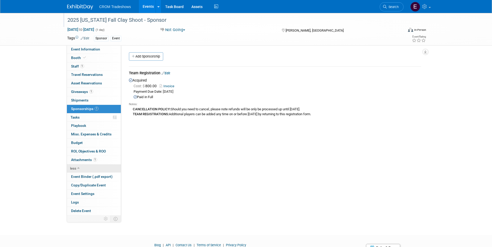
scroll to position [24, 0]
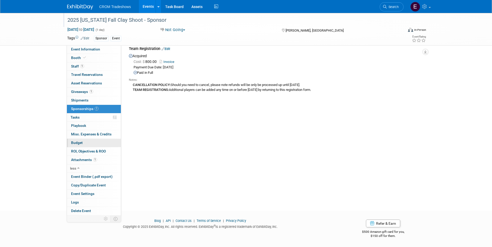
click at [84, 145] on link "Budget" at bounding box center [94, 143] width 54 height 8
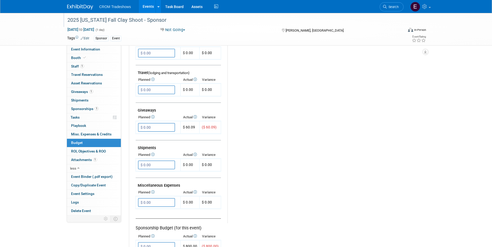
scroll to position [259, 0]
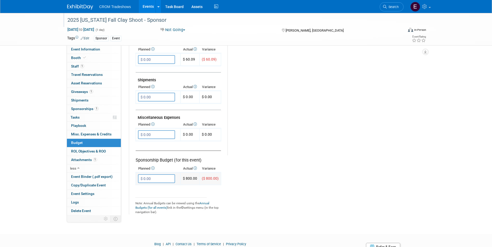
click at [156, 179] on input "$ 0.00" at bounding box center [156, 179] width 37 height 9
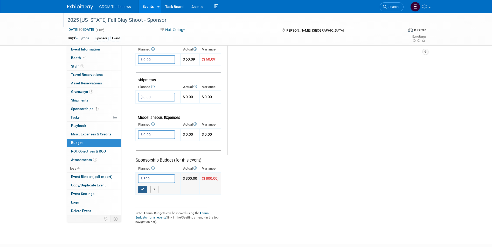
type input "$ 800.00"
click at [141, 188] on icon "button" at bounding box center [143, 189] width 4 height 3
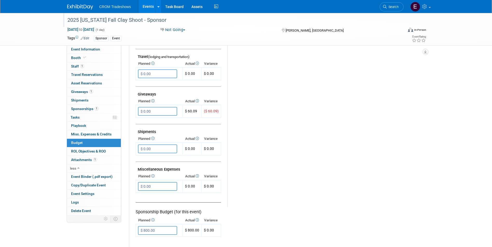
scroll to position [182, 0]
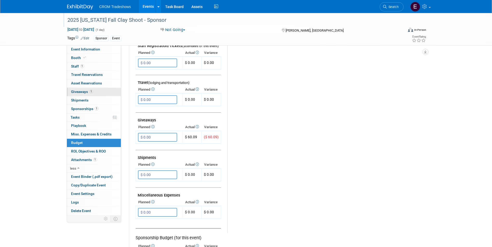
click at [99, 93] on link "1 Giveaways 1" at bounding box center [94, 92] width 54 height 8
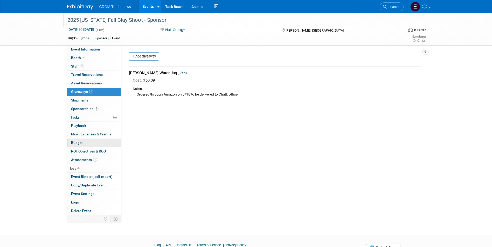
click at [87, 146] on link "Budget" at bounding box center [94, 143] width 54 height 8
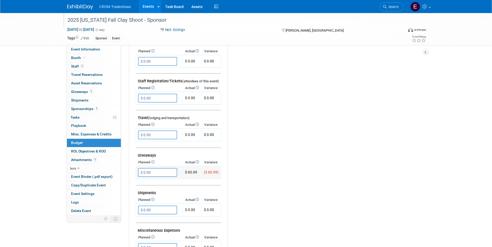
scroll to position [156, 0]
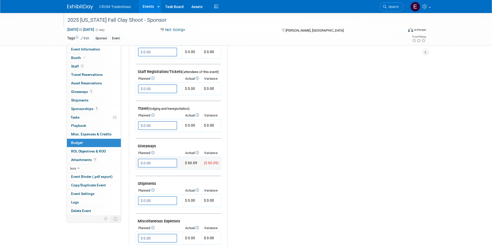
click at [160, 164] on input "$ 0.00" at bounding box center [157, 163] width 39 height 9
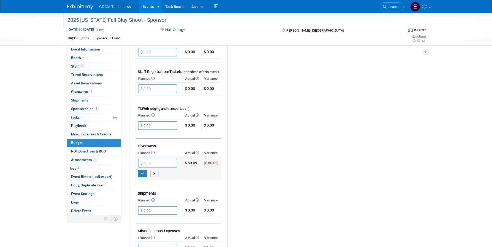
type input "$ 60.09"
click at [144, 173] on icon "button" at bounding box center [143, 173] width 4 height 3
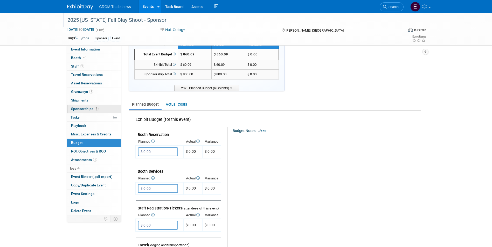
scroll to position [0, 0]
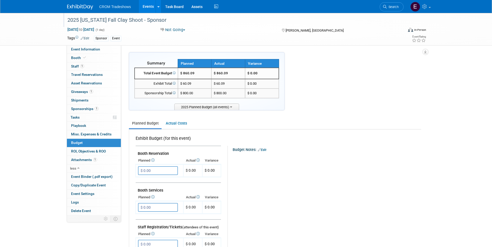
click at [146, 9] on link "Events" at bounding box center [148, 6] width 19 height 13
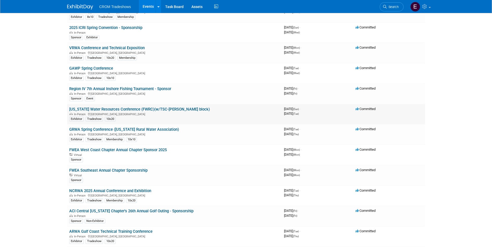
scroll to position [519, 0]
click at [146, 150] on link "FWEA West Coast Chapter Annual Chapter Sponsor 2025" at bounding box center [118, 150] width 98 height 5
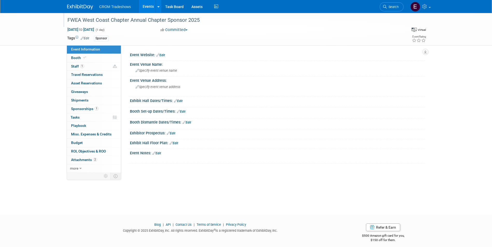
click at [131, 20] on div "FWEA West Coast Chapter Annual Chapter Sponsor 2025" at bounding box center [231, 20] width 330 height 9
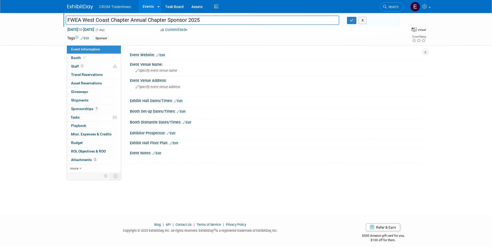
click at [129, 19] on input "FWEA West Coast Chapter Annual Chapter Sponsor 2025" at bounding box center [203, 20] width 274 height 9
click at [202, 20] on input "FWEA West Coast Chapter - Annual Chapter Sponsor 2025" at bounding box center [203, 20] width 274 height 9
type input "FWEA West Coast Chapter - Annual Sponsorship"
click at [349, 23] on button "button" at bounding box center [351, 20] width 9 height 7
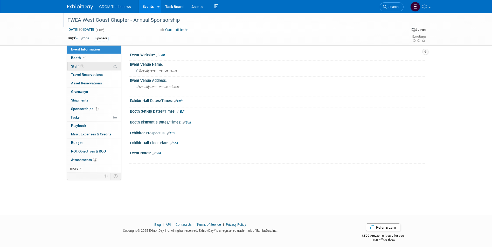
click at [94, 69] on link "1 Staff 1" at bounding box center [94, 67] width 54 height 8
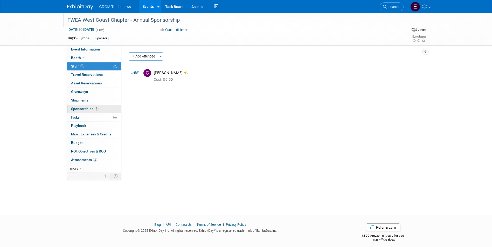
click at [90, 111] on link "1 Sponsorships 1" at bounding box center [94, 109] width 54 height 8
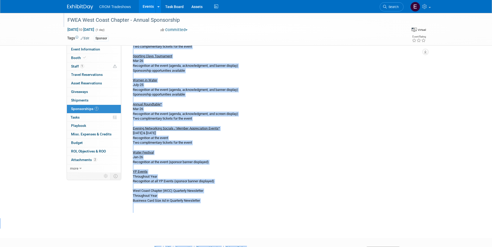
scroll to position [244, 0]
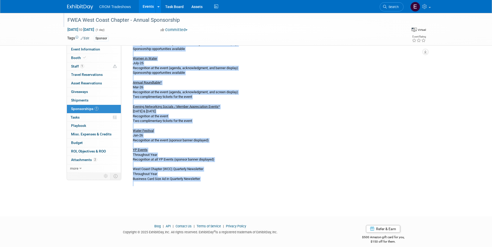
drag, startPoint x: 131, startPoint y: 82, endPoint x: 214, endPoint y: 186, distance: 133.0
click at [214, 186] on div "- Logo on West Coast Chapter web pages for 12 months (May-April) - Logo on WCC …" at bounding box center [275, 27] width 292 height 328
drag, startPoint x: 214, startPoint y: 186, endPoint x: 178, endPoint y: 168, distance: 40.6
copy div "- Logo on West Coast Chapter web pages for 12 months (May-April) - Logo on WCC …"
click at [89, 47] on span "Event Information" at bounding box center [85, 49] width 29 height 4
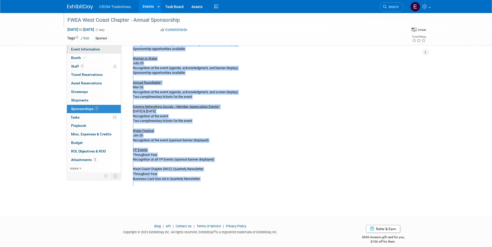
scroll to position [0, 0]
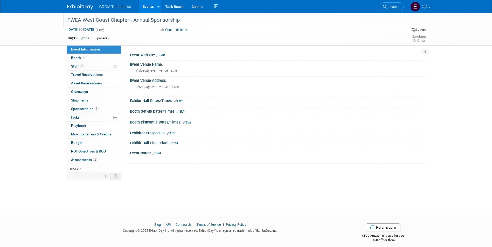
click at [156, 153] on link "Edit" at bounding box center [157, 154] width 9 height 4
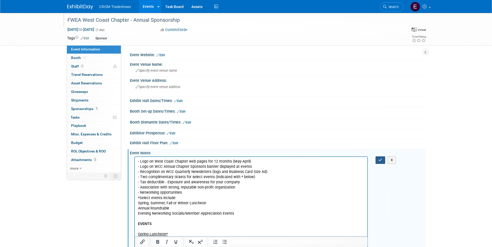
click at [378, 158] on button "button" at bounding box center [381, 161] width 10 height 8
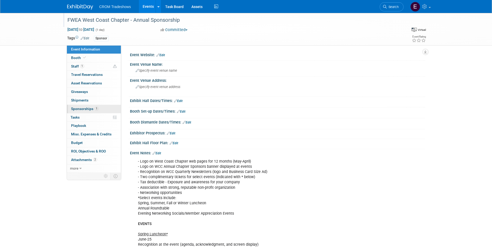
click at [88, 112] on link "1 Sponsorships 1" at bounding box center [94, 109] width 54 height 8
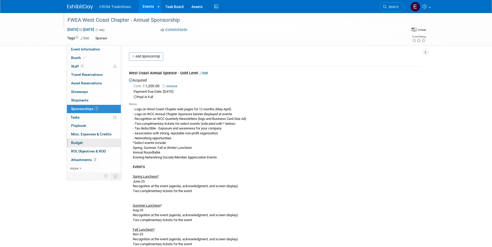
click at [74, 144] on span "Budget" at bounding box center [77, 143] width 12 height 4
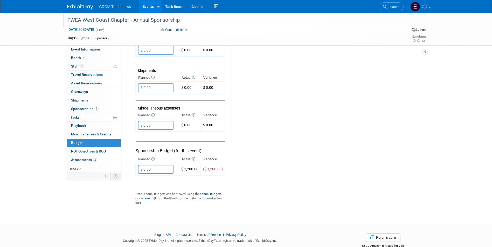
scroll to position [283, 0]
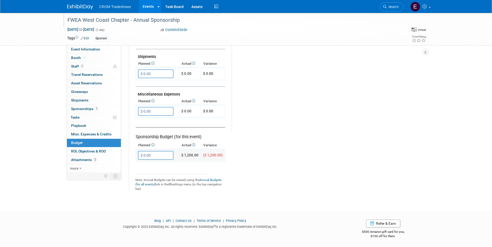
click at [158, 157] on input "$ 0.00" at bounding box center [156, 155] width 36 height 9
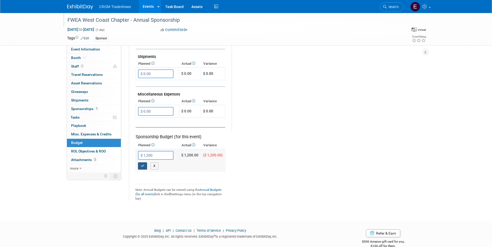
type input "$ 1,200.00"
click at [142, 166] on icon "button" at bounding box center [143, 165] width 4 height 3
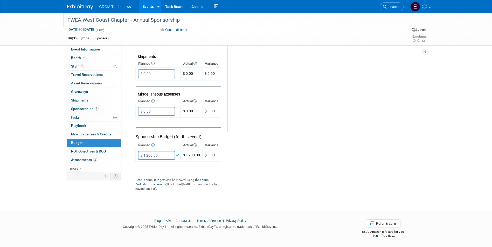
click at [148, 6] on link "Events" at bounding box center [148, 6] width 19 height 13
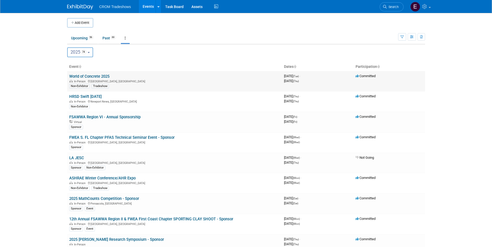
click at [104, 78] on link "World of Concrete 2025" at bounding box center [89, 76] width 40 height 5
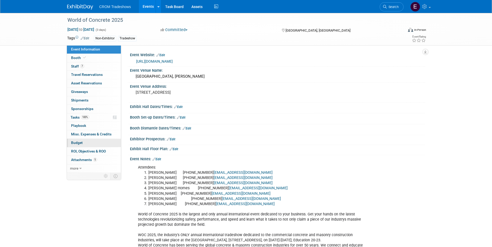
click at [96, 143] on link "Budget" at bounding box center [94, 143] width 54 height 8
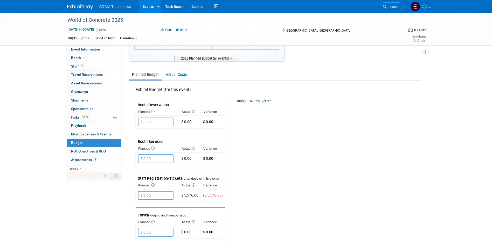
scroll to position [78, 0]
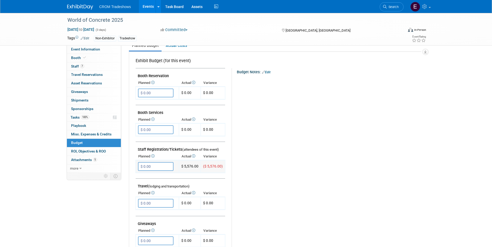
click at [157, 167] on input "$ 0.00" at bounding box center [156, 166] width 36 height 9
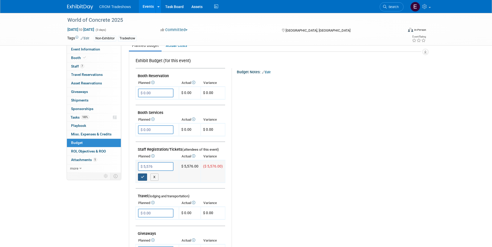
type input "$ 5,576.00"
click at [142, 179] on button "button" at bounding box center [142, 177] width 9 height 7
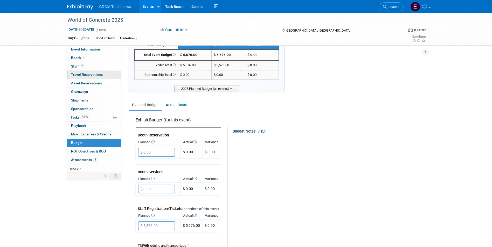
scroll to position [0, 0]
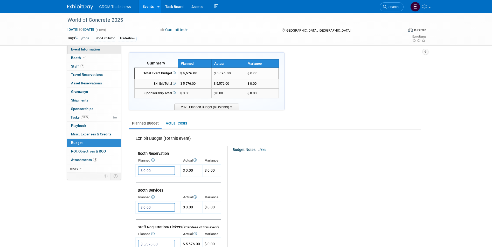
click at [88, 48] on span "Event Information" at bounding box center [85, 49] width 29 height 4
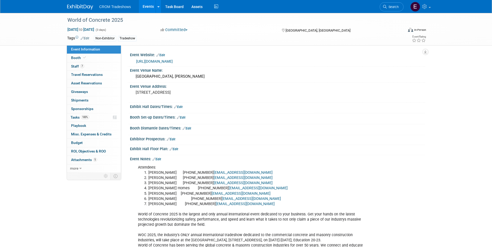
click at [146, 8] on link "Events" at bounding box center [148, 6] width 19 height 13
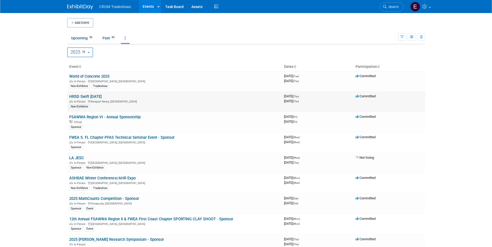
click at [102, 98] on link "HRSD Swift [DATE]" at bounding box center [85, 96] width 32 height 5
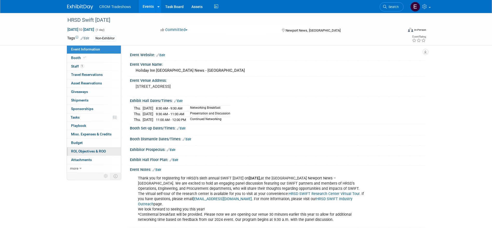
click at [86, 148] on link "0 ROI, Objectives & ROO 0" at bounding box center [94, 152] width 54 height 8
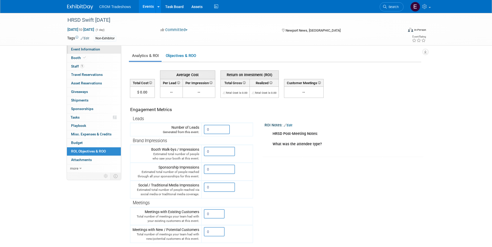
click at [78, 49] on span "Event Information" at bounding box center [85, 49] width 29 height 4
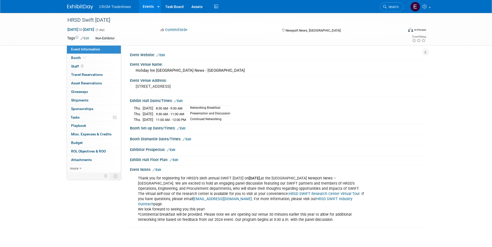
click at [85, 39] on link "Edit" at bounding box center [85, 39] width 9 height 4
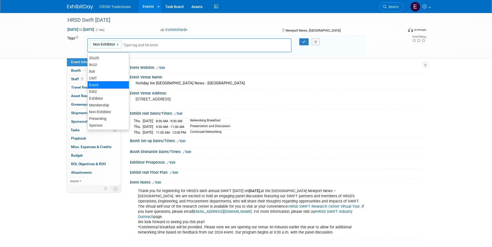
scroll to position [20, 0]
click at [111, 125] on div "Tradeshow" at bounding box center [108, 125] width 42 height 7
type input "Non-Exhibitor, Tradeshow"
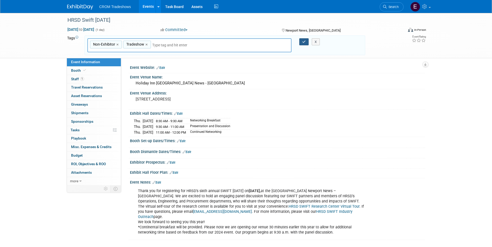
click at [304, 41] on icon "button" at bounding box center [304, 41] width 4 height 3
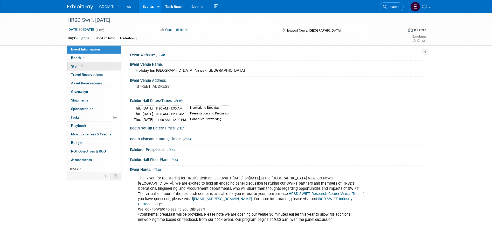
click at [90, 67] on link "1 Staff 1" at bounding box center [94, 67] width 54 height 8
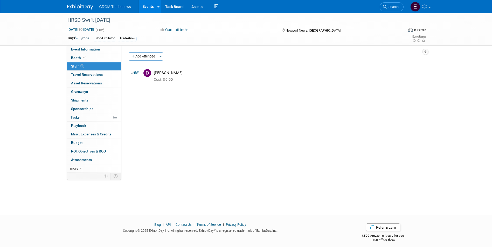
click at [142, 7] on link "Events" at bounding box center [148, 6] width 19 height 13
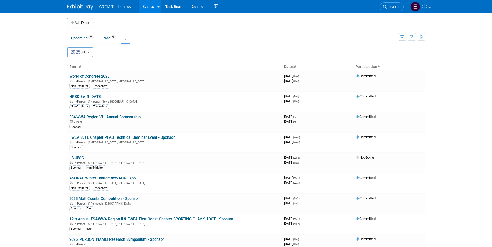
click at [144, 11] on link "Events" at bounding box center [148, 6] width 19 height 13
click at [93, 55] on button "2025 74" at bounding box center [80, 52] width 26 height 10
click at [89, 81] on link "2026 38" at bounding box center [82, 86] width 30 height 11
click at [89, 85] on span "38" at bounding box center [86, 86] width 6 height 4
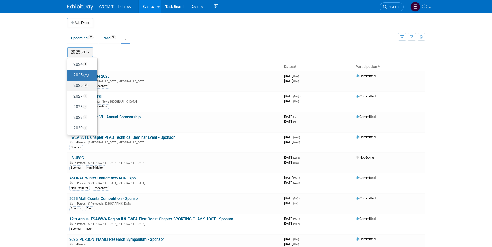
click at [72, 85] on input "2026 38" at bounding box center [69, 85] width 3 height 3
select select "2026"
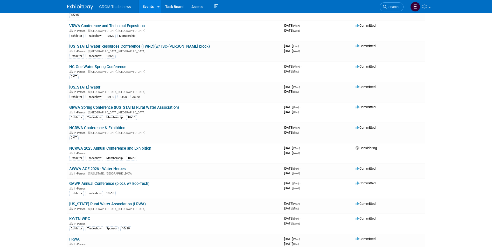
scroll to position [233, 0]
click at [95, 68] on link "NC One Water Spring Conference" at bounding box center [97, 67] width 57 height 5
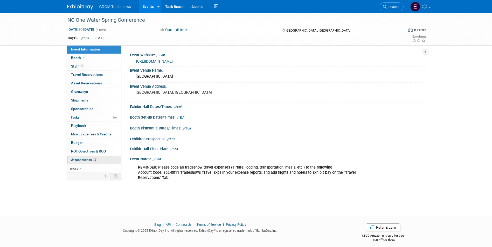
click at [81, 161] on span "Attachments 2" at bounding box center [84, 160] width 26 height 4
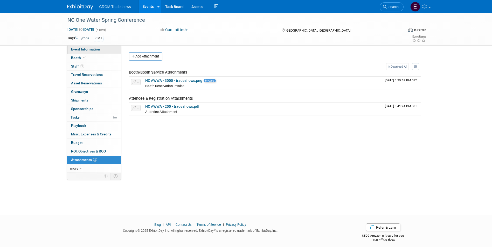
click at [90, 53] on link "Event Information" at bounding box center [94, 49] width 54 height 8
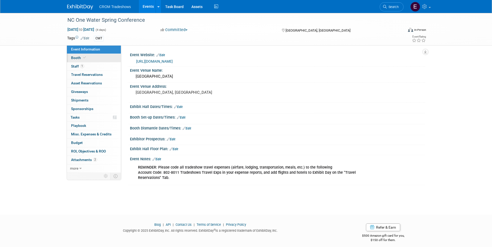
click at [101, 54] on link "Booth" at bounding box center [94, 58] width 54 height 8
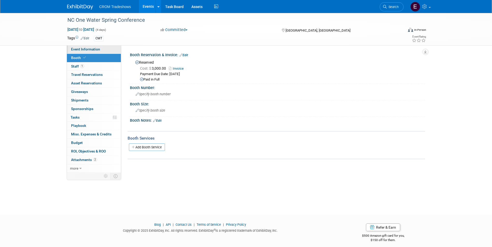
click at [99, 52] on link "Event Information" at bounding box center [94, 49] width 54 height 8
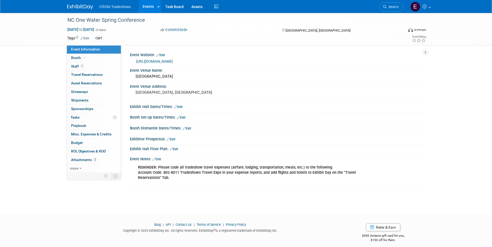
click at [147, 7] on link "Events" at bounding box center [148, 6] width 19 height 13
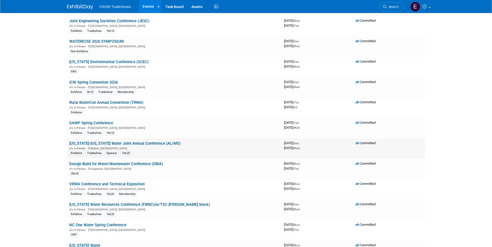
scroll to position [78, 0]
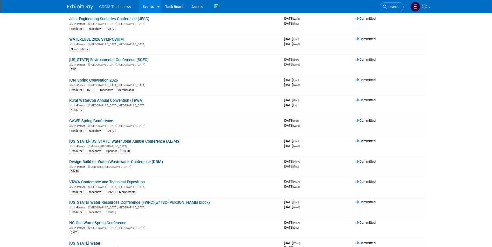
click at [107, 221] on link "NC One Water Spring Conference" at bounding box center [97, 223] width 57 height 5
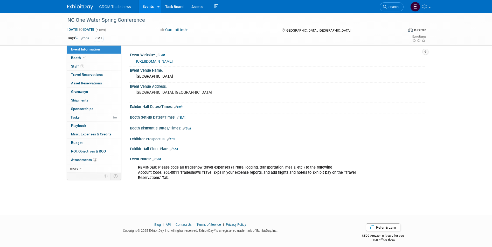
click at [88, 38] on link "Edit" at bounding box center [85, 39] width 9 height 4
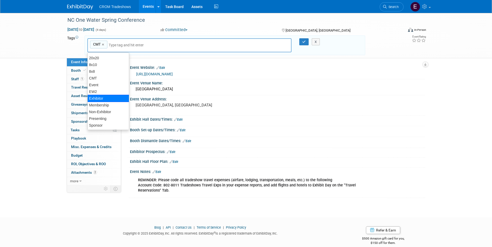
scroll to position [20, 0]
click at [110, 124] on div "Tradeshow" at bounding box center [108, 125] width 42 height 7
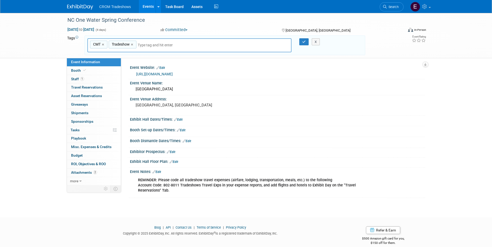
click at [48, 91] on div "NC One Water Spring Conference [DATE] to [DATE] (4 days) [DATE] to [DATE] Commi…" at bounding box center [246, 111] width 492 height 196
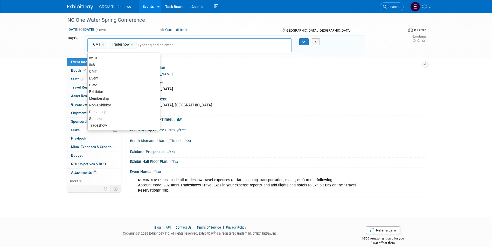
click at [161, 46] on input "text" at bounding box center [174, 45] width 73 height 5
click at [124, 99] on div "Exhibitor" at bounding box center [123, 97] width 73 height 7
type input "CMT, Tradeshow, Exhibitor"
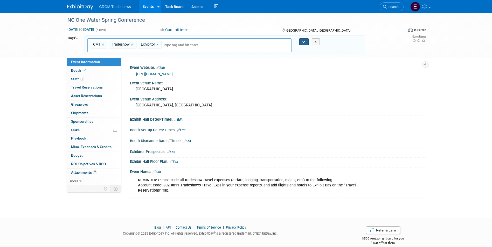
click at [301, 42] on button "button" at bounding box center [303, 41] width 9 height 7
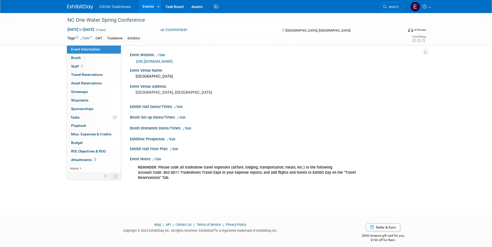
click at [149, 10] on link "Events" at bounding box center [148, 6] width 19 height 13
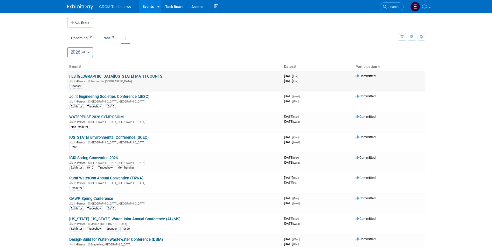
click at [112, 77] on link "FES NORTHWEST FLORIDA MATH COUNTS" at bounding box center [115, 76] width 93 height 5
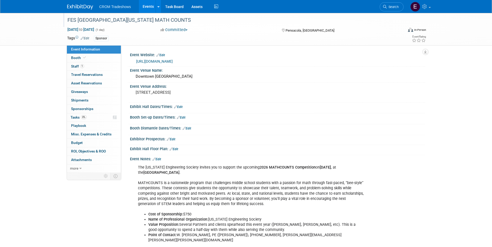
click at [108, 20] on div "FES [GEOGRAPHIC_DATA][US_STATE] MATH COUNTS" at bounding box center [231, 20] width 330 height 9
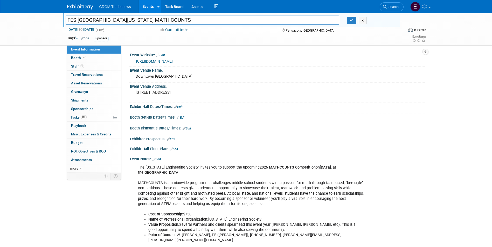
click at [108, 21] on input "FES NORTHWEST FLORIDA MATH COUNTS" at bounding box center [203, 20] width 274 height 9
click at [121, 21] on input "FES Northwest FLORIDA MATH COUNTS" at bounding box center [203, 20] width 274 height 9
click at [123, 21] on input "FES Northwest FLORIDA MATH COUNTS" at bounding box center [203, 20] width 274 height 9
click at [135, 19] on input "FES Northwest Florida MATH COUNTS" at bounding box center [203, 20] width 274 height 9
click at [173, 22] on input "FES Northwest Florida Math COUNTS" at bounding box center [203, 20] width 274 height 9
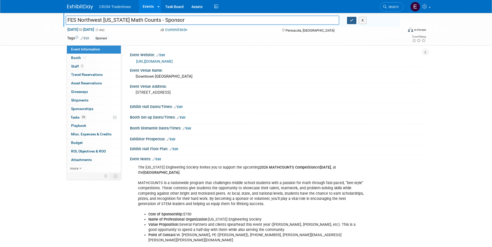
type input "FES Northwest [US_STATE] Math Counts - Sponsor"
click at [348, 22] on button "button" at bounding box center [351, 20] width 9 height 7
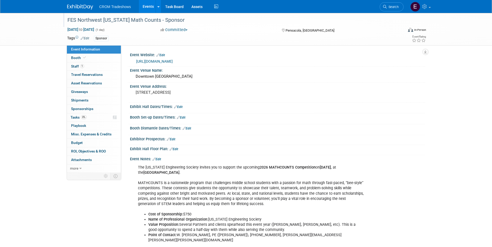
click at [150, 8] on link "Events" at bounding box center [148, 6] width 19 height 13
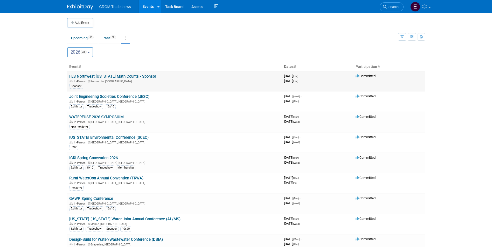
click at [114, 78] on link "FES Northwest [US_STATE] Math Counts - Sponsor" at bounding box center [112, 76] width 87 height 5
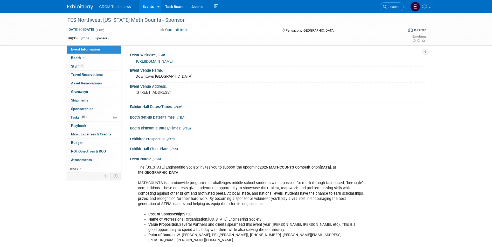
click at [87, 37] on link "Edit" at bounding box center [85, 39] width 9 height 4
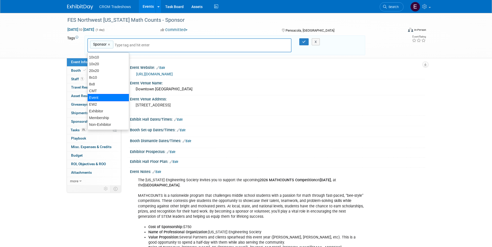
click at [108, 100] on div "Event" at bounding box center [108, 97] width 42 height 7
type input "Sponsor, Event"
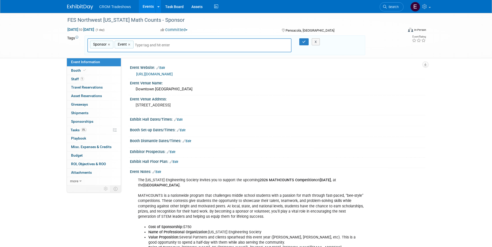
click at [301, 46] on div "Sponsor, Event Sponsor × Event × X" at bounding box center [225, 45] width 283 height 14
click at [301, 45] on button "button" at bounding box center [303, 41] width 9 height 7
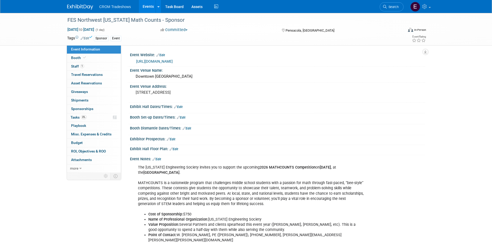
click at [150, 5] on link "Events" at bounding box center [148, 6] width 19 height 13
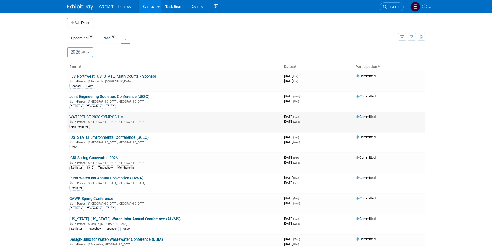
click at [116, 116] on link "WATEREUSE 2026 SYMPOSIUM" at bounding box center [96, 117] width 54 height 5
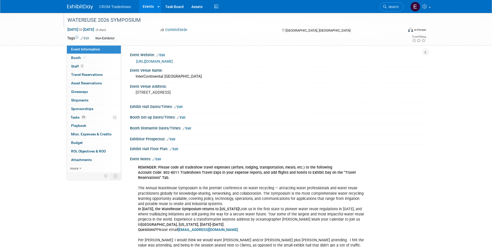
click at [97, 20] on div "WATEREUSE 2026 SYMPOSIUM" at bounding box center [231, 20] width 330 height 9
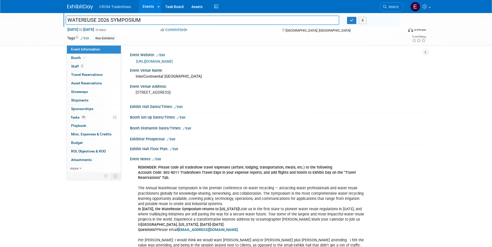
click at [95, 19] on input "WATEREUSE 2026 SYMPOSIUM" at bounding box center [203, 20] width 274 height 9
click at [75, 20] on input "WATEREUSE 2026 SYMPOSIUM" at bounding box center [203, 20] width 274 height 9
click at [80, 22] on input "WATEREUSE 2026 SYMPOSIUM" at bounding box center [203, 20] width 274 height 9
click at [140, 18] on input "WateReuse 2026 SYMPOSIUM" at bounding box center [203, 20] width 274 height 9
type input "WateReuse 2026 Symposium"
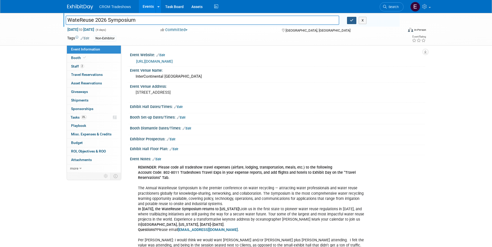
click at [353, 21] on icon "button" at bounding box center [352, 20] width 4 height 3
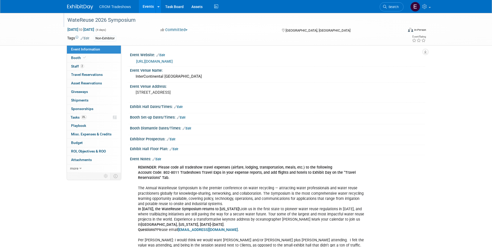
click at [88, 38] on link "Edit" at bounding box center [85, 39] width 9 height 4
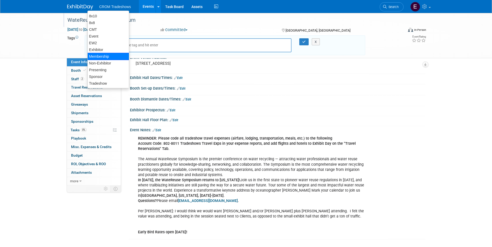
scroll to position [52, 0]
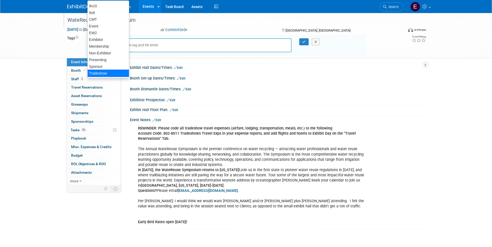
click at [105, 75] on div "Tradeshow" at bounding box center [108, 73] width 42 height 7
type input "Non-Exhibitor, Tradeshow"
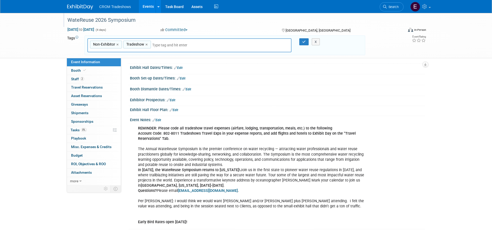
click at [306, 46] on div "Non-Exhibitor, Tradeshow Non-Exhibitor × Tradeshow × X" at bounding box center [225, 45] width 283 height 14
click at [306, 44] on button "button" at bounding box center [303, 41] width 9 height 7
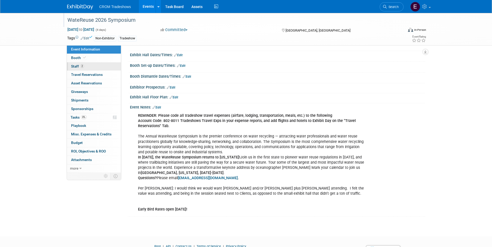
click at [98, 67] on link "2 Staff 2" at bounding box center [94, 67] width 54 height 8
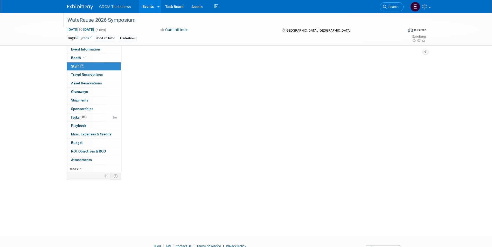
scroll to position [0, 0]
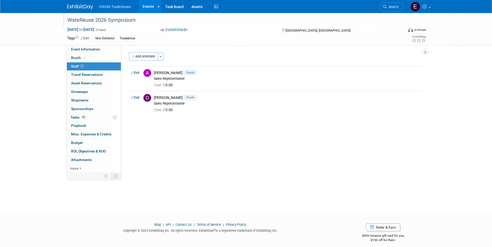
click at [149, 8] on link "Events" at bounding box center [148, 6] width 19 height 13
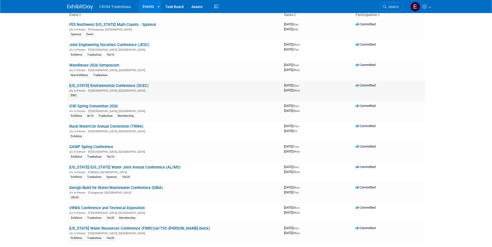
scroll to position [26, 0]
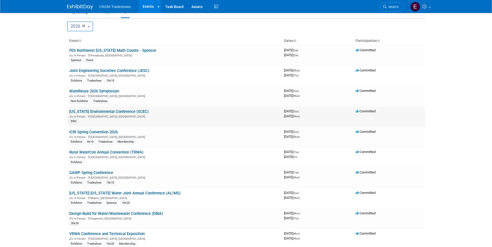
click at [125, 112] on link "[US_STATE] Environmental Conference (SCEC)" at bounding box center [108, 111] width 79 height 5
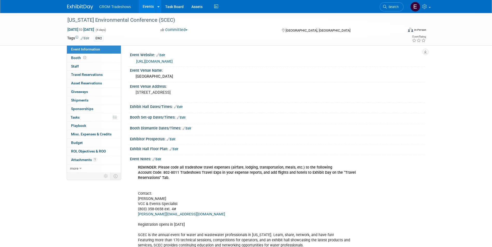
click at [88, 37] on link "Edit" at bounding box center [85, 39] width 9 height 4
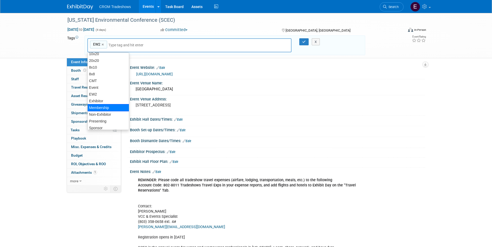
scroll to position [20, 0]
click at [110, 123] on div "Tradeshow" at bounding box center [108, 125] width 42 height 7
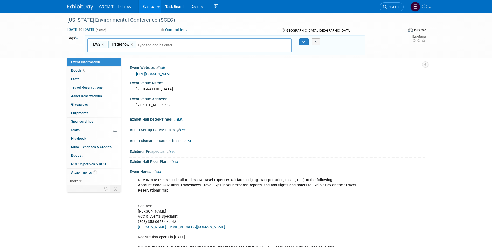
click at [157, 46] on input "text" at bounding box center [173, 45] width 73 height 5
click at [158, 46] on input "text" at bounding box center [173, 45] width 73 height 5
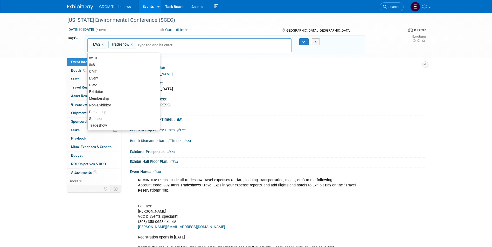
click at [158, 42] on div "EW2, Tradeshow EW2 × Tradeshow ×" at bounding box center [189, 45] width 204 height 14
click at [124, 96] on div "Exhibitor" at bounding box center [123, 97] width 73 height 7
type input "EW2, Tradeshow, Exhibitor"
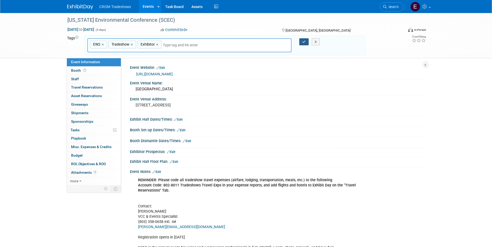
click at [303, 42] on icon "button" at bounding box center [304, 41] width 4 height 3
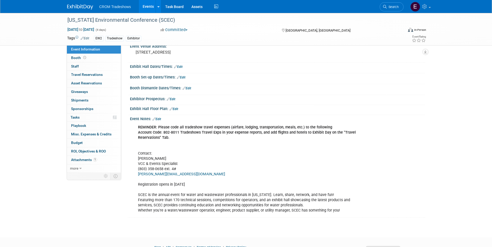
scroll to position [0, 0]
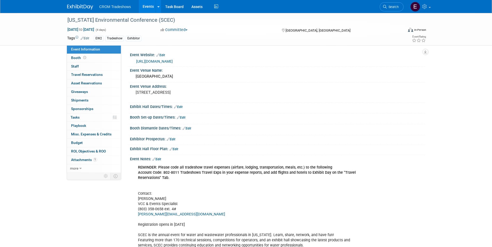
click at [146, 4] on link "Events" at bounding box center [148, 6] width 19 height 13
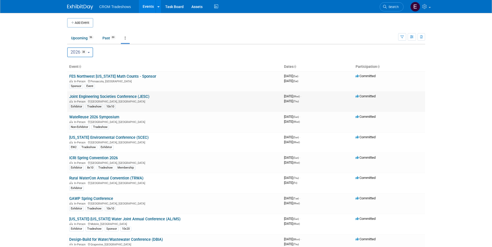
scroll to position [26, 0]
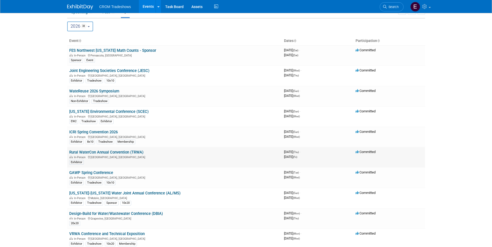
click at [105, 153] on link "Rural WaterCon Annual Convention (TRWA)" at bounding box center [106, 152] width 74 height 5
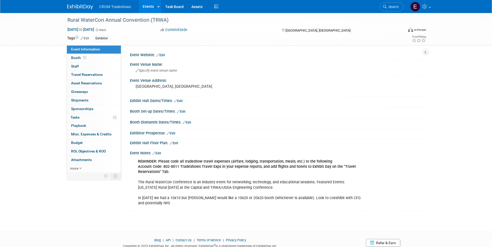
click at [85, 37] on link "Edit" at bounding box center [85, 39] width 9 height 4
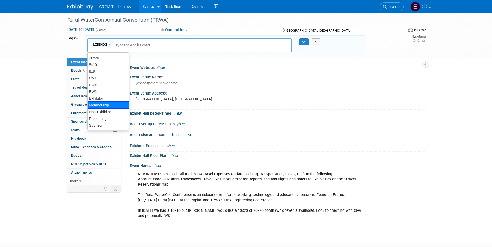
scroll to position [20, 0]
click at [104, 124] on div "Tradeshow" at bounding box center [108, 125] width 42 height 7
type input "Exhibitor, Tradeshow"
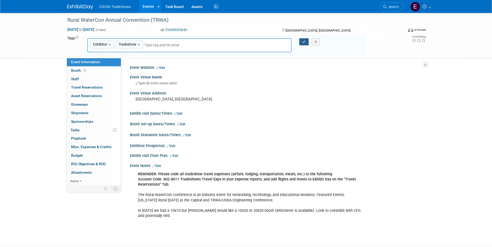
click at [305, 39] on button "button" at bounding box center [303, 41] width 9 height 7
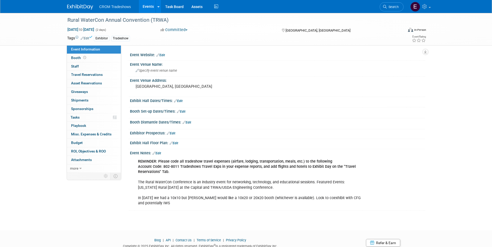
click at [150, 6] on link "Events" at bounding box center [148, 6] width 19 height 13
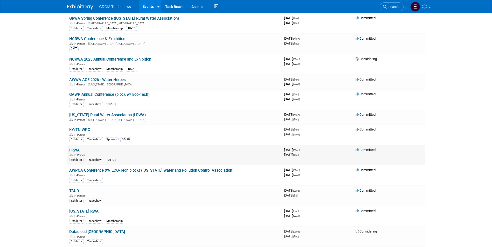
scroll to position [337, 0]
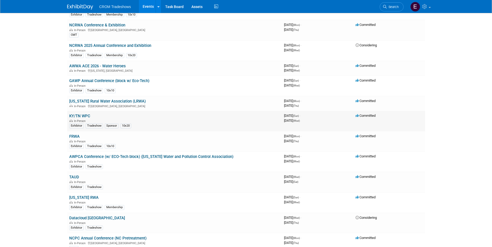
click at [85, 116] on link "KY/TN WPC" at bounding box center [79, 116] width 21 height 5
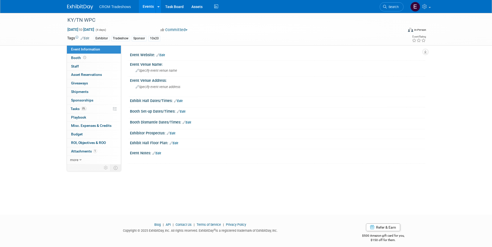
click at [144, 6] on link "Events" at bounding box center [148, 6] width 19 height 13
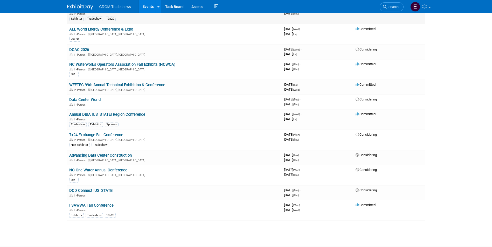
scroll to position [597, 0]
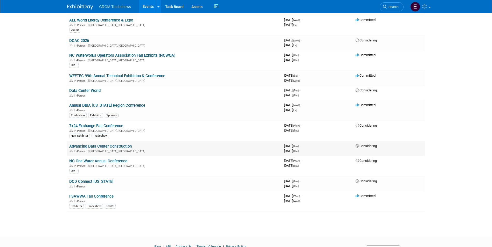
click at [122, 148] on link "Advancing Data Center Construction" at bounding box center [100, 146] width 63 height 5
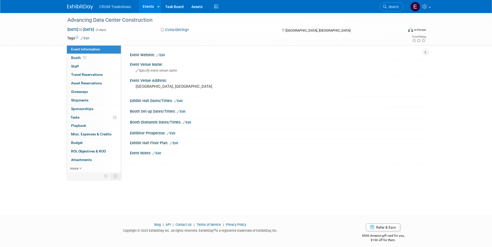
click at [148, 9] on link "Events" at bounding box center [148, 6] width 19 height 13
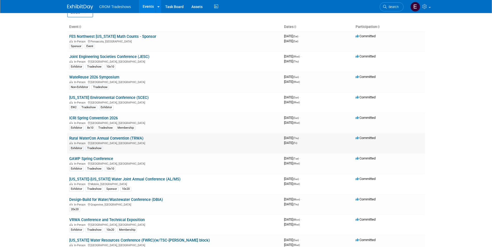
scroll to position [52, 0]
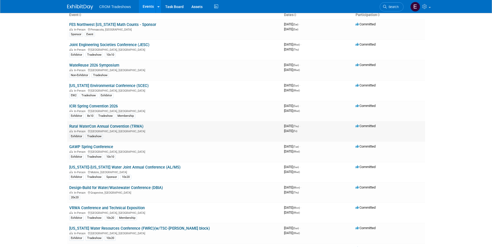
click at [116, 126] on link "Rural WaterCon Annual Convention (TRWA)" at bounding box center [106, 126] width 74 height 5
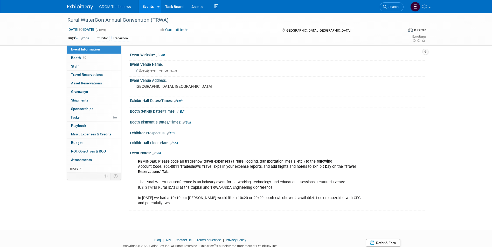
click at [146, 11] on link "Events" at bounding box center [148, 6] width 19 height 13
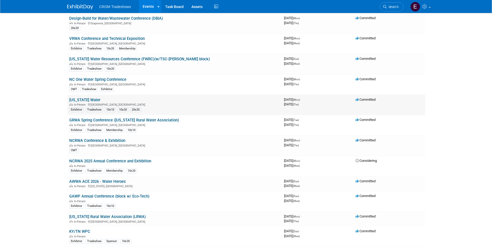
scroll to position [233, 0]
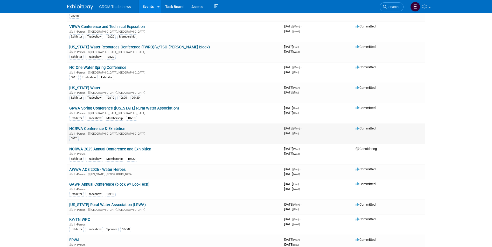
click at [113, 129] on link "NCRWA Conference & Exhibition" at bounding box center [97, 129] width 56 height 5
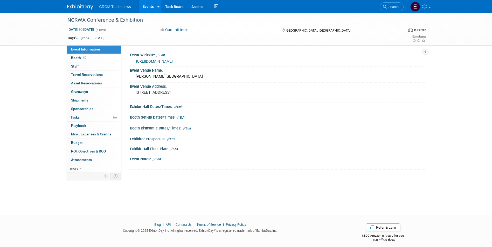
click at [87, 40] on td "Tags Edit" at bounding box center [78, 39] width 22 height 6
click at [86, 38] on link "Edit" at bounding box center [85, 39] width 9 height 4
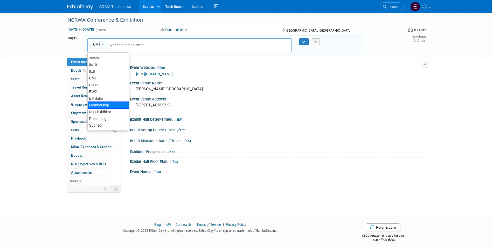
scroll to position [20, 0]
click at [109, 124] on div "Tradeshow" at bounding box center [108, 125] width 42 height 7
type input "CMT, Tradeshow"
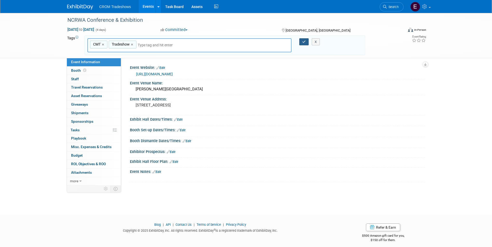
click at [303, 42] on icon "button" at bounding box center [304, 41] width 4 height 3
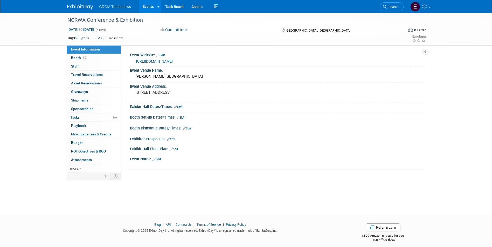
click at [143, 9] on link "Events" at bounding box center [148, 6] width 19 height 13
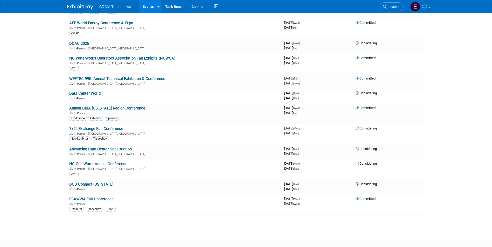
scroll to position [597, 0]
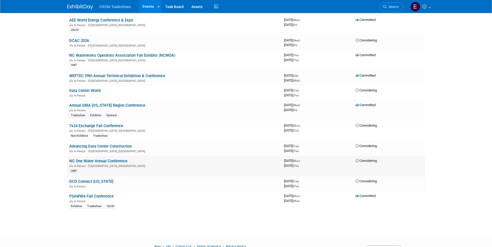
click at [102, 162] on link "NC One Water Annual Conference" at bounding box center [98, 161] width 58 height 5
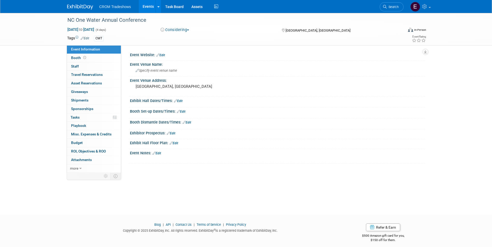
click at [90, 37] on td "CMT" at bounding box center [227, 39] width 276 height 6
click at [89, 38] on link "Edit" at bounding box center [85, 39] width 9 height 4
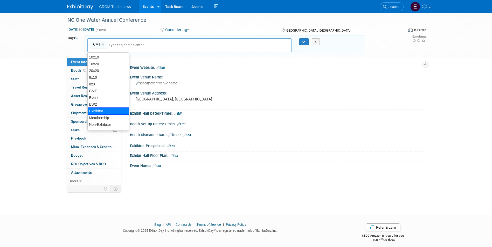
click at [99, 108] on div "Exhibitor" at bounding box center [108, 111] width 42 height 7
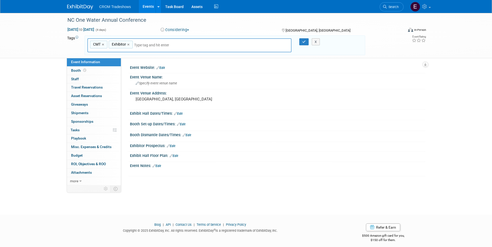
click at [157, 42] on div "CMT, Exhibitor CMT × Exhibitor ×" at bounding box center [189, 45] width 204 height 14
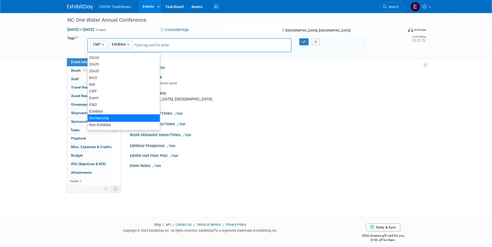
scroll to position [20, 0]
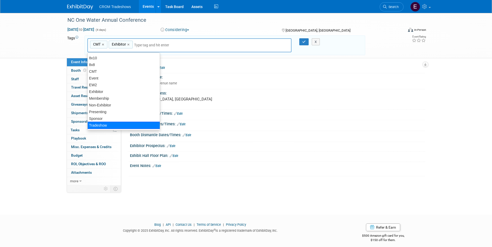
click at [113, 122] on div "Tradeshow" at bounding box center [123, 125] width 73 height 7
type input "CMT, Exhibitor, Tradeshow"
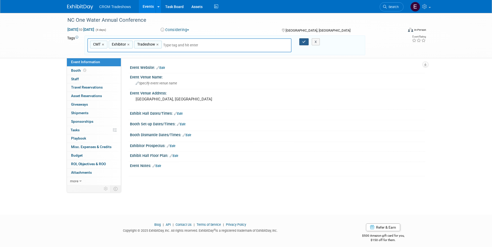
click at [303, 43] on icon "button" at bounding box center [304, 41] width 4 height 3
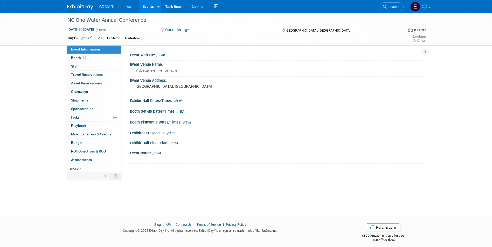
click at [143, 6] on link "Events" at bounding box center [148, 6] width 19 height 13
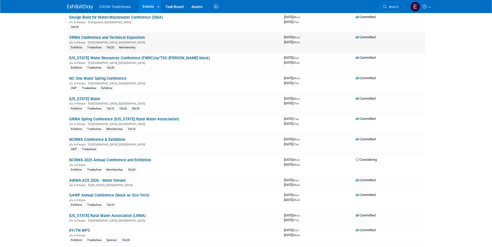
scroll to position [233, 0]
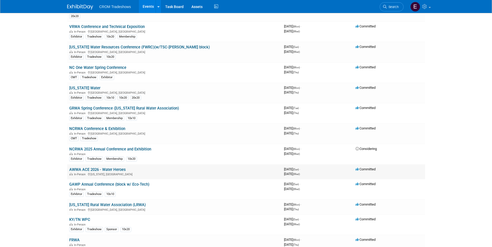
click at [113, 171] on link "AWWA ACE 2026 - Water Heroes" at bounding box center [97, 170] width 57 height 5
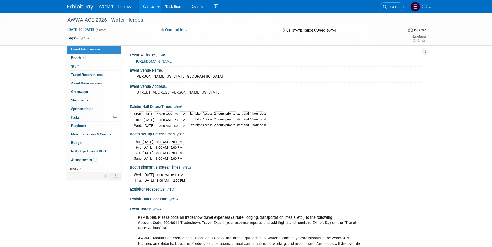
click at [86, 38] on link "Edit" at bounding box center [85, 39] width 9 height 4
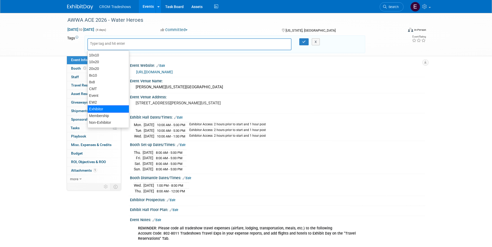
click at [102, 109] on div "Exhibitor" at bounding box center [108, 109] width 42 height 7
type input "Exhibitor"
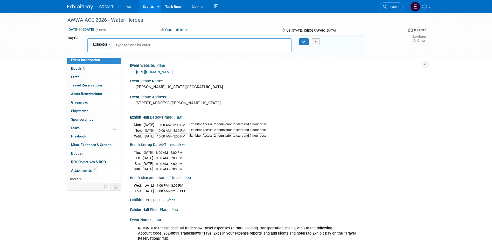
click at [132, 44] on input "text" at bounding box center [151, 45] width 73 height 5
click at [118, 45] on input "text" at bounding box center [151, 45] width 73 height 5
type input "tr"
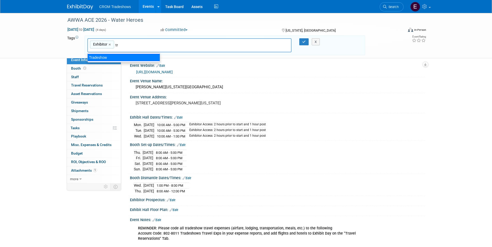
click at [115, 55] on div "Tradeshow" at bounding box center [123, 57] width 73 height 7
type input "Exhibitor, Tradeshow"
click at [306, 42] on div "X" at bounding box center [318, 41] width 24 height 7
click at [304, 43] on icon "button" at bounding box center [304, 41] width 4 height 3
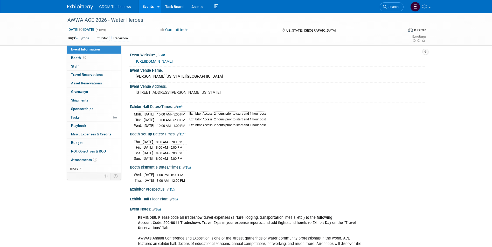
click at [152, 9] on link "Events" at bounding box center [148, 6] width 19 height 13
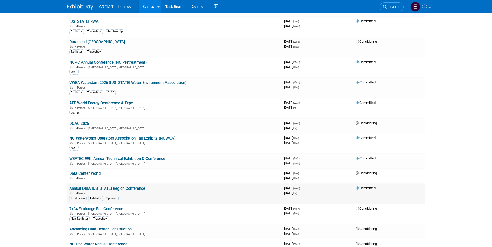
scroll to position [628, 0]
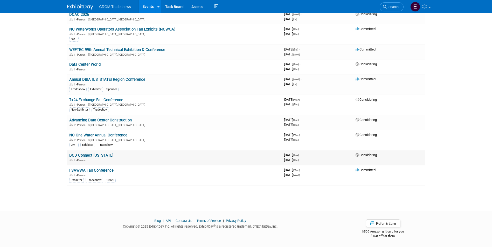
click at [100, 156] on link "DCD Connect [US_STATE]" at bounding box center [91, 155] width 44 height 5
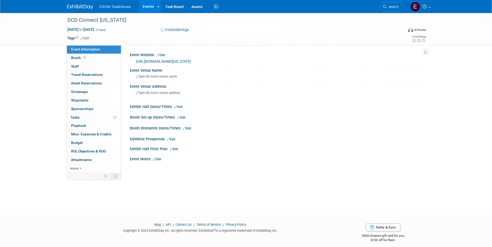
click at [89, 38] on link "Edit" at bounding box center [85, 39] width 9 height 4
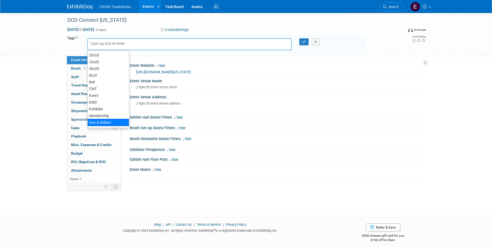
click at [102, 120] on div "Non-Exhibitor" at bounding box center [108, 122] width 42 height 7
type input "Non-Exhibitor"
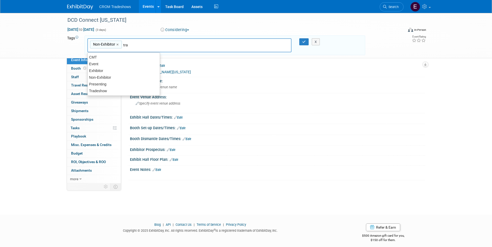
type input "trad"
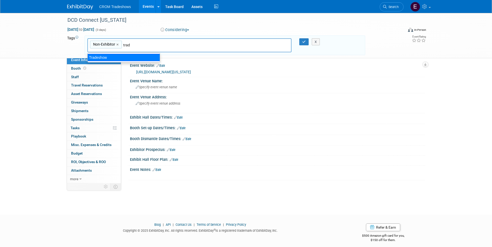
click at [108, 57] on div "Tradeshow" at bounding box center [123, 57] width 73 height 7
type input "Non-Exhibitor, Tradeshow"
click at [300, 42] on button "button" at bounding box center [303, 41] width 9 height 7
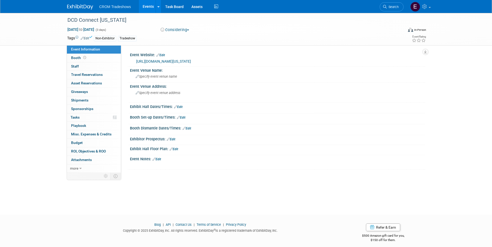
click at [152, 10] on link "Events" at bounding box center [148, 6] width 19 height 13
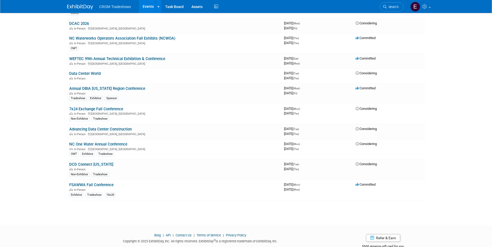
scroll to position [608, 0]
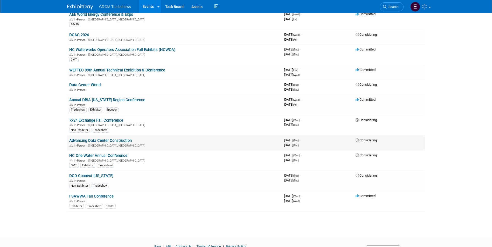
click at [112, 141] on link "Advancing Data Center Construction" at bounding box center [100, 141] width 63 height 5
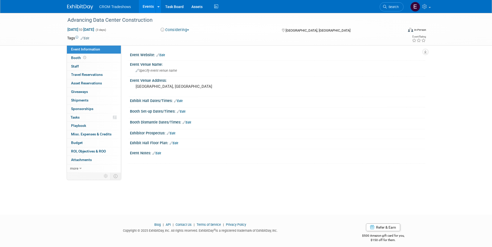
click at [87, 38] on link "Edit" at bounding box center [85, 39] width 9 height 4
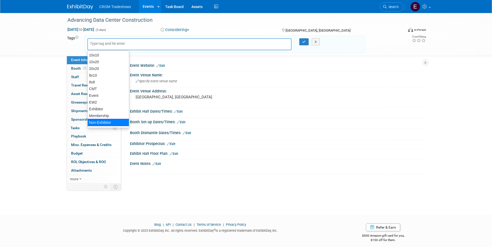
click at [107, 120] on div "Non-Exhibitor" at bounding box center [108, 122] width 42 height 7
type input "Non-Exhibitor"
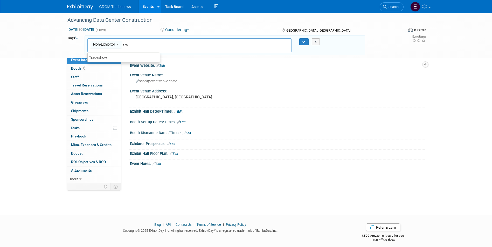
type input "trad"
click at [116, 55] on div "Tradeshow" at bounding box center [123, 57] width 73 height 7
type input "Non-Exhibitor, Tradeshow"
click at [301, 40] on button "button" at bounding box center [303, 41] width 9 height 7
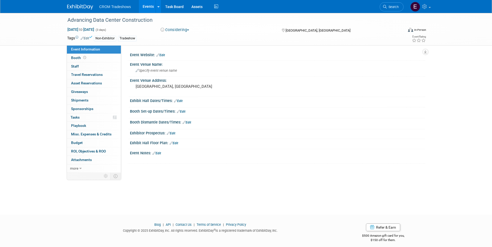
click at [142, 10] on link "Events" at bounding box center [148, 6] width 19 height 13
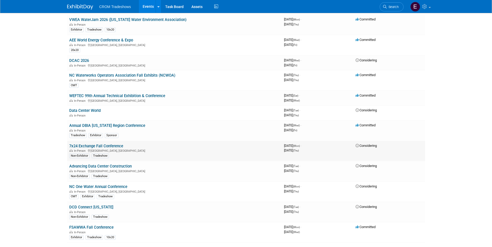
scroll to position [571, 0]
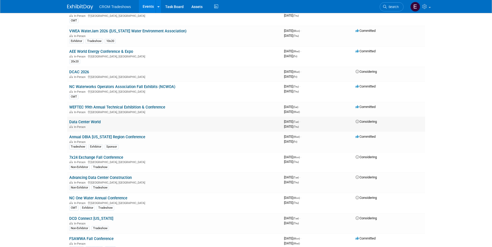
click at [98, 123] on link "Data Center World" at bounding box center [84, 122] width 31 height 5
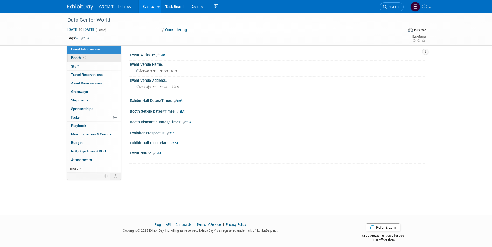
click at [90, 58] on link "Booth" at bounding box center [94, 58] width 54 height 8
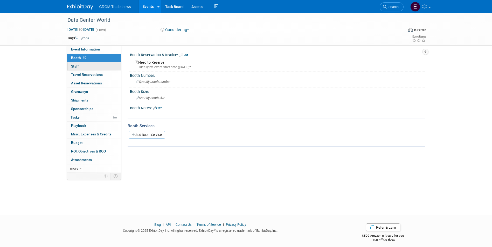
click at [90, 63] on link "0 Staff 0" at bounding box center [94, 67] width 54 height 8
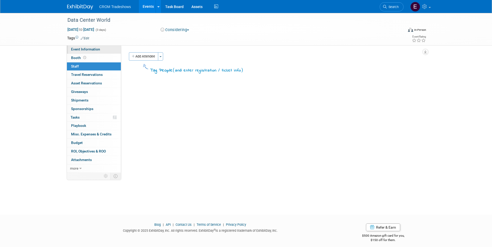
click at [95, 48] on span "Event Information" at bounding box center [85, 49] width 29 height 4
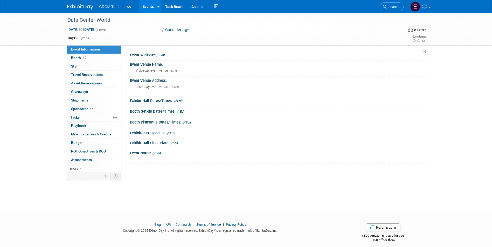
click at [143, 8] on link "Events" at bounding box center [148, 6] width 19 height 13
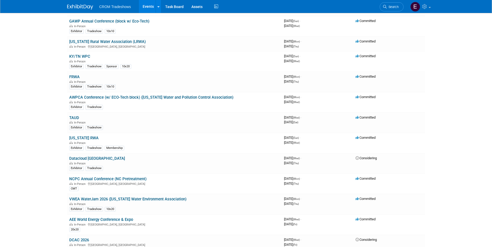
scroll to position [415, 0]
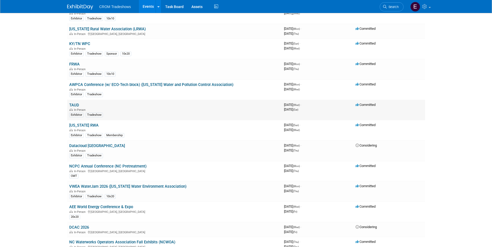
click at [79, 106] on link "TAUD" at bounding box center [74, 105] width 10 height 5
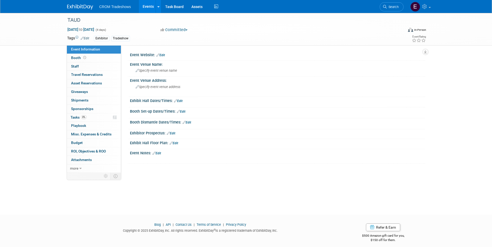
click at [146, 5] on link "Events" at bounding box center [148, 6] width 19 height 13
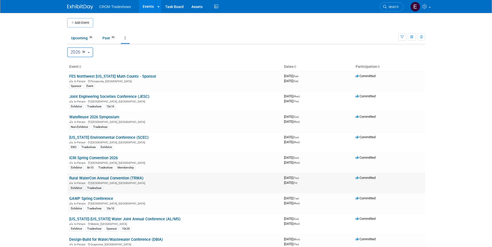
click at [133, 177] on link "Rural WaterCon Annual Convention (TRWA)" at bounding box center [106, 178] width 74 height 5
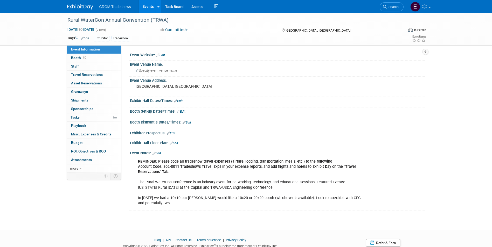
click at [161, 152] on link "Edit" at bounding box center [157, 154] width 9 height 4
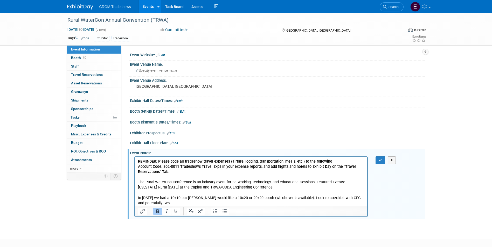
click at [159, 202] on p "REMINDER: Please code all tradeshow travel expenses (airfare, lodging, transpor…" at bounding box center [251, 182] width 227 height 47
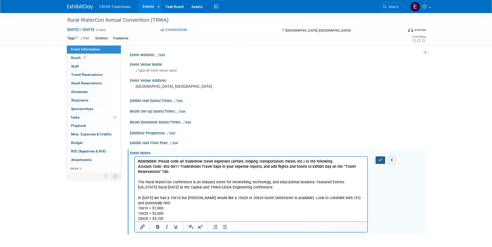
click at [379, 162] on icon "button" at bounding box center [380, 160] width 4 height 4
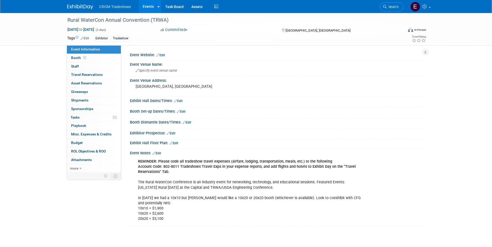
click at [89, 39] on link "Edit" at bounding box center [85, 39] width 9 height 4
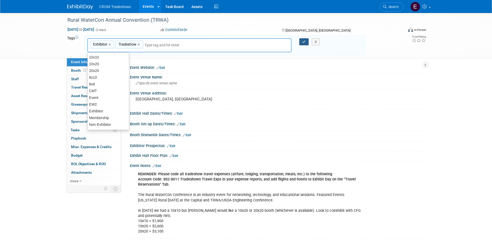
click at [304, 43] on icon "button" at bounding box center [304, 41] width 4 height 3
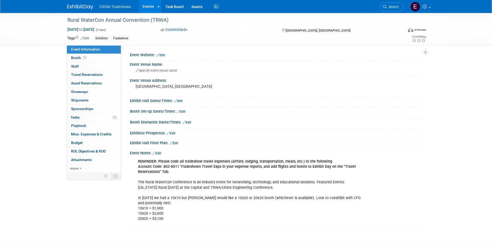
click at [150, 11] on link "Events" at bounding box center [148, 6] width 19 height 13
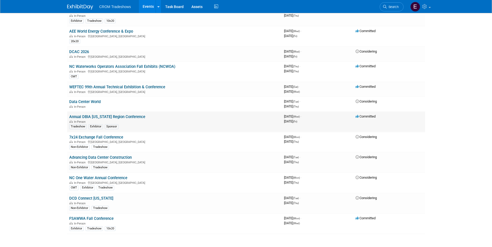
scroll to position [587, 0]
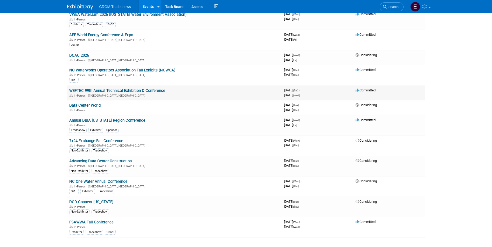
click at [142, 92] on link "WEFTEC 99th Annual Technical Exhibition & Conference" at bounding box center [117, 90] width 96 height 5
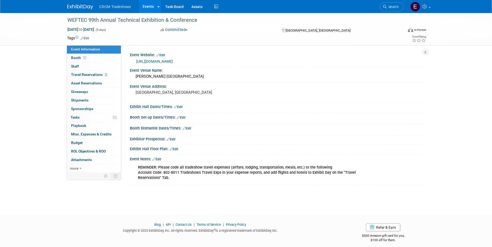
click at [87, 37] on link "Edit" at bounding box center [85, 39] width 9 height 4
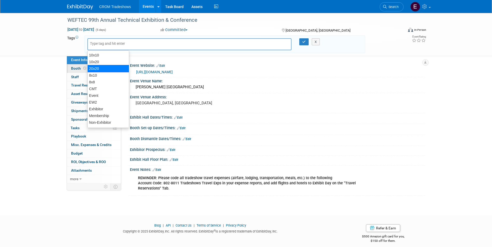
click at [102, 69] on div "20x20" at bounding box center [108, 68] width 42 height 7
type input "20x20"
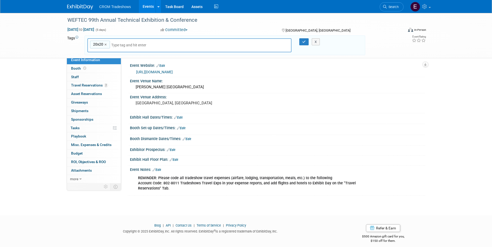
click at [128, 45] on input "text" at bounding box center [147, 45] width 73 height 5
type input "trade"
click at [117, 55] on div "Tradeshow" at bounding box center [123, 57] width 73 height 7
type input "20x20, Tradeshow"
click at [151, 46] on input "text" at bounding box center [176, 45] width 73 height 5
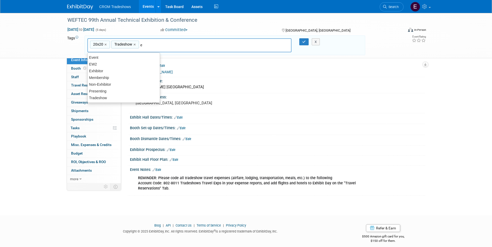
type input "ex"
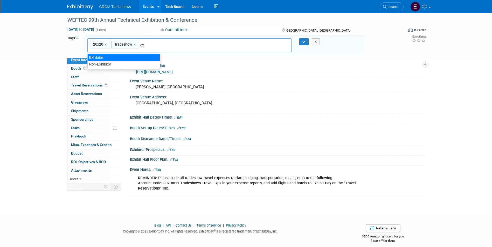
click at [114, 57] on div "Exhibitor" at bounding box center [123, 57] width 73 height 7
type input "20x20, Tradeshow, Exhibitor"
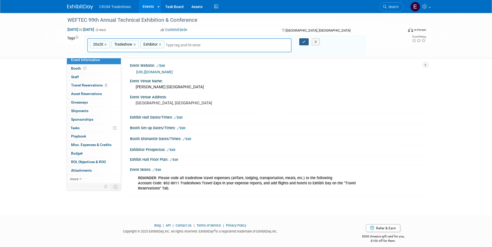
click at [301, 41] on button "button" at bounding box center [303, 41] width 9 height 7
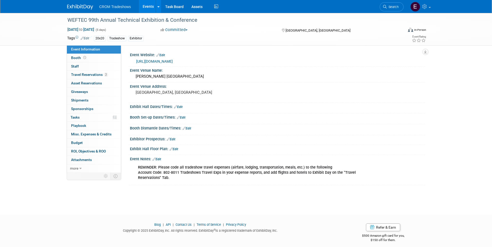
click at [152, 10] on link "Events" at bounding box center [148, 6] width 19 height 13
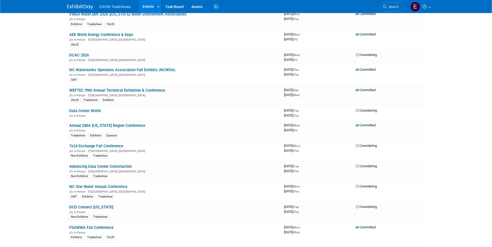
scroll to position [515, 0]
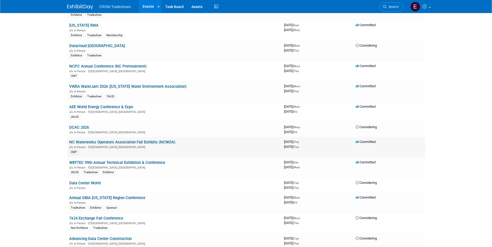
click at [133, 142] on link "NC Waterworks Operators Association Fall Exhibits (NCWOA)" at bounding box center [122, 142] width 106 height 5
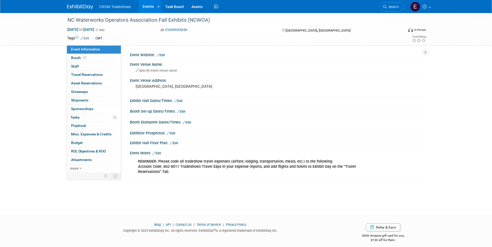
click at [89, 40] on link "Edit" at bounding box center [85, 39] width 9 height 4
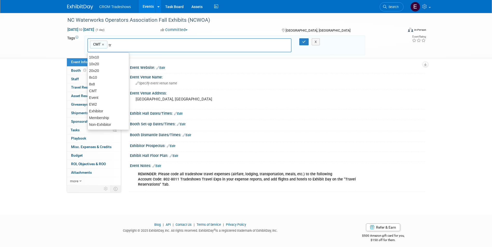
type input "tra"
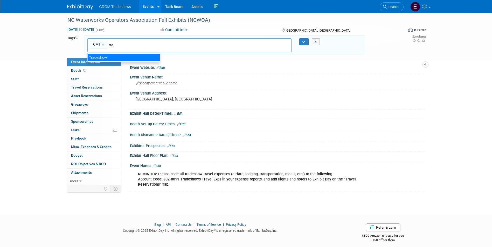
click at [120, 58] on div "Tradeshow" at bounding box center [123, 57] width 73 height 7
type input "CMT, Tradeshow"
click at [304, 43] on icon "button" at bounding box center [304, 41] width 4 height 3
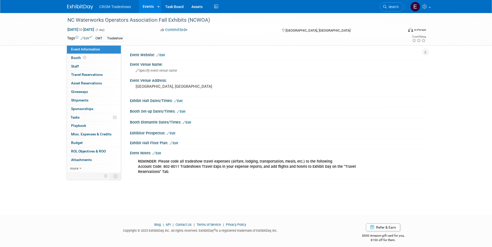
click at [152, 11] on link "Events" at bounding box center [148, 6] width 19 height 13
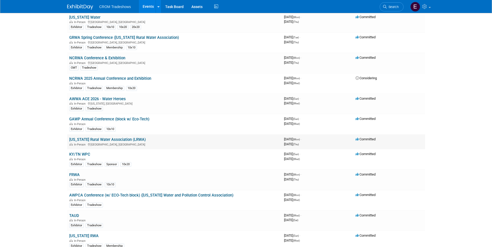
scroll to position [311, 0]
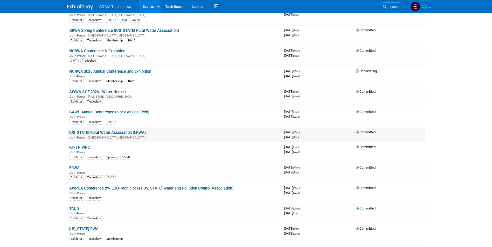
click at [128, 132] on link "[US_STATE] Rural Water Association (LRWA)" at bounding box center [107, 132] width 77 height 5
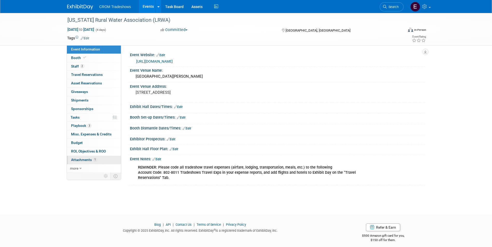
click at [98, 156] on link "1 Attachments 1" at bounding box center [94, 160] width 54 height 8
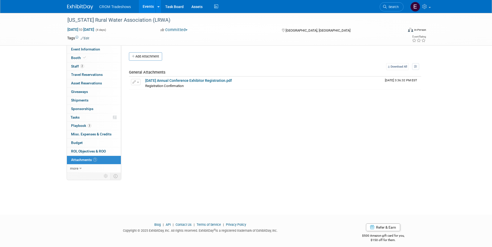
click at [150, 6] on link "Events" at bounding box center [148, 6] width 19 height 13
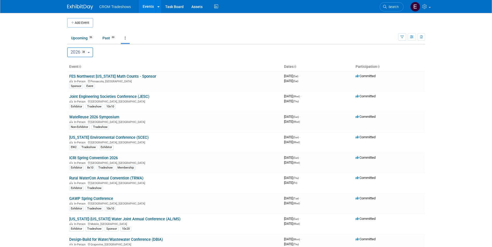
click at [93, 56] on button "2026 38" at bounding box center [80, 52] width 26 height 10
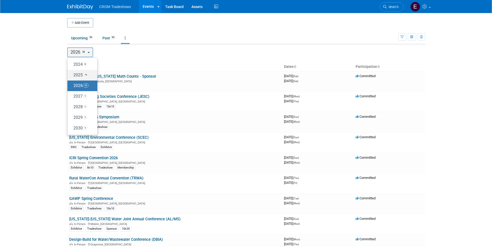
click at [89, 77] on label "2025 74" at bounding box center [81, 75] width 22 height 9
click at [72, 77] on input "2025 74" at bounding box center [69, 74] width 3 height 3
select select "2025"
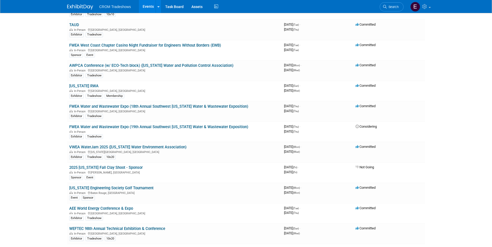
scroll to position [986, 0]
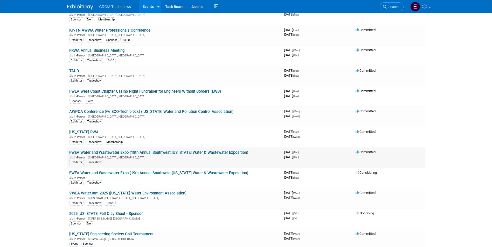
click at [113, 151] on link "FWEA Water and Wastewater Expo (18th Annual Southwest [US_STATE] Water & Wastew…" at bounding box center [158, 152] width 179 height 5
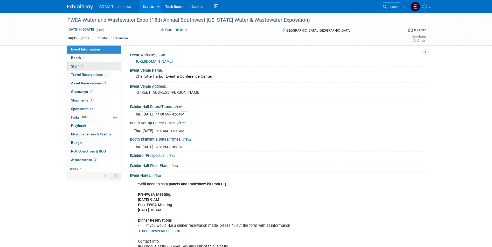
click at [104, 68] on link "1 Staff 1" at bounding box center [94, 67] width 54 height 8
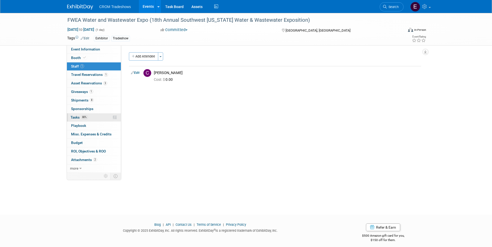
click at [99, 119] on link "80% Tasks 80%" at bounding box center [94, 118] width 54 height 8
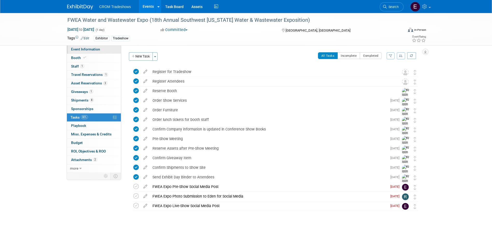
click at [85, 50] on span "Event Information" at bounding box center [85, 49] width 29 height 4
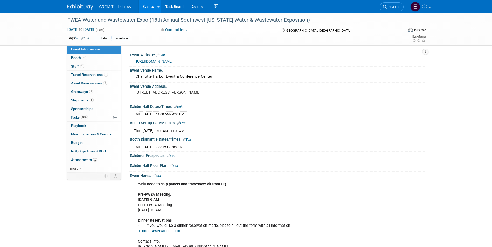
click at [151, 5] on link "Events" at bounding box center [148, 6] width 19 height 13
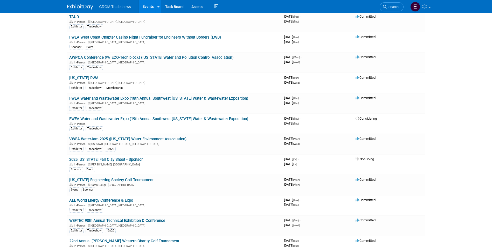
scroll to position [1028, 0]
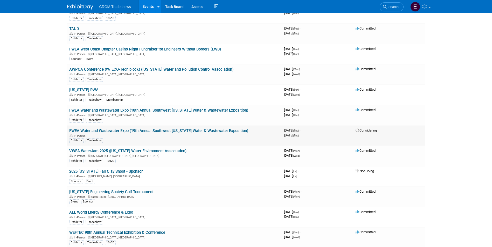
click at [157, 132] on link "FWEA Water and Wastewater Expo (19th Annual Southwest [US_STATE] Water & Wastew…" at bounding box center [158, 131] width 179 height 5
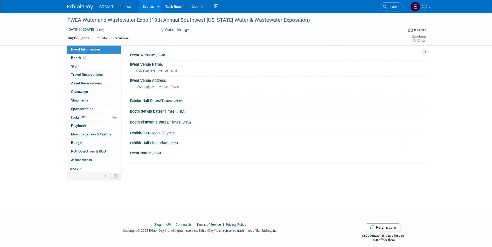
click at [143, 7] on link "Events" at bounding box center [148, 6] width 19 height 13
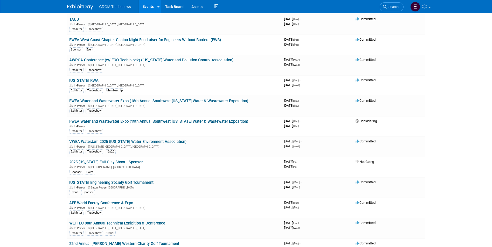
scroll to position [1038, 0]
click at [152, 122] on link "FWEA Water and Wastewater Expo (19th Annual Southwest [US_STATE] Water & Wastew…" at bounding box center [158, 121] width 179 height 5
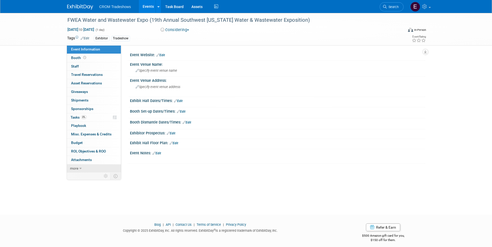
click at [87, 170] on link "more" at bounding box center [94, 169] width 54 height 8
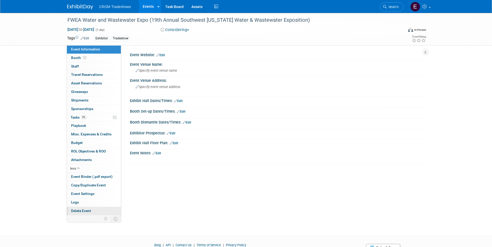
click at [87, 212] on span "Delete Event" at bounding box center [81, 211] width 20 height 4
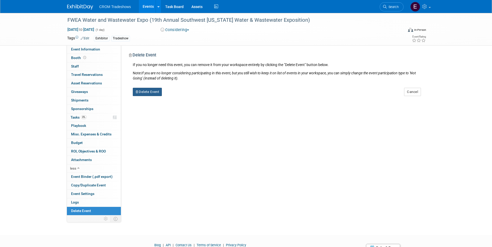
click at [150, 91] on button "Delete Event" at bounding box center [147, 92] width 29 height 8
click at [178, 97] on link "Yes" at bounding box center [179, 96] width 15 height 8
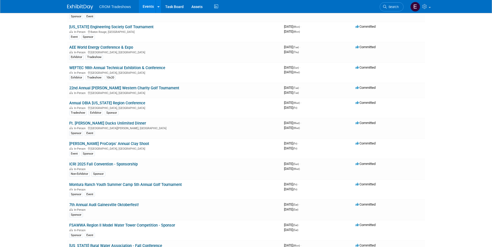
scroll to position [1219, 0]
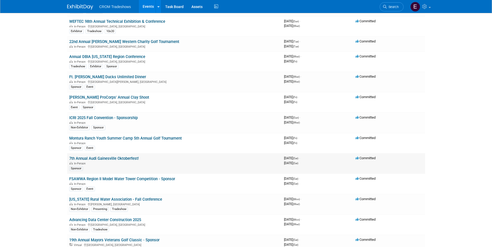
click at [117, 160] on link "7th Annual Audi Gainesville Oktoberfest!" at bounding box center [104, 158] width 70 height 5
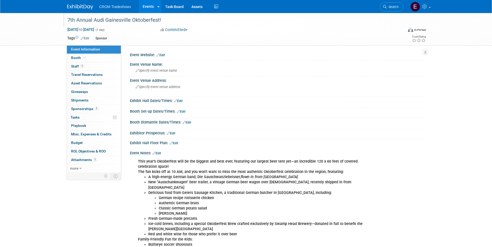
click at [184, 20] on div "7th Annual Audi Gainesville Oktoberfest!" at bounding box center [231, 20] width 330 height 9
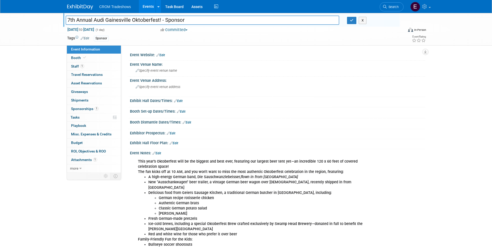
type input "7th Annual Audi Gainesville Oktoberfest! - Sponsor"
click at [88, 37] on link "Edit" at bounding box center [85, 39] width 9 height 4
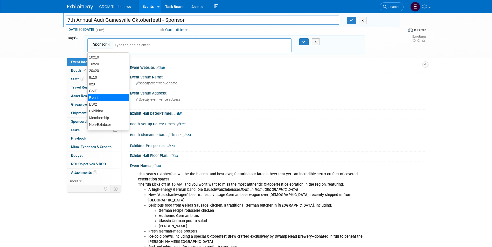
click at [107, 99] on div "Event" at bounding box center [108, 97] width 42 height 7
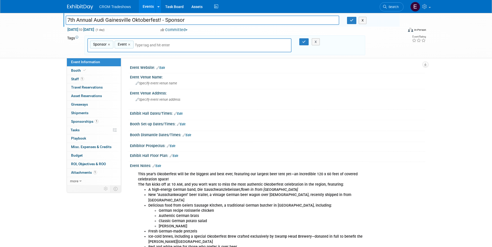
type input "Sponsor, Event"
click at [306, 43] on div "X" at bounding box center [318, 41] width 24 height 7
click at [305, 42] on icon "button" at bounding box center [304, 41] width 4 height 3
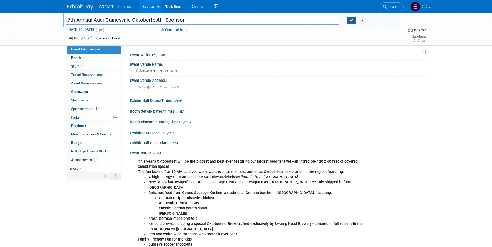
click at [352, 20] on icon "button" at bounding box center [352, 20] width 4 height 3
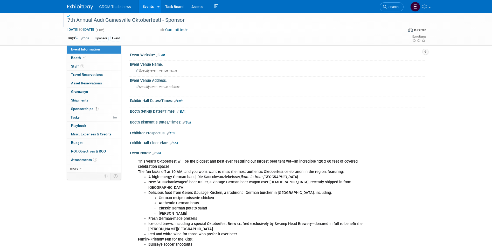
click at [144, 8] on link "Events" at bounding box center [148, 6] width 19 height 13
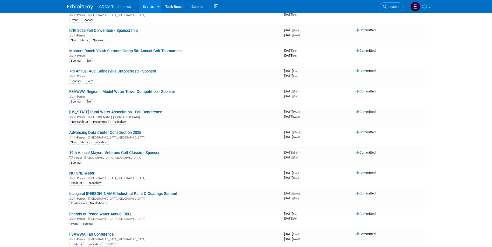
scroll to position [1371, 0]
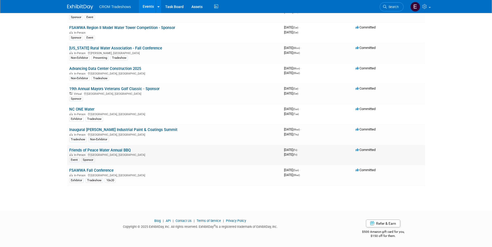
click at [119, 152] on link "Friends of Peace Water Annual BBQ" at bounding box center [99, 150] width 61 height 5
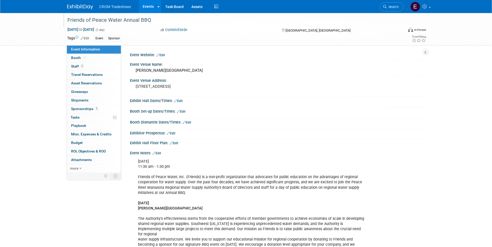
click at [152, 19] on div "Friends of Peace Water Annual BBQ" at bounding box center [231, 20] width 330 height 9
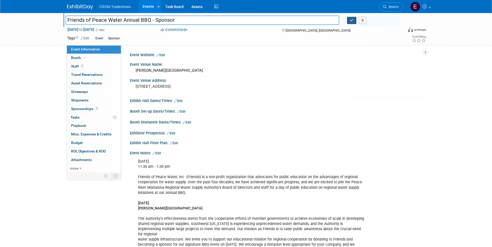
type input "Friends of Peace Water Annual BBQ - Sponsor"
click at [351, 21] on icon "button" at bounding box center [352, 20] width 4 height 3
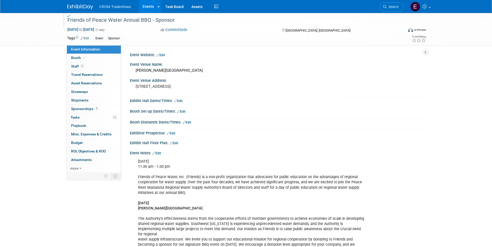
click at [143, 8] on link "Events" at bounding box center [148, 6] width 19 height 13
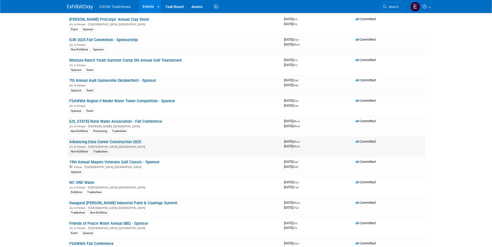
scroll to position [1293, 0]
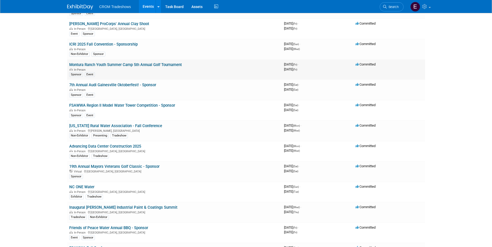
click at [154, 65] on link "Montura Ranch Youth Summer Camp 5th Annual Golf Tournament" at bounding box center [125, 65] width 113 height 5
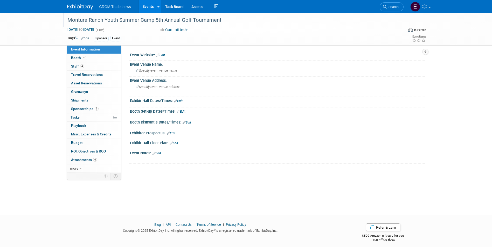
click at [235, 18] on div "Montura Ranch Youth Summer Camp 5th Annual Golf Tournament" at bounding box center [231, 20] width 330 height 9
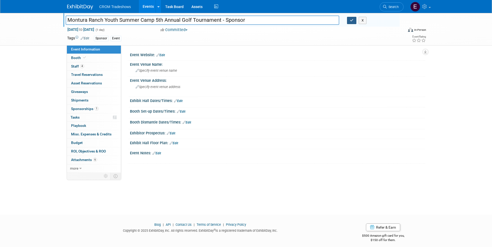
type input "Montura Ranch Youth Summer Camp 5th Annual Golf Tournament - Sponsor"
click at [354, 22] on button "button" at bounding box center [351, 20] width 9 height 7
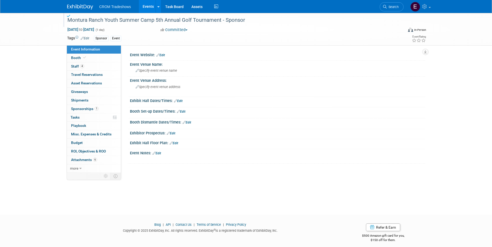
click at [143, 8] on link "Events" at bounding box center [148, 6] width 19 height 13
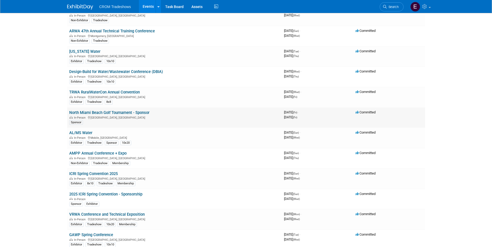
scroll to position [363, 0]
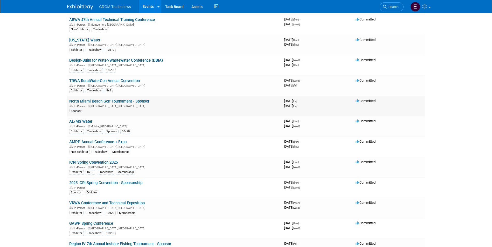
click at [73, 100] on link "North Miami Beach Golf Tournament - Sponsor" at bounding box center [109, 101] width 80 height 5
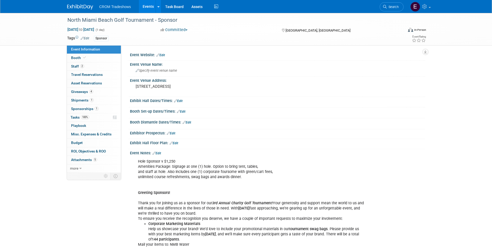
click at [88, 39] on link "Edit" at bounding box center [85, 39] width 9 height 4
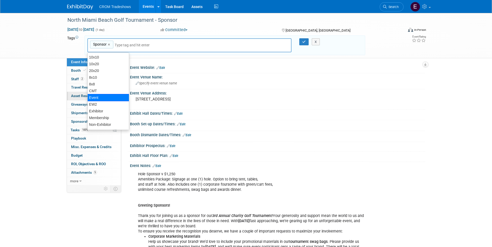
click at [109, 98] on div "Event" at bounding box center [108, 97] width 42 height 7
type input "Sponsor, Event"
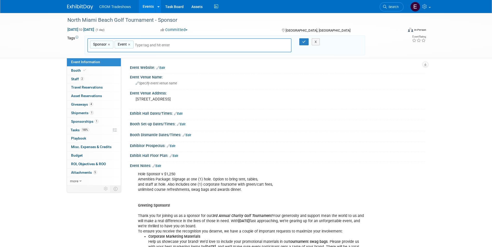
click at [304, 37] on div "Sponsor, Event Sponsor × Event × X" at bounding box center [225, 46] width 281 height 20
click at [303, 40] on icon "button" at bounding box center [304, 41] width 4 height 3
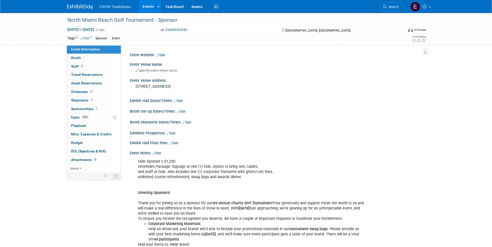
click at [150, 8] on link "Events" at bounding box center [148, 6] width 19 height 13
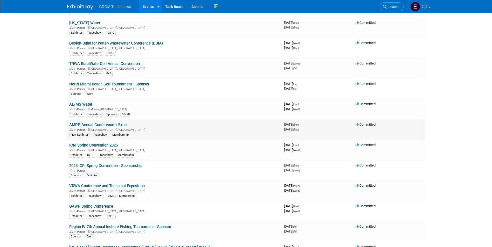
scroll to position [389, 0]
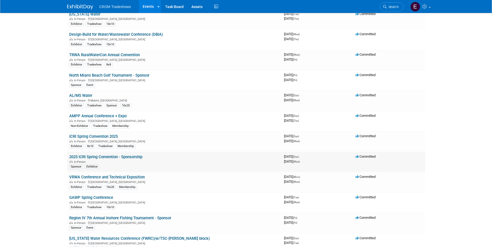
click at [138, 158] on link "2025 ICRI Spring Convention - Sponsorship" at bounding box center [105, 157] width 73 height 5
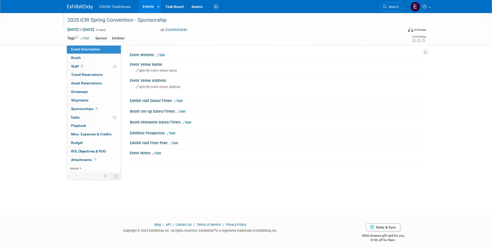
click at [167, 20] on div "2025 ICRI Spring Convention - Sponsorship" at bounding box center [231, 20] width 330 height 9
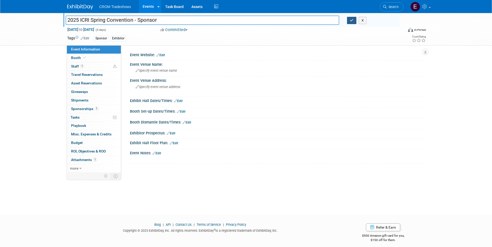
type input "2025 ICRI Spring Convention - Sponsor"
click at [349, 24] on button "button" at bounding box center [351, 20] width 9 height 7
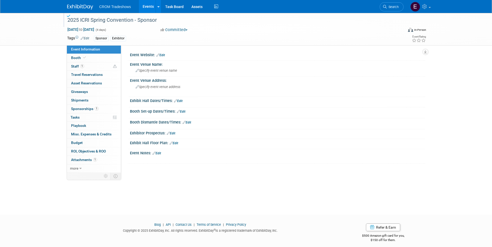
click at [147, 8] on link "Events" at bounding box center [148, 6] width 19 height 13
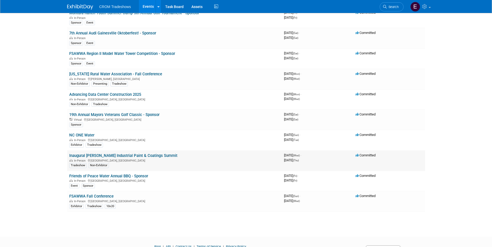
scroll to position [1319, 0]
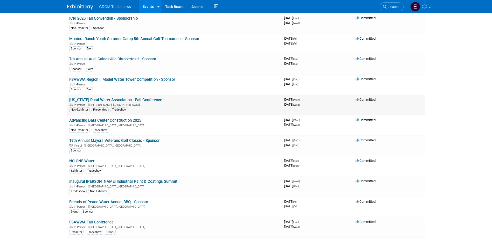
click at [118, 101] on link "[US_STATE] Rural Water Association - Fall Conference" at bounding box center [115, 100] width 93 height 5
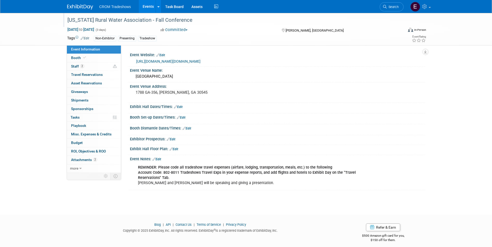
click at [147, 20] on div "[US_STATE] Rural Water Association - Fall Conference" at bounding box center [231, 20] width 330 height 9
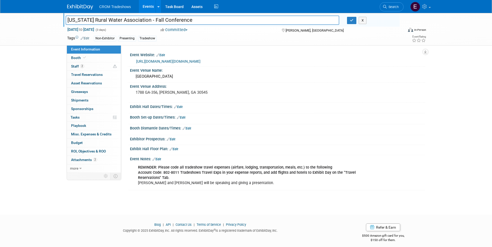
click at [147, 20] on input "[US_STATE] Rural Water Association - Fall Conference" at bounding box center [203, 20] width 274 height 9
type input "[US_STATE] Rural Water Association Fall Conference"
click at [351, 21] on icon "button" at bounding box center [352, 20] width 4 height 3
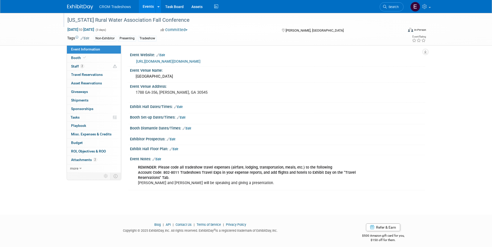
click at [148, 6] on link "Events" at bounding box center [148, 6] width 19 height 13
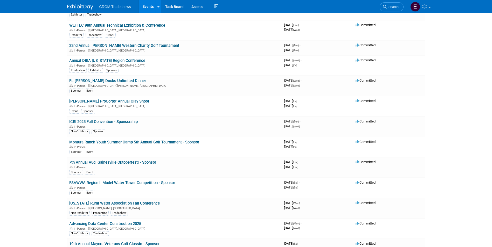
scroll to position [1215, 0]
click at [125, 123] on link "ICRI 2025 Fall Convention - Sponsorship" at bounding box center [103, 122] width 68 height 5
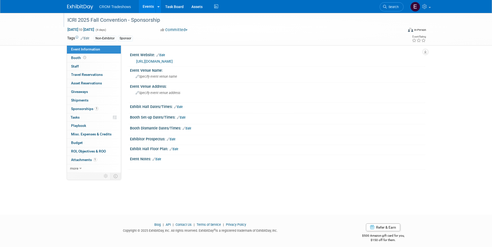
click at [170, 18] on div "ICRI 2025 Fall Convention - Sponsorship" at bounding box center [231, 20] width 330 height 9
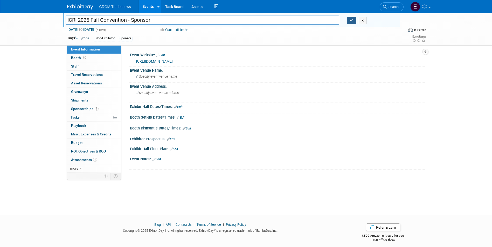
type input "ICRI 2025 Fall Convention - Sponsor"
click at [348, 19] on button "button" at bounding box center [351, 20] width 9 height 7
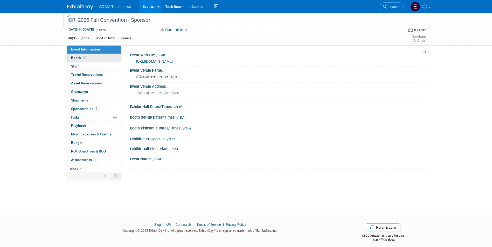
click at [95, 61] on link "Booth" at bounding box center [94, 58] width 54 height 8
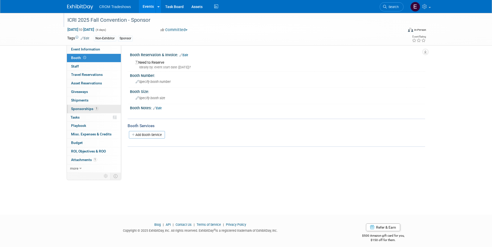
click at [98, 109] on span "1" at bounding box center [97, 109] width 4 height 4
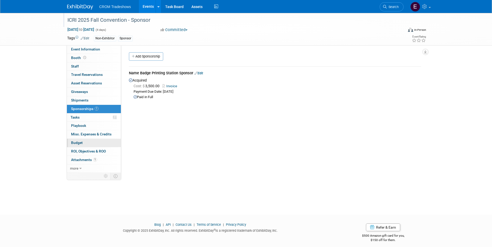
click at [86, 143] on link "Budget" at bounding box center [94, 143] width 54 height 8
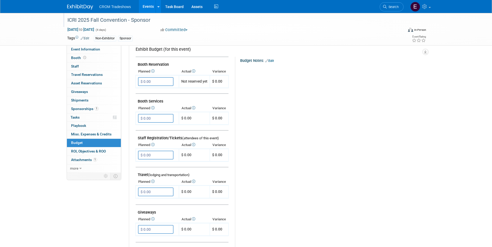
scroll to position [52, 0]
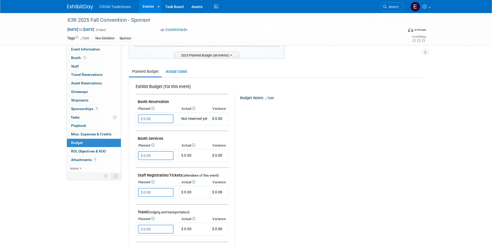
click at [151, 7] on link "Events" at bounding box center [148, 6] width 19 height 13
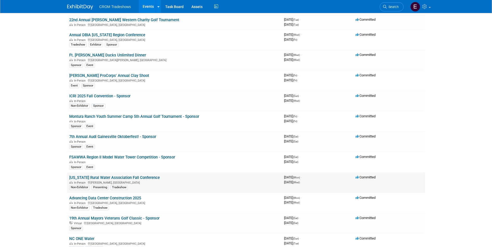
scroll to position [1215, 0]
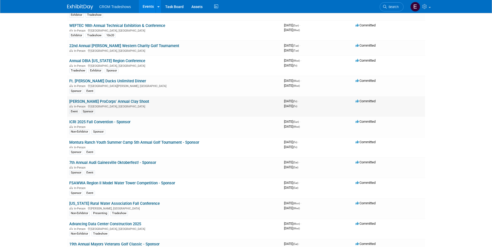
click at [122, 102] on link "[PERSON_NAME] ProCorps' Annual Clay Shoot" at bounding box center [109, 101] width 80 height 5
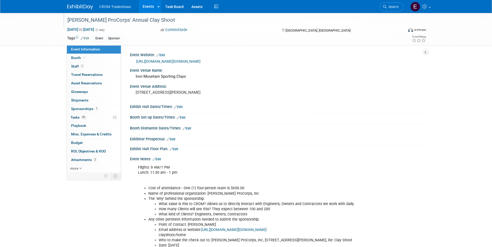
click at [151, 19] on div "Knox ProCorps' Annual Clay Shoot" at bounding box center [231, 20] width 330 height 9
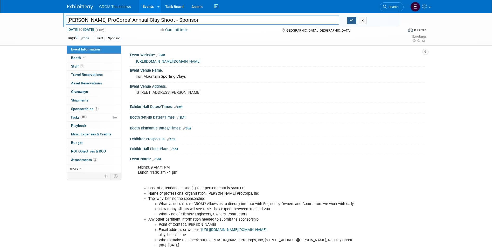
type input "[PERSON_NAME] ProCorps' Annual Clay Shoot - Sponsor"
click at [349, 19] on button "button" at bounding box center [351, 20] width 9 height 7
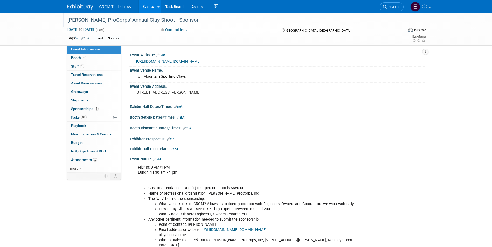
click at [146, 4] on link "Events" at bounding box center [148, 6] width 19 height 13
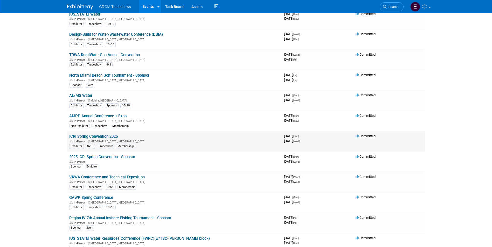
scroll to position [415, 0]
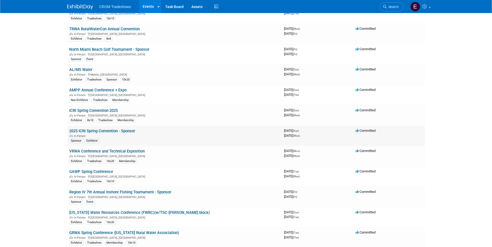
click at [111, 131] on link "2025 ICRI Spring Convention - Sponsor" at bounding box center [102, 131] width 66 height 5
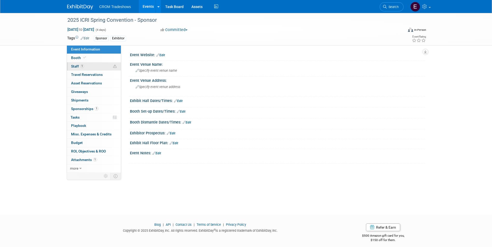
click at [80, 65] on span "1" at bounding box center [82, 66] width 4 height 4
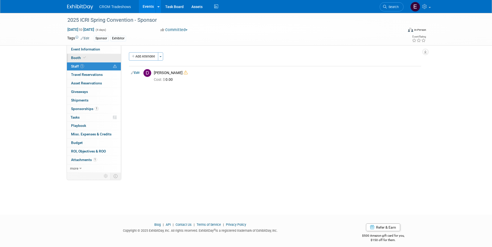
click at [81, 60] on span "Booth" at bounding box center [79, 58] width 16 height 4
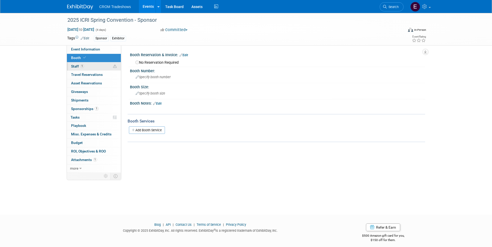
click at [83, 65] on span "1" at bounding box center [82, 66] width 4 height 4
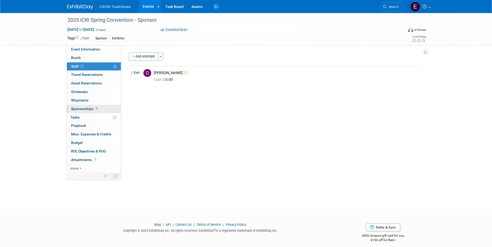
click at [94, 113] on link "1 Sponsorships 1" at bounding box center [94, 109] width 54 height 8
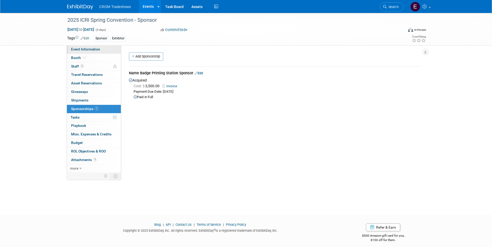
click at [82, 51] on span "Event Information" at bounding box center [85, 49] width 29 height 4
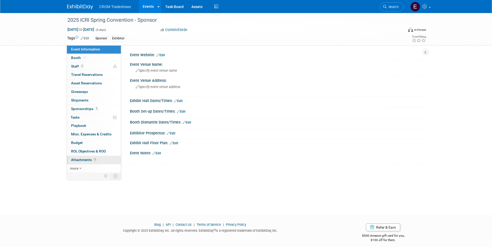
click at [94, 162] on span "1" at bounding box center [95, 160] width 4 height 4
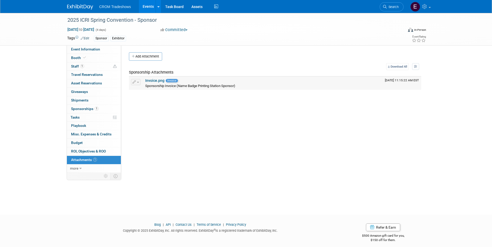
click at [151, 79] on link "Invoice.png" at bounding box center [154, 81] width 19 height 4
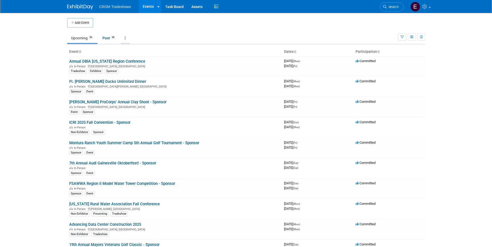
click at [127, 40] on link at bounding box center [125, 38] width 9 height 10
click at [131, 61] on link "Grouped Annually Events grouped by year" at bounding box center [141, 61] width 41 height 11
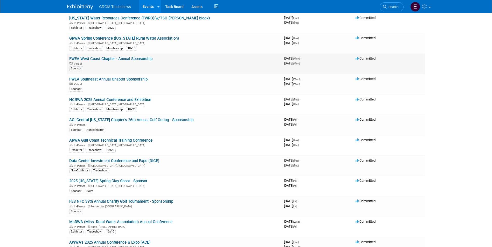
scroll to position [623, 0]
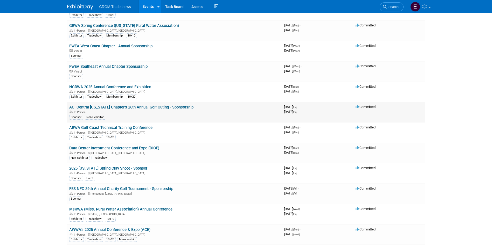
click at [161, 109] on link "ACI Central [US_STATE] Chapter's 26th Annual Golf Outing - Sponsorship" at bounding box center [131, 107] width 124 height 5
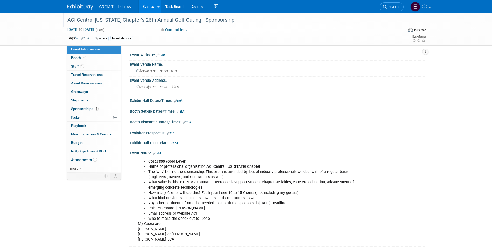
click at [224, 17] on div "ACI Central [US_STATE] Chapter's 26th Annual Golf Outing - Sponsorship" at bounding box center [231, 20] width 330 height 9
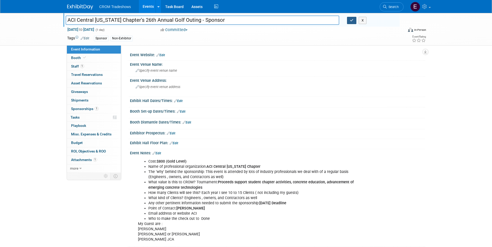
type input "ACI Central [US_STATE] Chapter's 26th Annual Golf Outing - Sponsor"
click at [352, 22] on icon "button" at bounding box center [352, 20] width 4 height 3
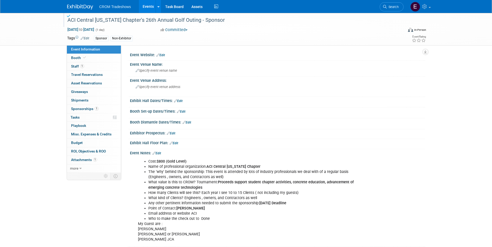
click at [89, 40] on span "Edit" at bounding box center [84, 38] width 10 height 4
click at [89, 39] on link "Edit" at bounding box center [85, 39] width 9 height 4
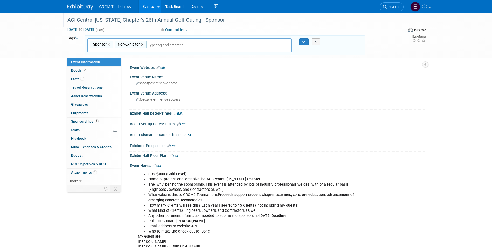
click at [144, 45] on link "×" at bounding box center [142, 45] width 3 height 6
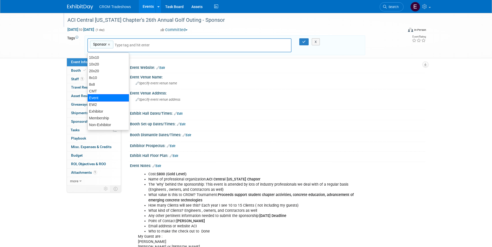
click at [109, 98] on div "Event" at bounding box center [108, 97] width 42 height 7
type input "Sponsor, Event"
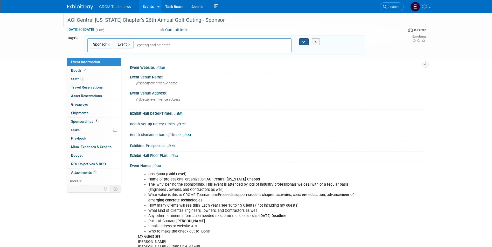
click at [305, 42] on icon "button" at bounding box center [304, 41] width 4 height 3
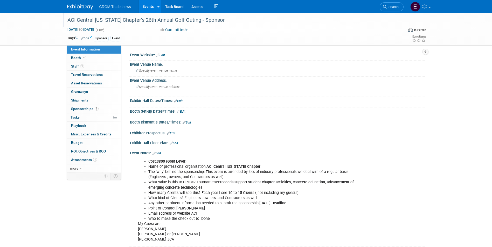
click at [152, 9] on link "Events" at bounding box center [148, 6] width 19 height 13
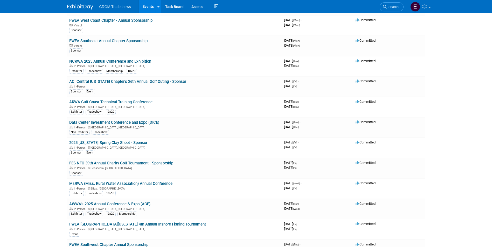
scroll to position [648, 0]
click at [132, 164] on link "FES NFC 39th Annual Charity Golf Tournament - Sponsorship" at bounding box center [121, 163] width 104 height 5
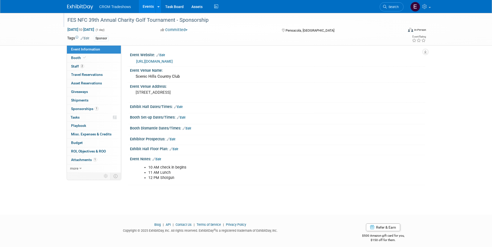
click at [219, 19] on div "FES NFC 39th Annual Charity Golf Tournament - Sponsorship" at bounding box center [231, 20] width 330 height 9
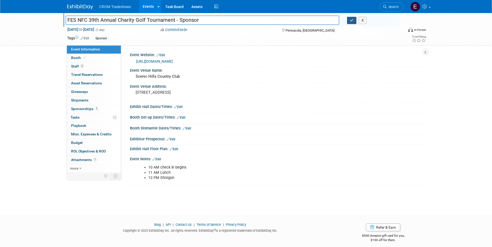
type input "FES NFC 39th Annual Charity Golf Tournament - Sponsor"
click at [350, 18] on button "button" at bounding box center [351, 20] width 9 height 7
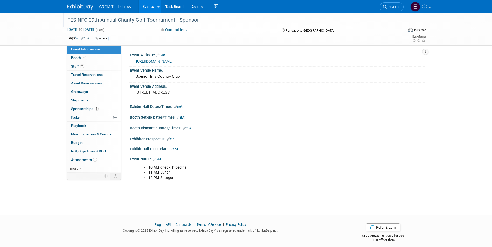
click at [86, 38] on link "Edit" at bounding box center [85, 39] width 9 height 4
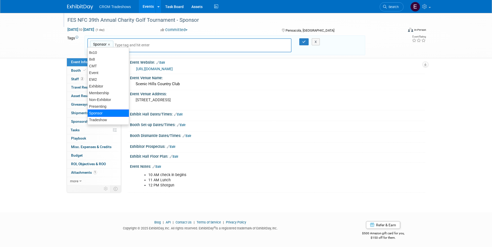
scroll to position [7, 0]
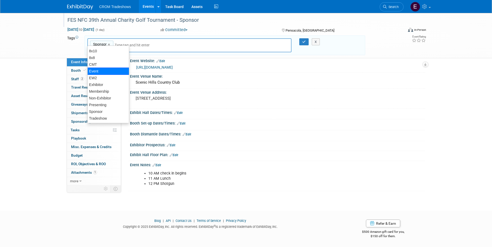
click at [102, 72] on div "Event" at bounding box center [108, 71] width 42 height 7
type input "Sponsor, Event"
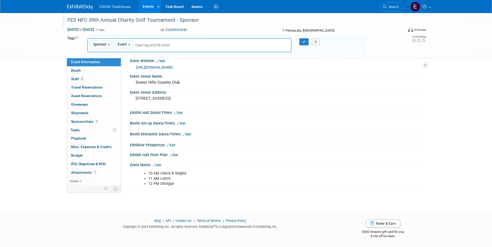
click at [306, 40] on div "X" at bounding box center [318, 41] width 24 height 7
click at [303, 42] on icon "button" at bounding box center [304, 41] width 4 height 3
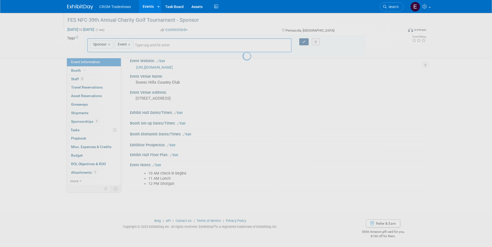
scroll to position [4, 0]
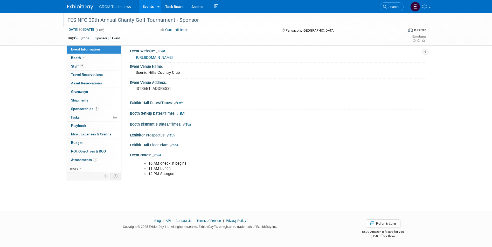
click at [150, 9] on link "Events" at bounding box center [148, 6] width 19 height 13
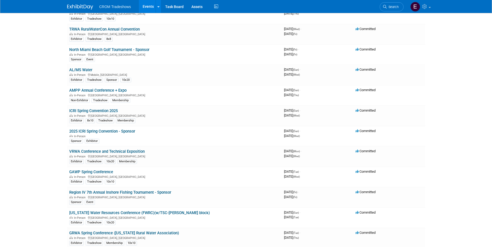
scroll to position [415, 0]
click at [115, 131] on link "2025 ICRI Spring Convention - Sponsor" at bounding box center [102, 131] width 66 height 5
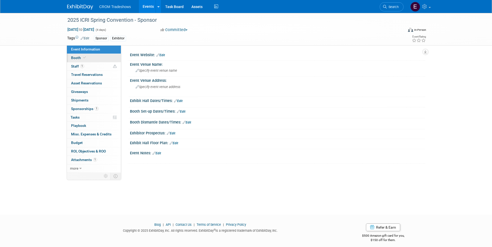
click at [93, 59] on link "Booth" at bounding box center [94, 58] width 54 height 8
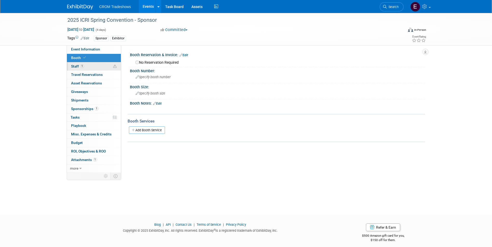
click at [92, 66] on link "1 Staff 1" at bounding box center [94, 67] width 54 height 8
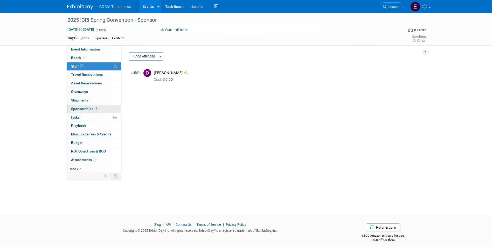
click at [92, 109] on span "Sponsorships 1" at bounding box center [84, 109] width 27 height 4
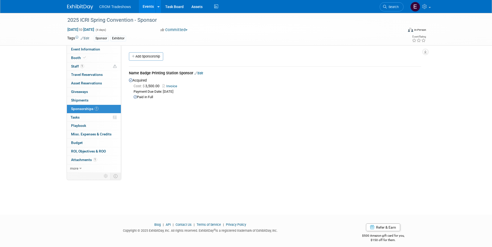
click at [151, 5] on link "Events" at bounding box center [148, 6] width 19 height 13
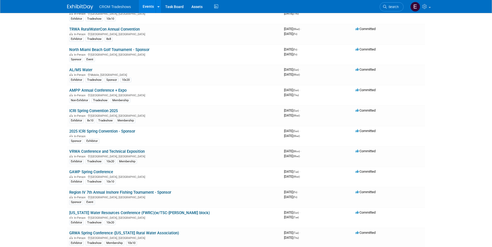
scroll to position [415, 0]
click at [111, 112] on link "ICRI Spring Convention 2025" at bounding box center [93, 110] width 49 height 5
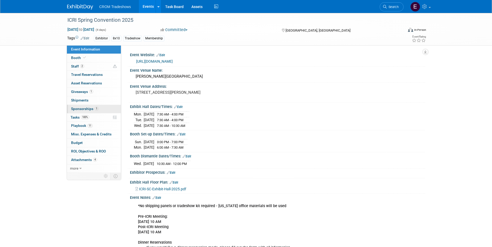
click at [105, 112] on link "1 Sponsorships 1" at bounding box center [94, 109] width 54 height 8
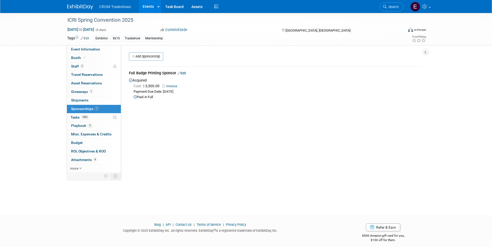
click at [147, 8] on link "Events" at bounding box center [148, 6] width 19 height 13
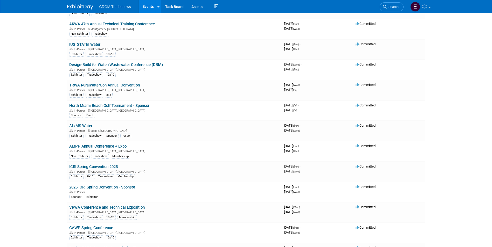
scroll to position [363, 0]
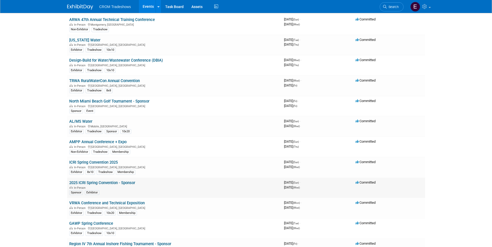
click at [115, 183] on link "2025 ICRI Spring Convention - Sponsor" at bounding box center [102, 183] width 66 height 5
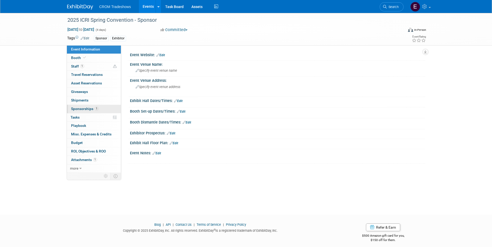
click at [92, 108] on span "Sponsorships 1" at bounding box center [84, 109] width 27 height 4
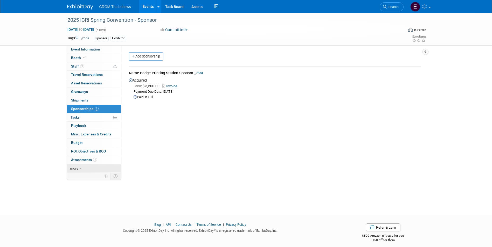
click at [82, 171] on link "more" at bounding box center [94, 169] width 54 height 8
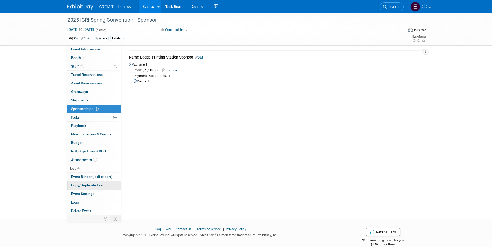
scroll to position [24, 0]
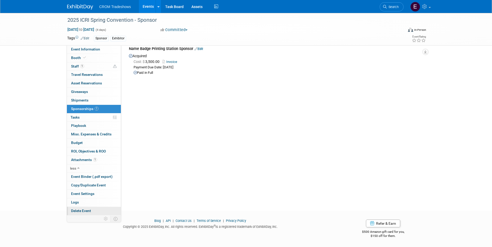
click at [85, 212] on span "Delete Event" at bounding box center [81, 211] width 20 height 4
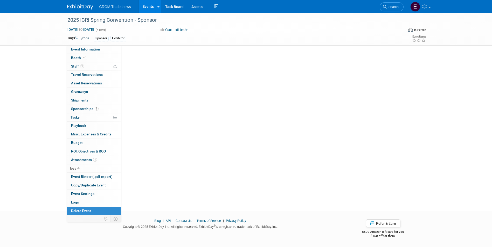
scroll to position [0, 0]
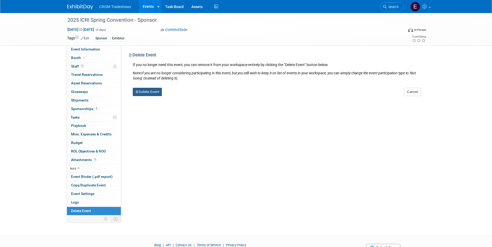
click at [149, 94] on button "Delete Event" at bounding box center [147, 92] width 29 height 8
click at [175, 95] on icon at bounding box center [176, 96] width 3 height 3
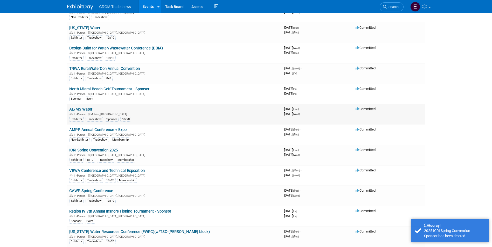
scroll to position [389, 0]
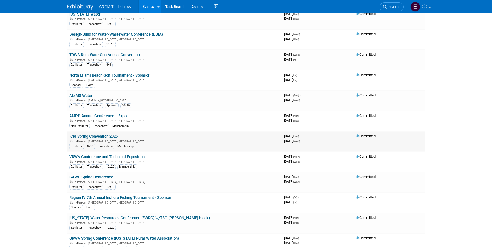
click at [111, 137] on link "ICRI Spring Convention 2025" at bounding box center [93, 136] width 49 height 5
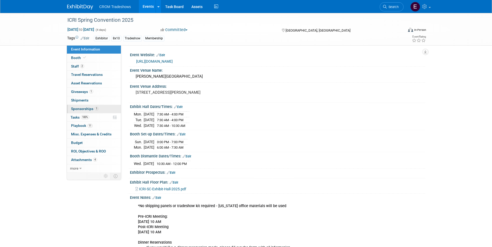
click at [105, 109] on link "1 Sponsorships 1" at bounding box center [94, 109] width 54 height 8
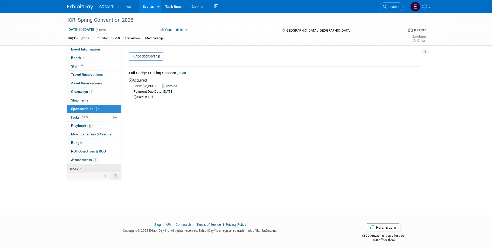
click at [83, 168] on link "more" at bounding box center [94, 169] width 54 height 8
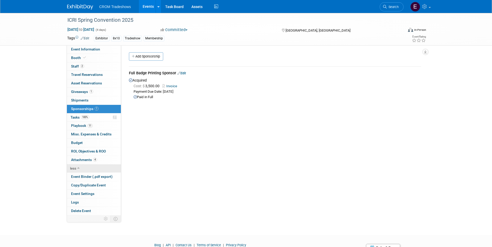
scroll to position [24, 0]
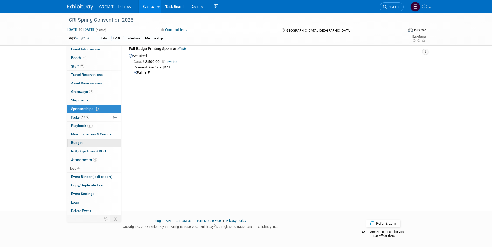
click at [80, 146] on link "Budget" at bounding box center [94, 143] width 54 height 8
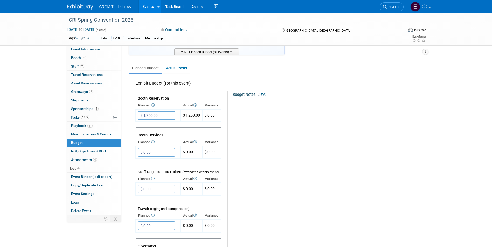
scroll to position [0, 0]
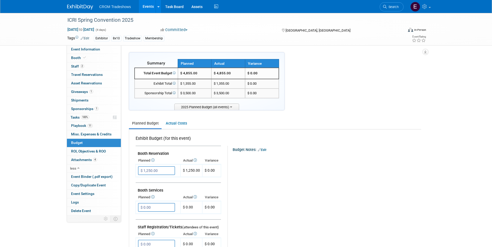
click at [144, 3] on link "Events" at bounding box center [148, 6] width 19 height 13
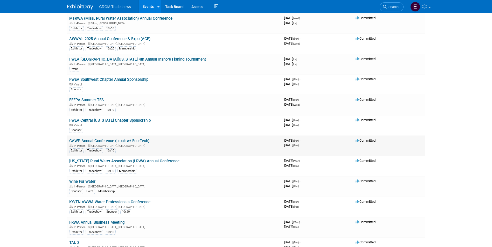
scroll to position [804, 0]
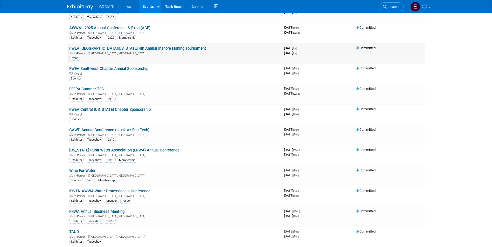
click at [125, 49] on link "FWEA Central Florida 4th Annual Inshore Fishing Tournament" at bounding box center [137, 48] width 137 height 5
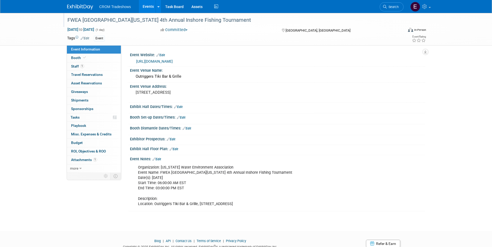
click at [215, 20] on div "FWEA [GEOGRAPHIC_DATA][US_STATE] 4th Annual Inshore Fishing Tournament" at bounding box center [231, 20] width 330 height 9
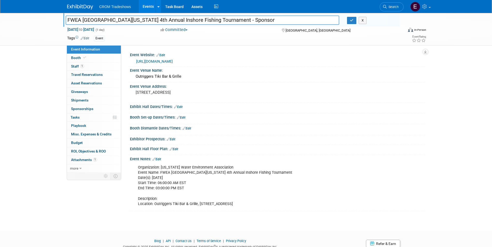
type input "FWEA [GEOGRAPHIC_DATA][US_STATE] 4th Annual Inshore Fishing Tournament - Sponsor"
click at [87, 38] on link "Edit" at bounding box center [85, 39] width 9 height 4
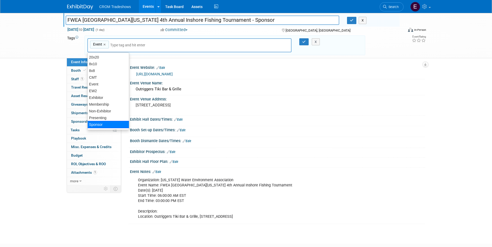
scroll to position [20, 0]
click at [111, 120] on div "Sponsor" at bounding box center [108, 118] width 42 height 7
type input "Event, Sponsor"
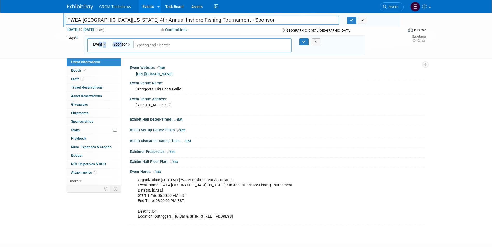
drag, startPoint x: 121, startPoint y: 44, endPoint x: 98, endPoint y: 46, distance: 22.9
click at [98, 46] on div "Event, Sponsor Event × Sponsor ×" at bounding box center [189, 45] width 204 height 14
drag, startPoint x: 98, startPoint y: 46, endPoint x: 145, endPoint y: 45, distance: 47.0
click at [145, 45] on input "text" at bounding box center [171, 45] width 73 height 5
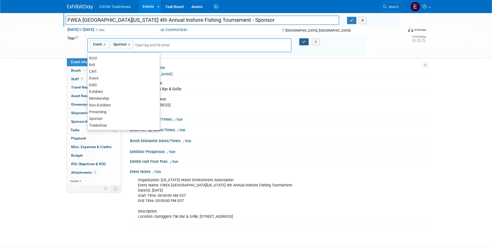
click at [306, 40] on button "button" at bounding box center [303, 41] width 9 height 7
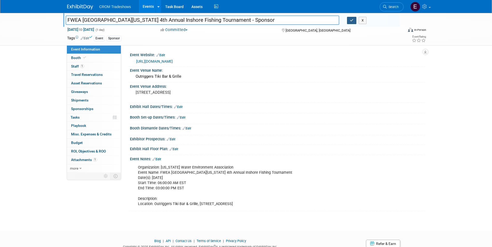
click at [349, 21] on button "button" at bounding box center [351, 20] width 9 height 7
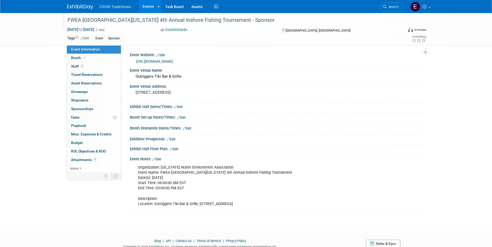
click at [145, 7] on link "Events" at bounding box center [148, 6] width 19 height 13
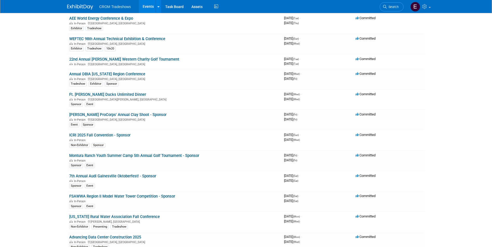
scroll to position [1169, 0]
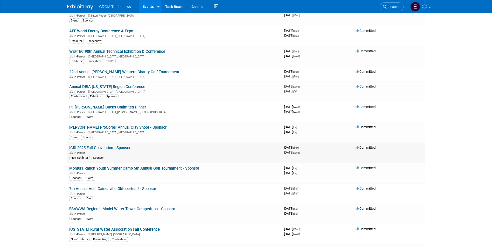
click at [122, 148] on link "ICRI 2025 Fall Convention - Sponsor" at bounding box center [99, 148] width 61 height 5
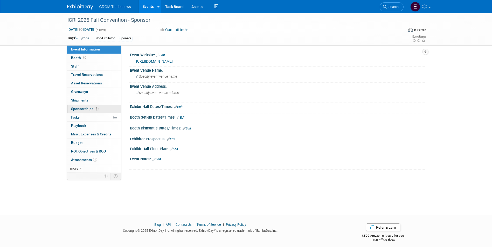
click at [81, 110] on span "Sponsorships 1" at bounding box center [84, 109] width 27 height 4
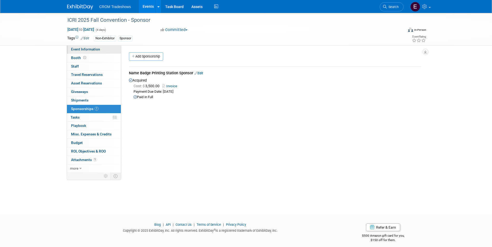
click at [86, 50] on span "Event Information" at bounding box center [85, 49] width 29 height 4
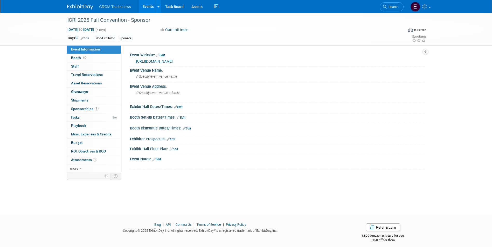
click at [145, 9] on link "Events" at bounding box center [148, 6] width 19 height 13
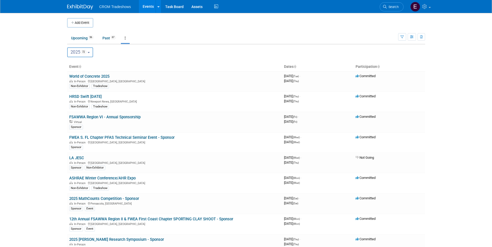
click at [89, 57] on button "2025 72" at bounding box center [80, 52] width 26 height 10
click at [85, 84] on span "38" at bounding box center [86, 86] width 6 height 4
click at [72, 84] on input "2026 38" at bounding box center [69, 85] width 3 height 3
select select "2026"
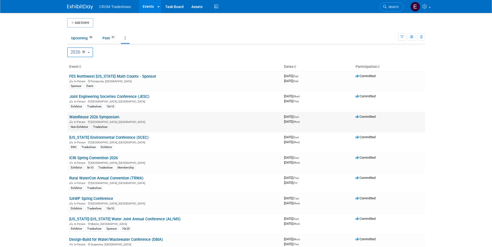
click at [104, 116] on link "WateReuse 2026 Symposium" at bounding box center [94, 117] width 50 height 5
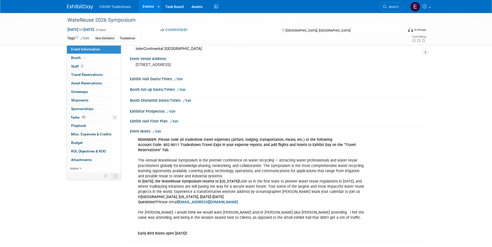
scroll to position [25, 0]
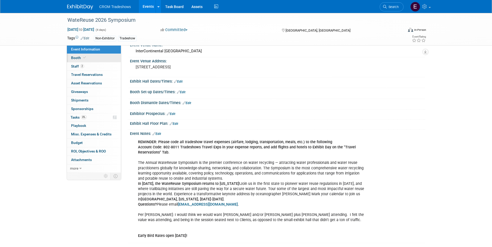
click at [79, 59] on span "Booth" at bounding box center [79, 58] width 16 height 4
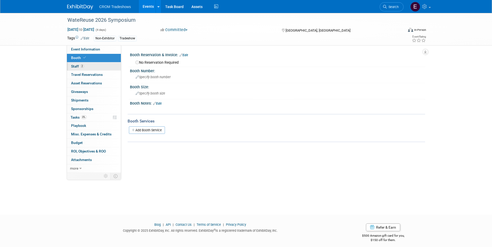
click at [81, 65] on span "2" at bounding box center [82, 66] width 4 height 4
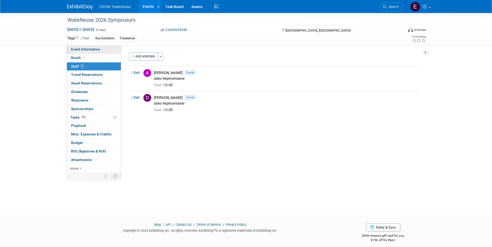
click at [80, 53] on link "Event Information" at bounding box center [94, 49] width 54 height 8
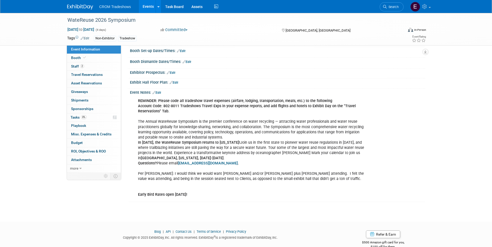
scroll to position [77, 0]
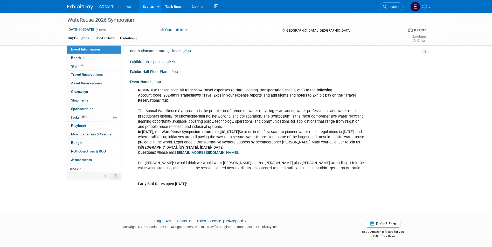
click at [145, 8] on link "Events" at bounding box center [148, 6] width 19 height 13
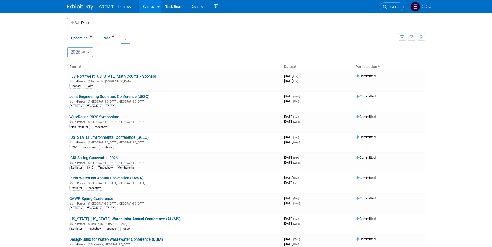
click at [73, 52] on span "2026 38" at bounding box center [79, 52] width 16 height 5
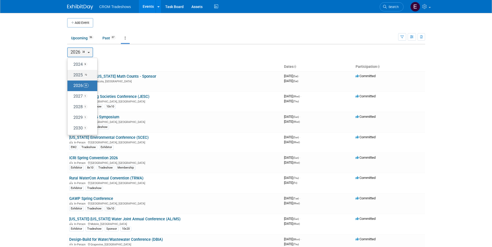
click at [75, 78] on label "2025 72" at bounding box center [81, 75] width 22 height 9
click at [72, 77] on input "2025 72" at bounding box center [69, 74] width 3 height 3
select select "2025"
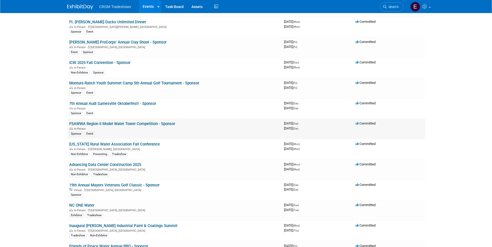
scroll to position [1245, 0]
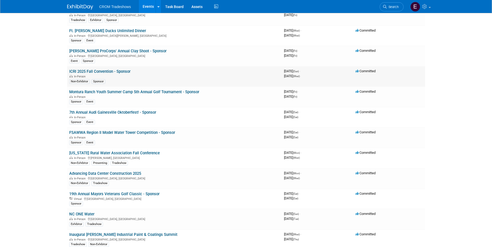
click at [109, 72] on link "ICRI 2025 Fall Convention - Sponsor" at bounding box center [99, 71] width 61 height 5
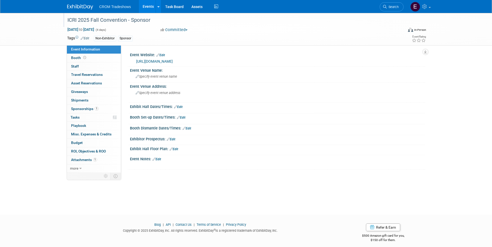
click at [156, 24] on div "ICRI 2025 Fall Convention - Sponsor" at bounding box center [231, 20] width 330 height 9
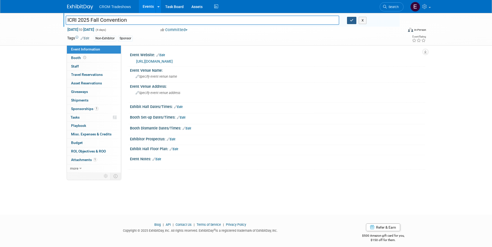
type input "ICRI 2025 Fall Convention"
click at [351, 20] on icon "button" at bounding box center [352, 20] width 4 height 3
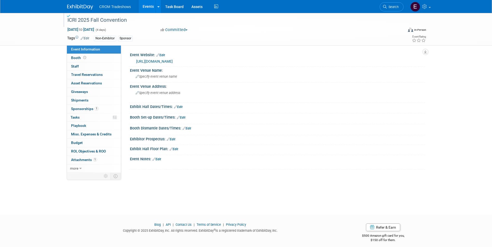
click at [84, 38] on link "Edit" at bounding box center [85, 39] width 9 height 4
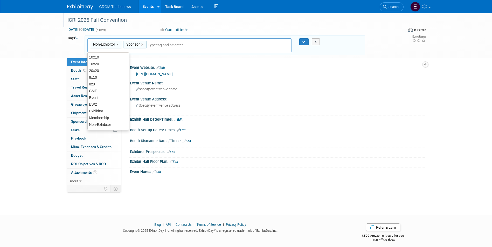
click at [142, 45] on link "×" at bounding box center [142, 45] width 3 height 6
click at [112, 126] on div "Tradeshow" at bounding box center [108, 125] width 42 height 7
type input "Non-Exhibitor, Tradeshow"
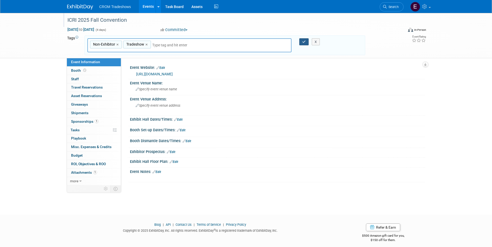
click at [300, 43] on button "button" at bounding box center [303, 41] width 9 height 7
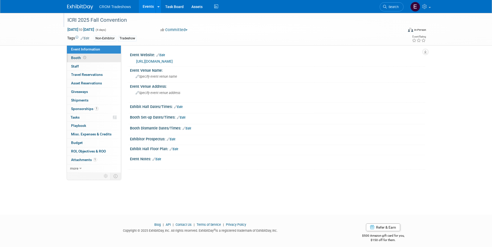
click at [81, 61] on link "Booth" at bounding box center [94, 58] width 54 height 8
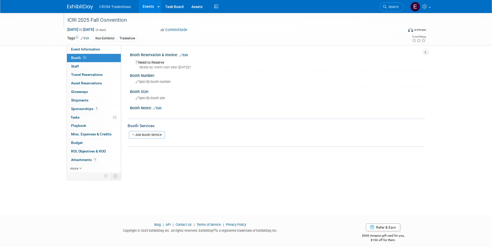
click at [186, 55] on link "Edit" at bounding box center [184, 55] width 9 height 4
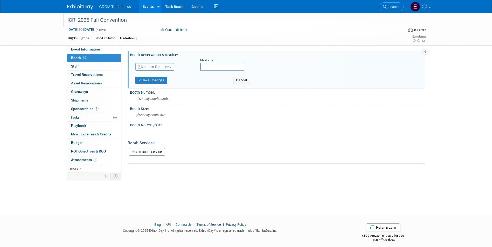
click at [169, 69] on button "Need to Reserve" at bounding box center [154, 67] width 39 height 8
click at [172, 91] on link "No Reservation Required" at bounding box center [164, 90] width 56 height 7
click at [157, 80] on button "Save Changes" at bounding box center [151, 80] width 32 height 7
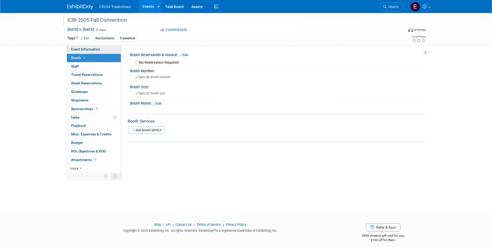
click at [100, 48] on link "Event Information" at bounding box center [94, 49] width 54 height 8
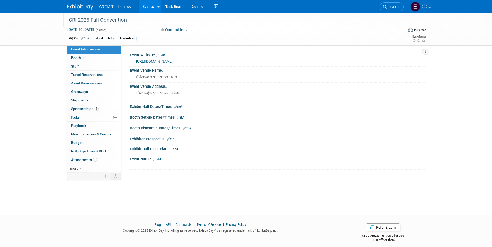
click at [417, 30] on div "In-Person" at bounding box center [420, 30] width 12 height 4
click at [415, 42] on label "Virtual" at bounding box center [407, 40] width 23 height 7
click at [394, 42] on input "Virtual" at bounding box center [392, 40] width 3 height 3
click at [158, 78] on span "Specify event venue name" at bounding box center [157, 77] width 42 height 4
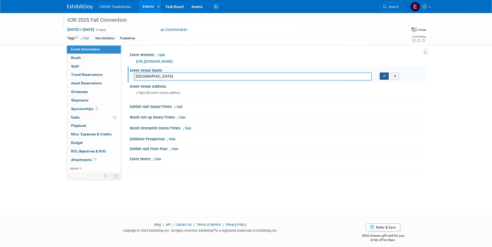
type input "Intercontinental Hotel"
click at [381, 77] on button "button" at bounding box center [384, 76] width 9 height 7
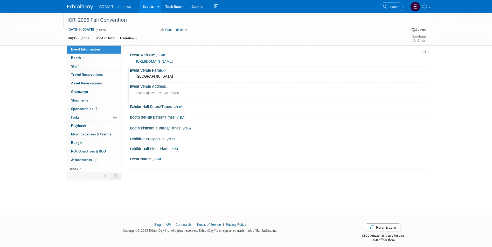
click at [186, 95] on div "Specify event venue address" at bounding box center [191, 95] width 115 height 12
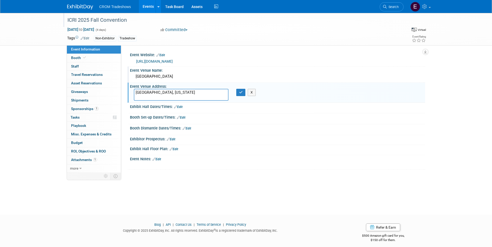
type textarea "Chicago, Illinois"
click at [239, 97] on div "Chicago, Illinois X" at bounding box center [191, 95] width 123 height 12
click at [238, 93] on button "button" at bounding box center [240, 92] width 9 height 7
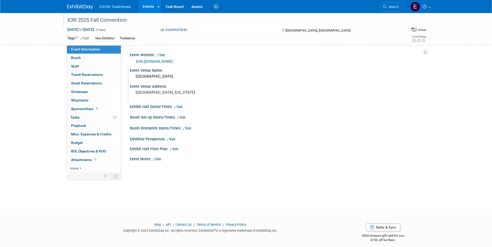
click at [160, 159] on link "Edit" at bounding box center [157, 160] width 9 height 4
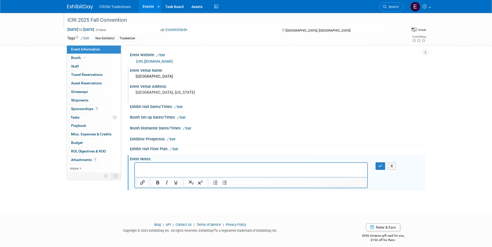
scroll to position [0, 0]
click at [376, 165] on button "button" at bounding box center [381, 167] width 10 height 8
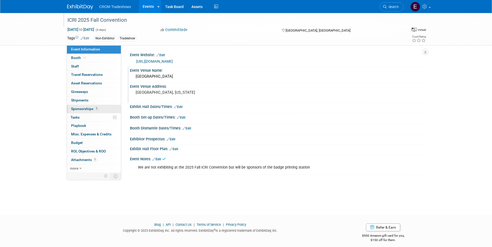
click at [102, 109] on link "1 Sponsorships 1" at bounding box center [94, 109] width 54 height 8
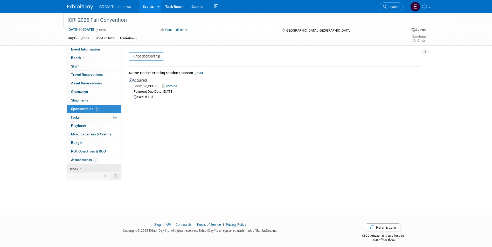
click at [86, 167] on link "more" at bounding box center [94, 169] width 54 height 8
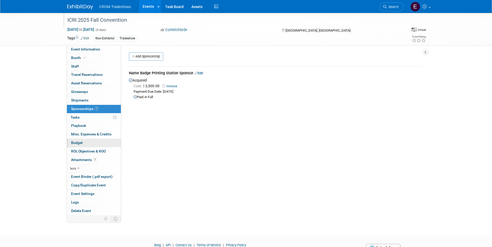
click at [85, 143] on link "Budget" at bounding box center [94, 143] width 54 height 8
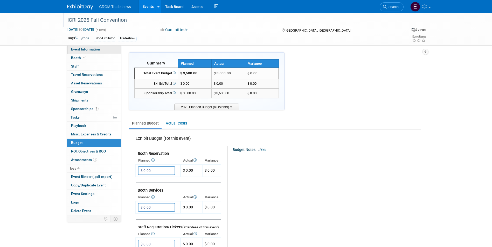
click at [89, 50] on span "Event Information" at bounding box center [85, 49] width 29 height 4
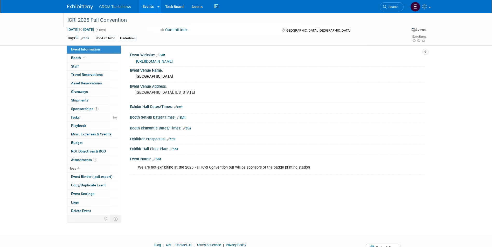
click at [161, 158] on link "Edit" at bounding box center [157, 160] width 9 height 4
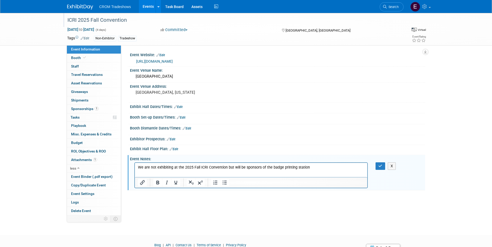
click at [329, 168] on p "We are not exhibiting at the 2025 Fall ICRI Convention but will be sponsors of …" at bounding box center [251, 167] width 227 height 5
click at [381, 169] on button "button" at bounding box center [381, 167] width 10 height 8
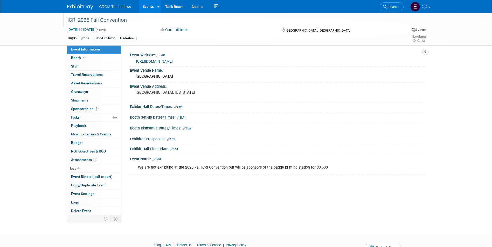
click at [149, 12] on link "Events" at bounding box center [148, 6] width 19 height 13
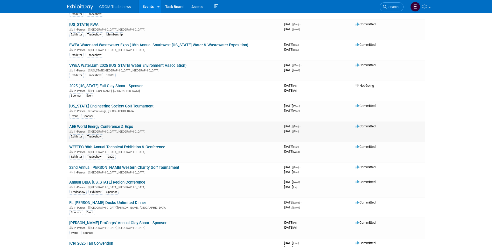
scroll to position [1064, 0]
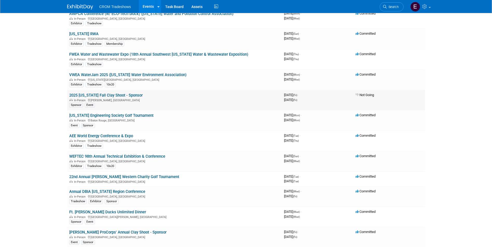
click at [127, 94] on link "2025 [US_STATE] Fall Clay Shoot - Sponsor" at bounding box center [105, 95] width 73 height 5
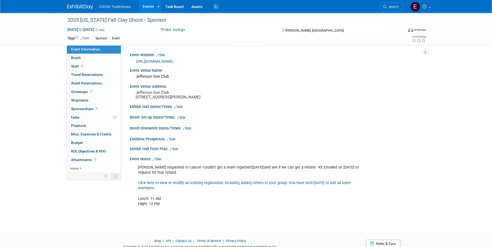
click at [145, 10] on link "Events" at bounding box center [148, 6] width 19 height 13
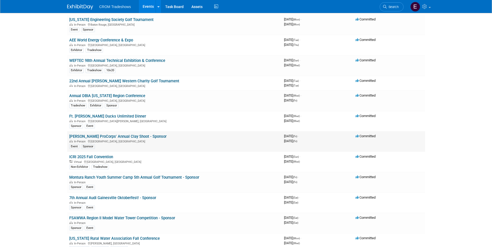
scroll to position [1143, 0]
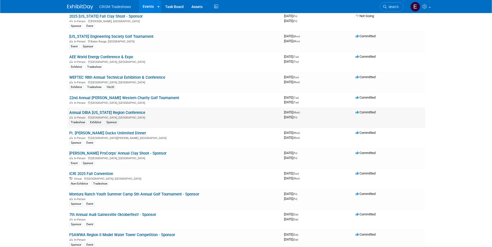
click at [129, 111] on link "Annual DBIA [US_STATE] Region Conference" at bounding box center [107, 113] width 76 height 5
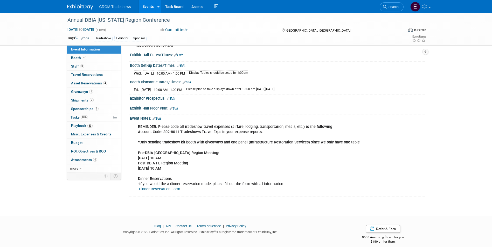
scroll to position [26, 0]
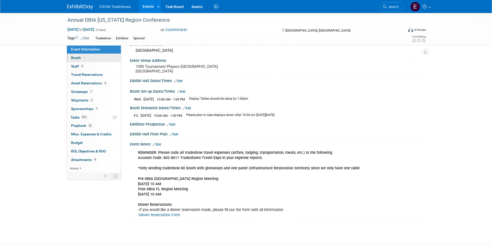
click at [96, 60] on link "Booth" at bounding box center [94, 58] width 54 height 8
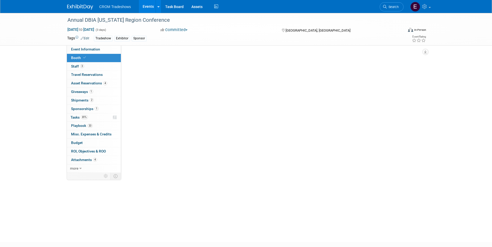
scroll to position [0, 0]
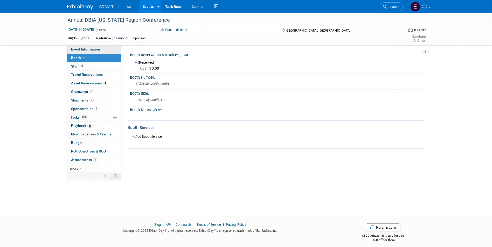
click at [101, 52] on link "Event Information" at bounding box center [94, 49] width 54 height 8
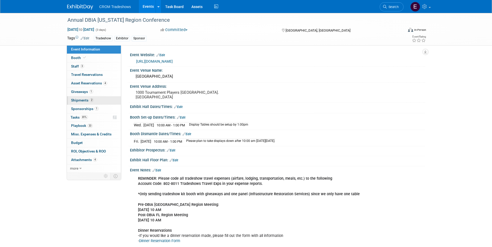
click at [73, 100] on span "Shipments 2" at bounding box center [82, 100] width 23 height 4
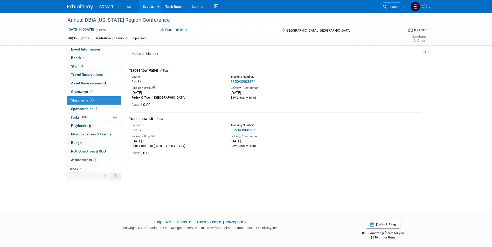
scroll to position [4, 0]
click at [232, 80] on link "885043908374" at bounding box center [243, 80] width 25 height 4
